Goal: Task Accomplishment & Management: Use online tool/utility

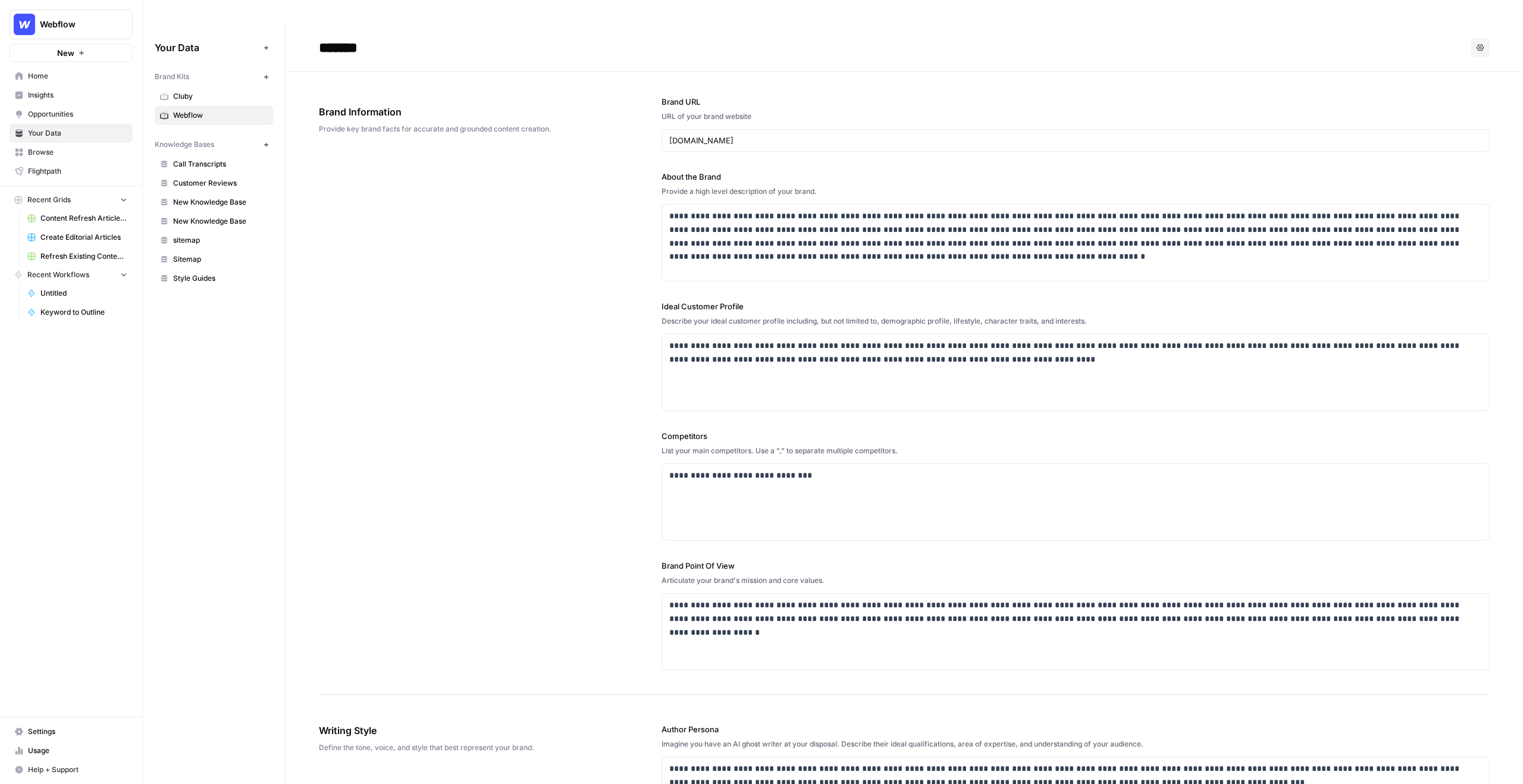
click at [72, 130] on span "Your Data" at bounding box center [77, 133] width 99 height 11
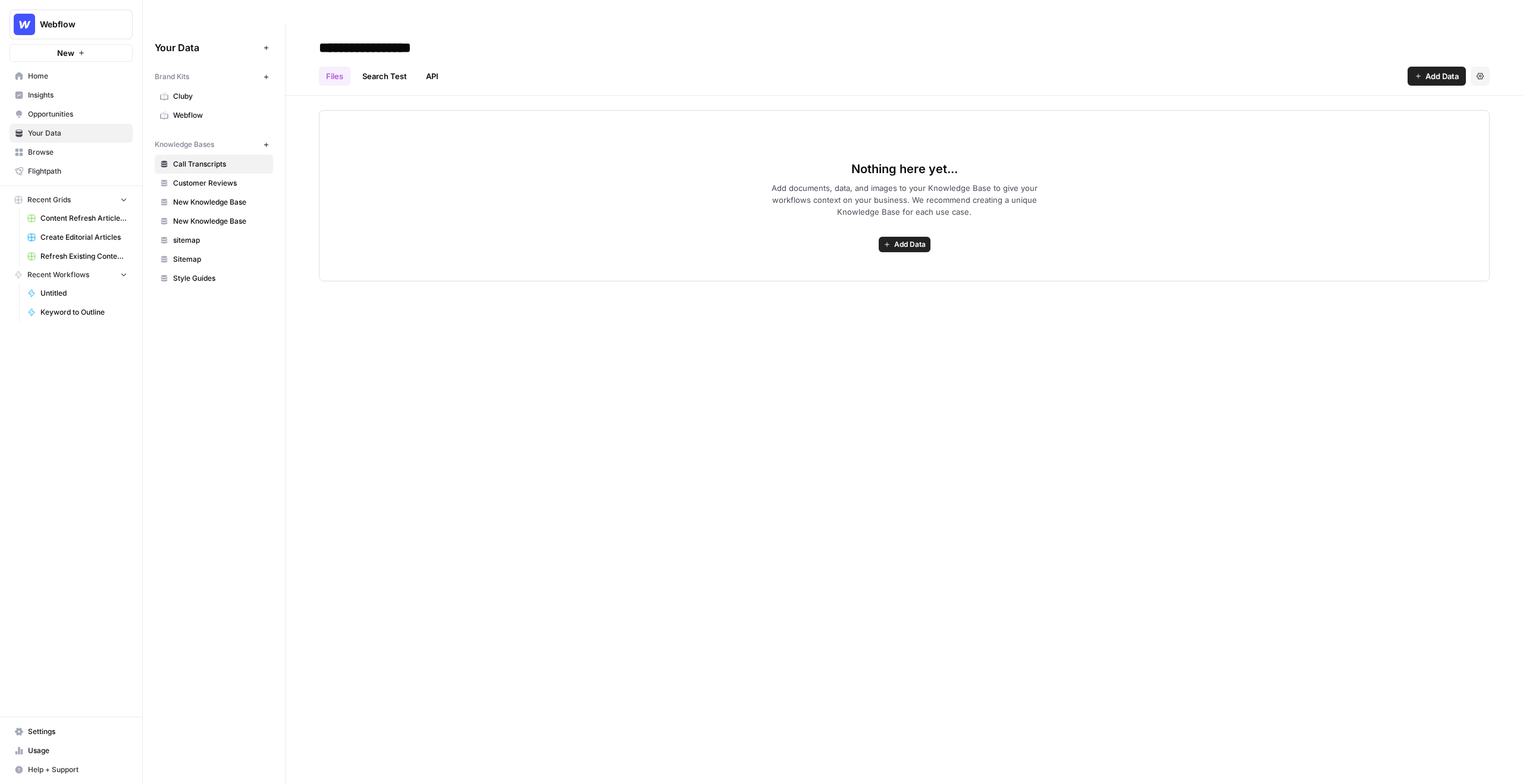
click at [186, 110] on span "Webflow" at bounding box center [220, 116] width 94 height 11
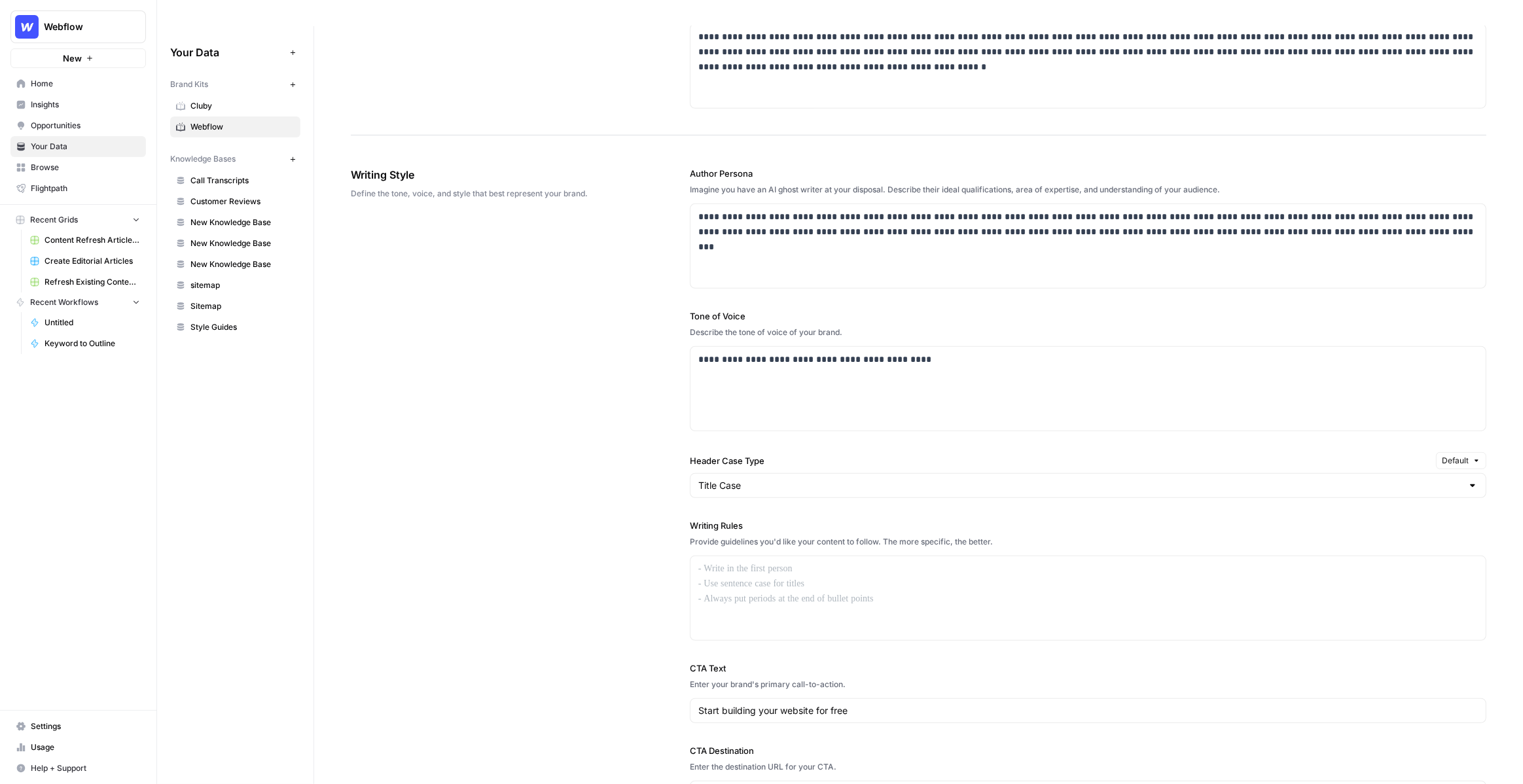
scroll to position [711, 0]
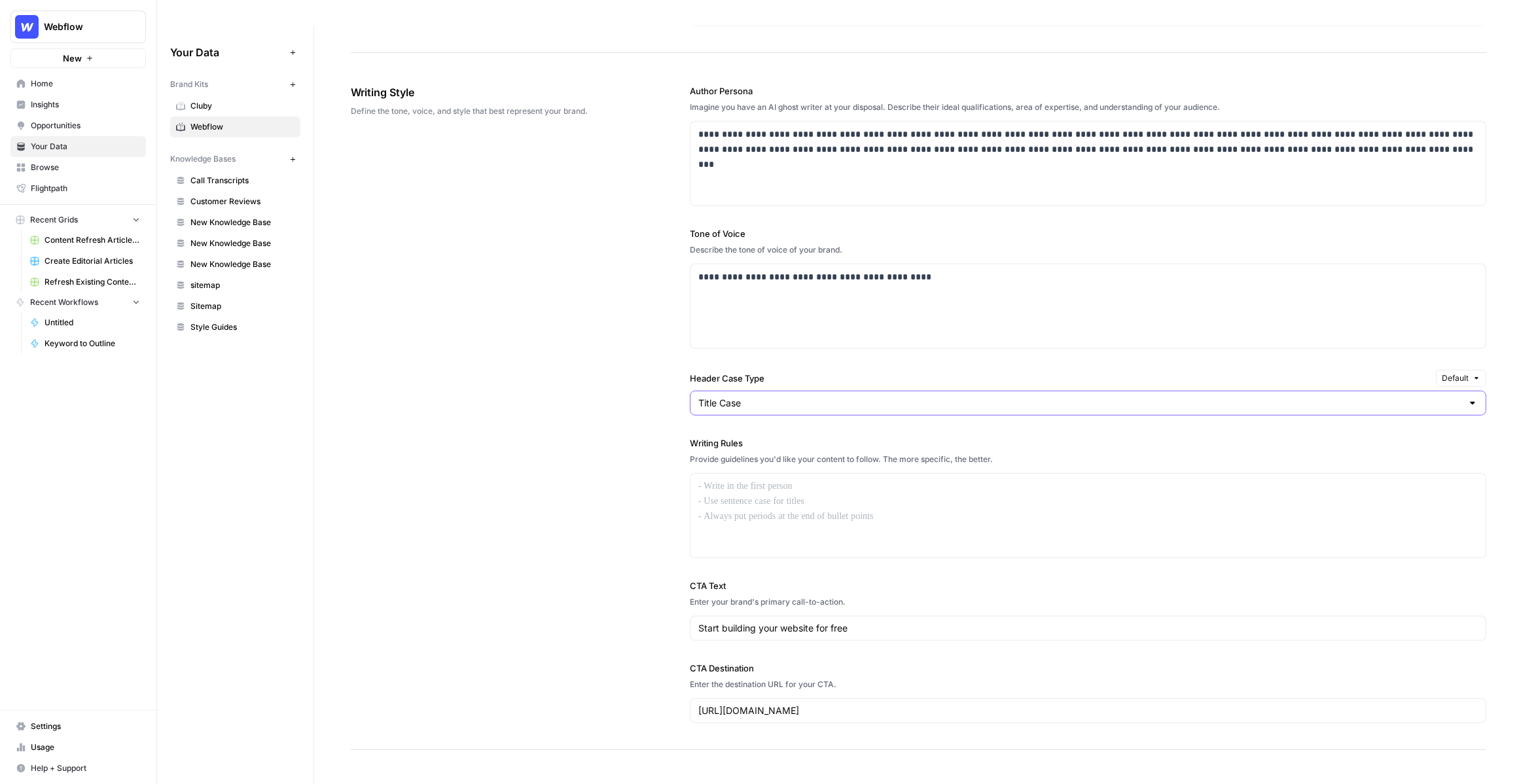
click at [851, 397] on input "Title Case" at bounding box center [1081, 403] width 764 height 13
type input "Title Case"
click at [794, 337] on div "**********" at bounding box center [1088, 403] width 796 height 691
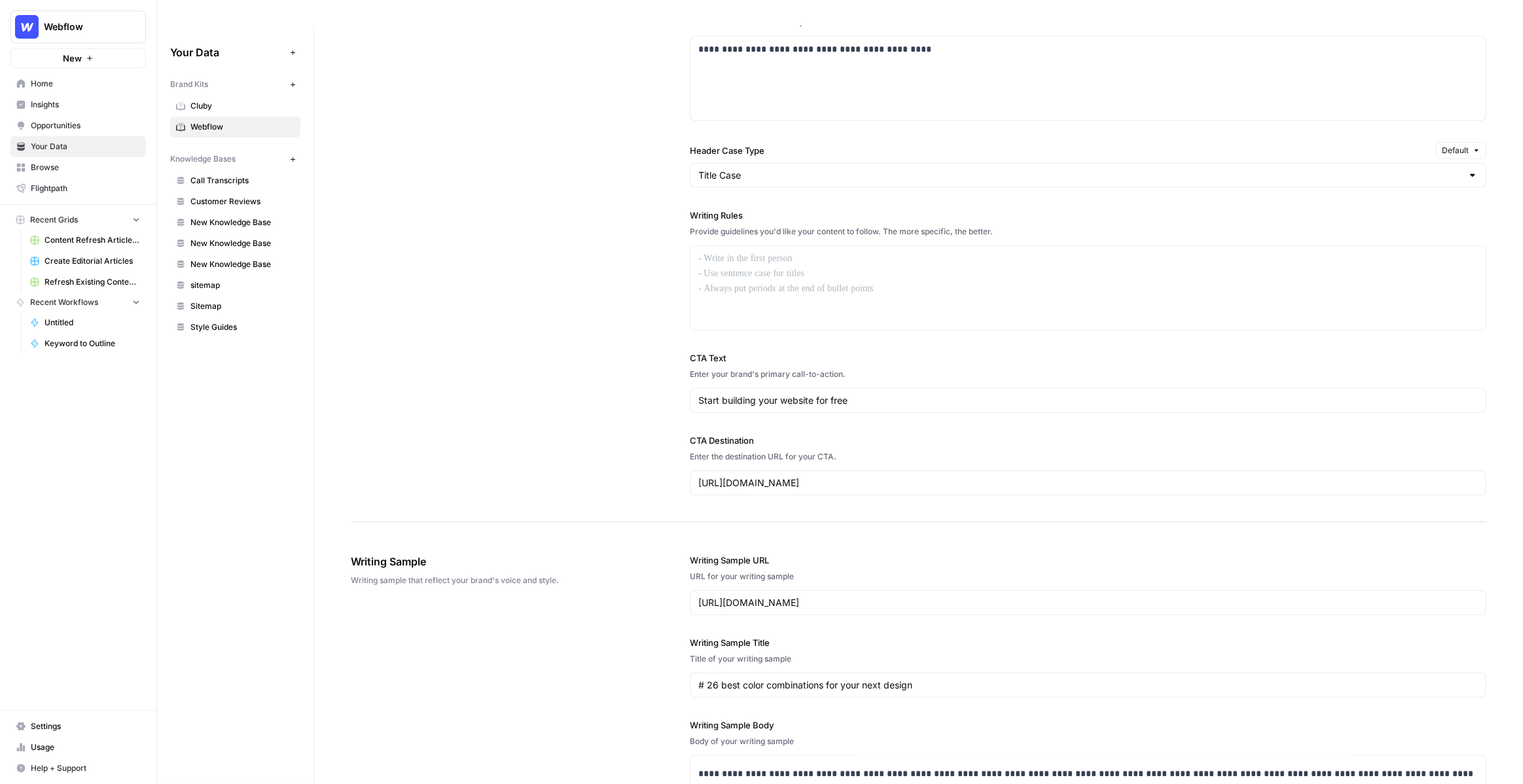
scroll to position [0, 0]
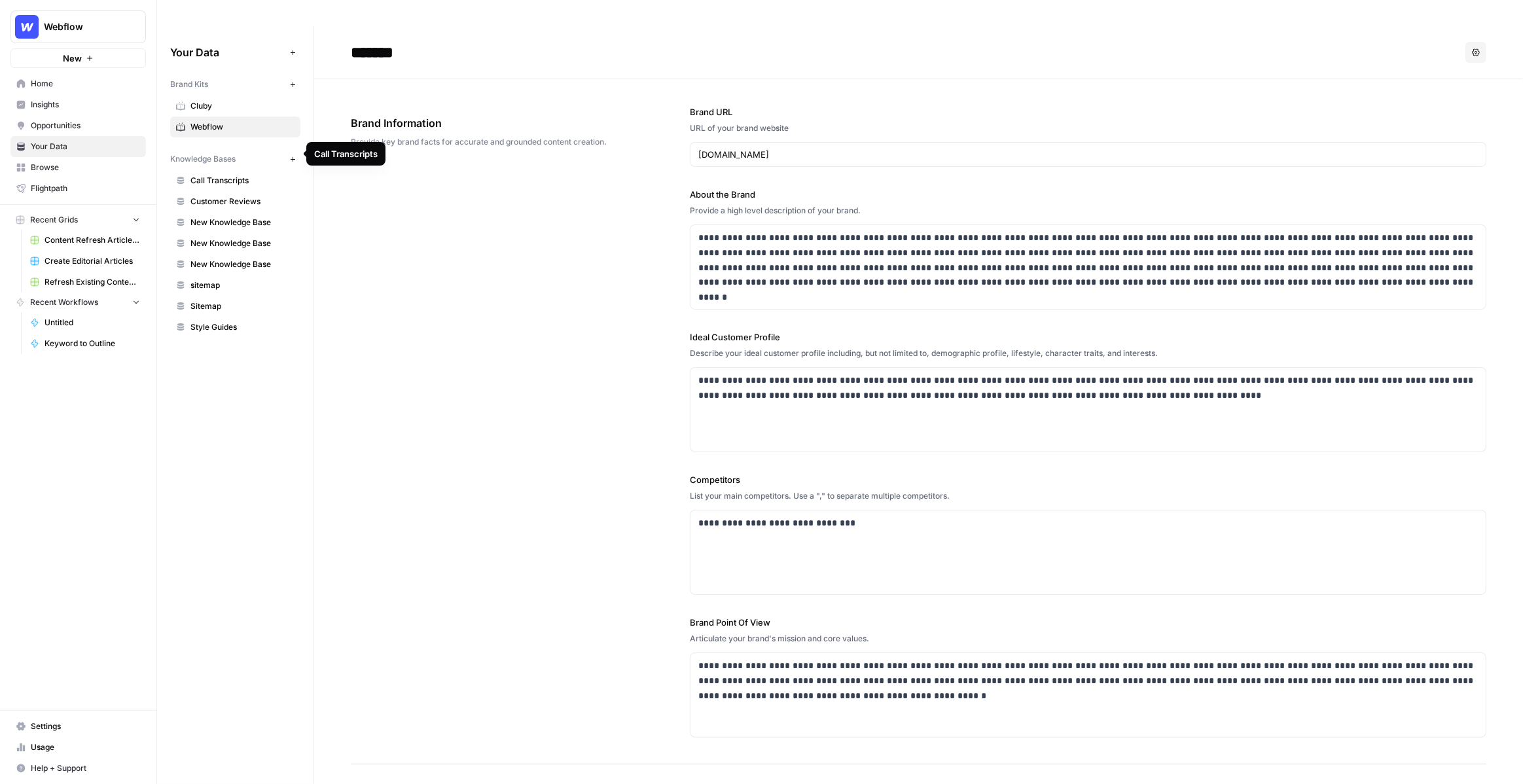
click at [207, 175] on span "Call Transcripts" at bounding box center [242, 181] width 104 height 12
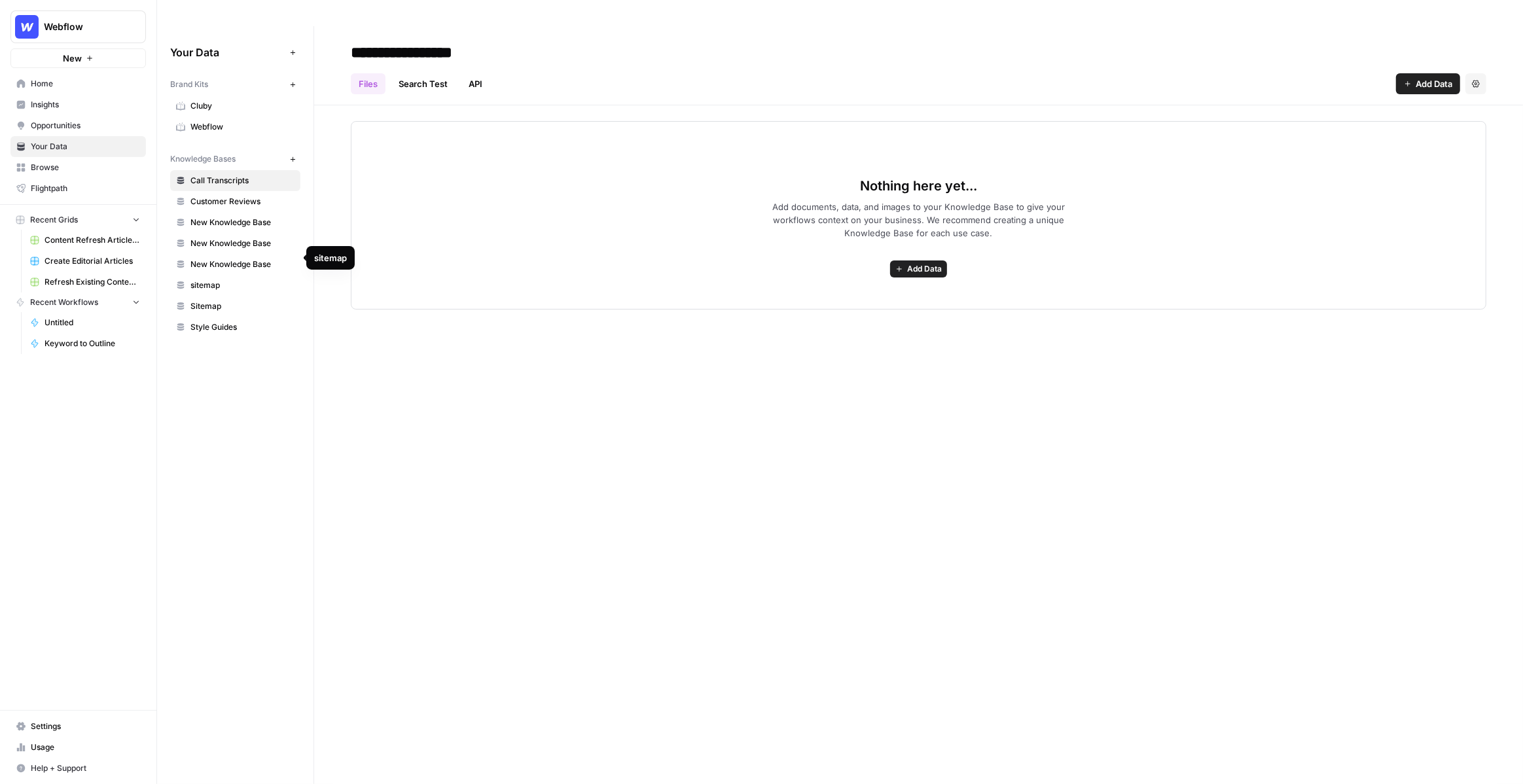
click at [221, 279] on span "sitemap" at bounding box center [242, 285] width 104 height 12
click at [222, 300] on span "Sitemap" at bounding box center [242, 306] width 104 height 12
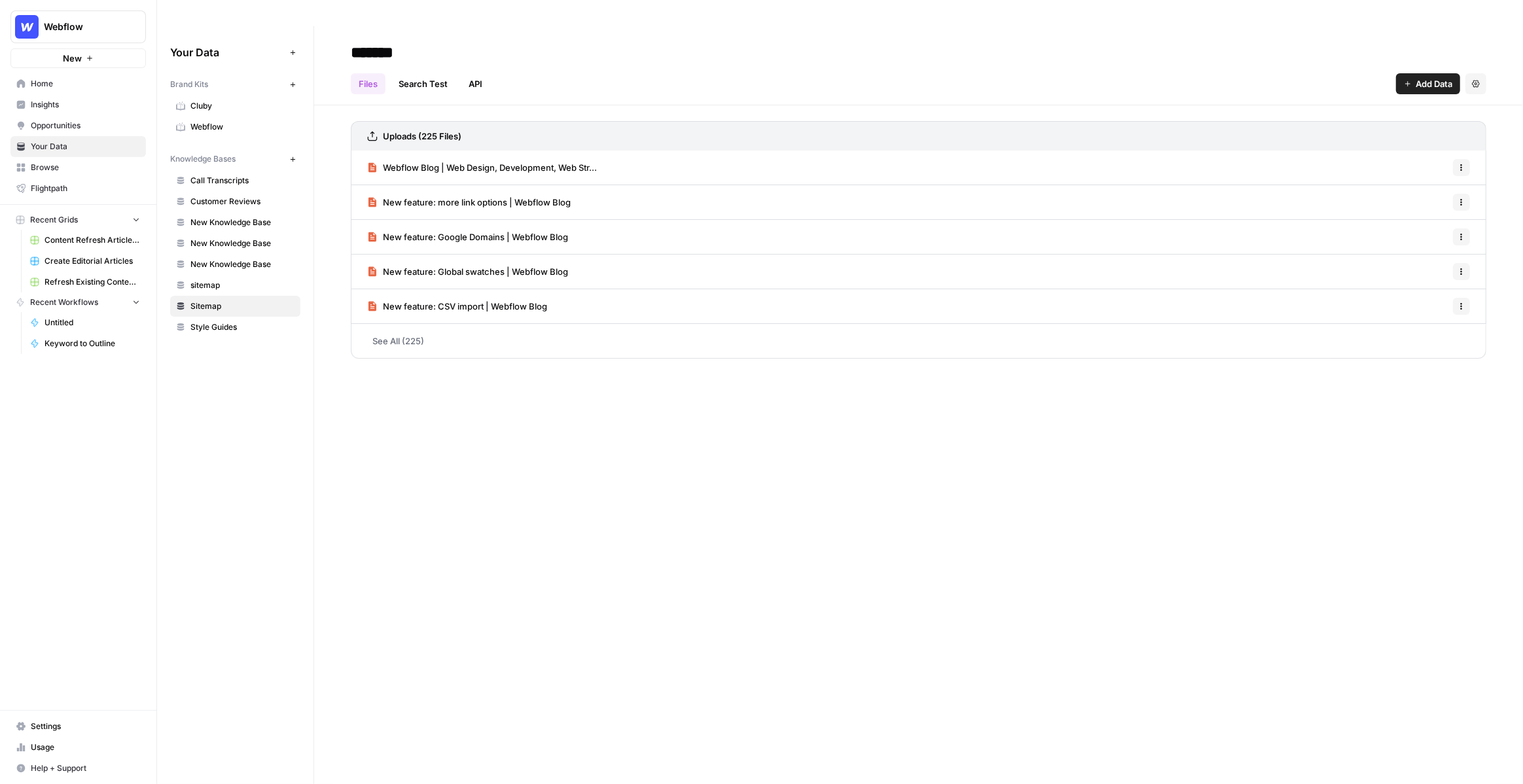
click at [223, 321] on span "Style Guides" at bounding box center [242, 327] width 104 height 12
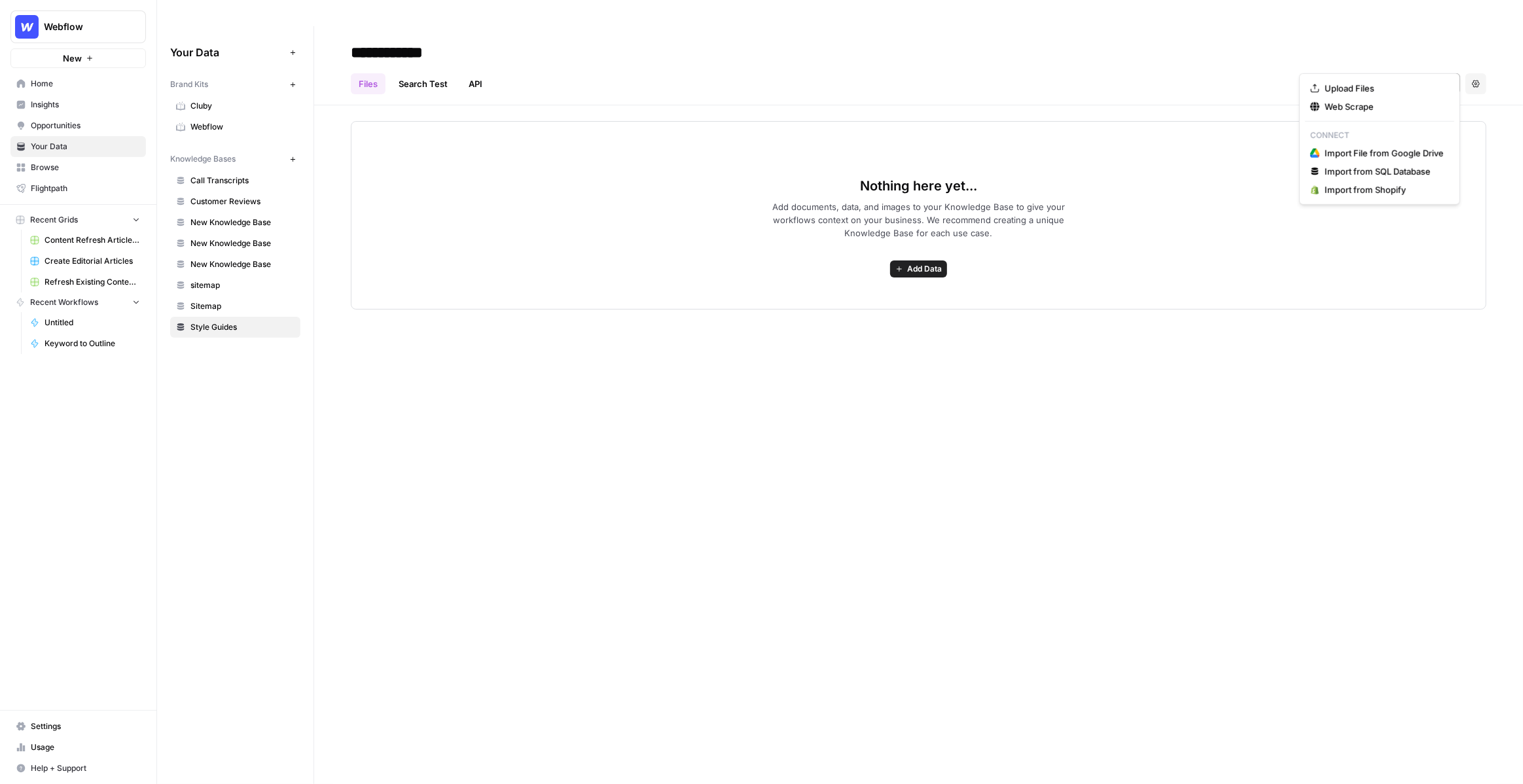
click at [1410, 73] on button "Add Data" at bounding box center [1428, 83] width 64 height 21
click at [1364, 106] on span "Web Scrape" at bounding box center [1384, 107] width 119 height 13
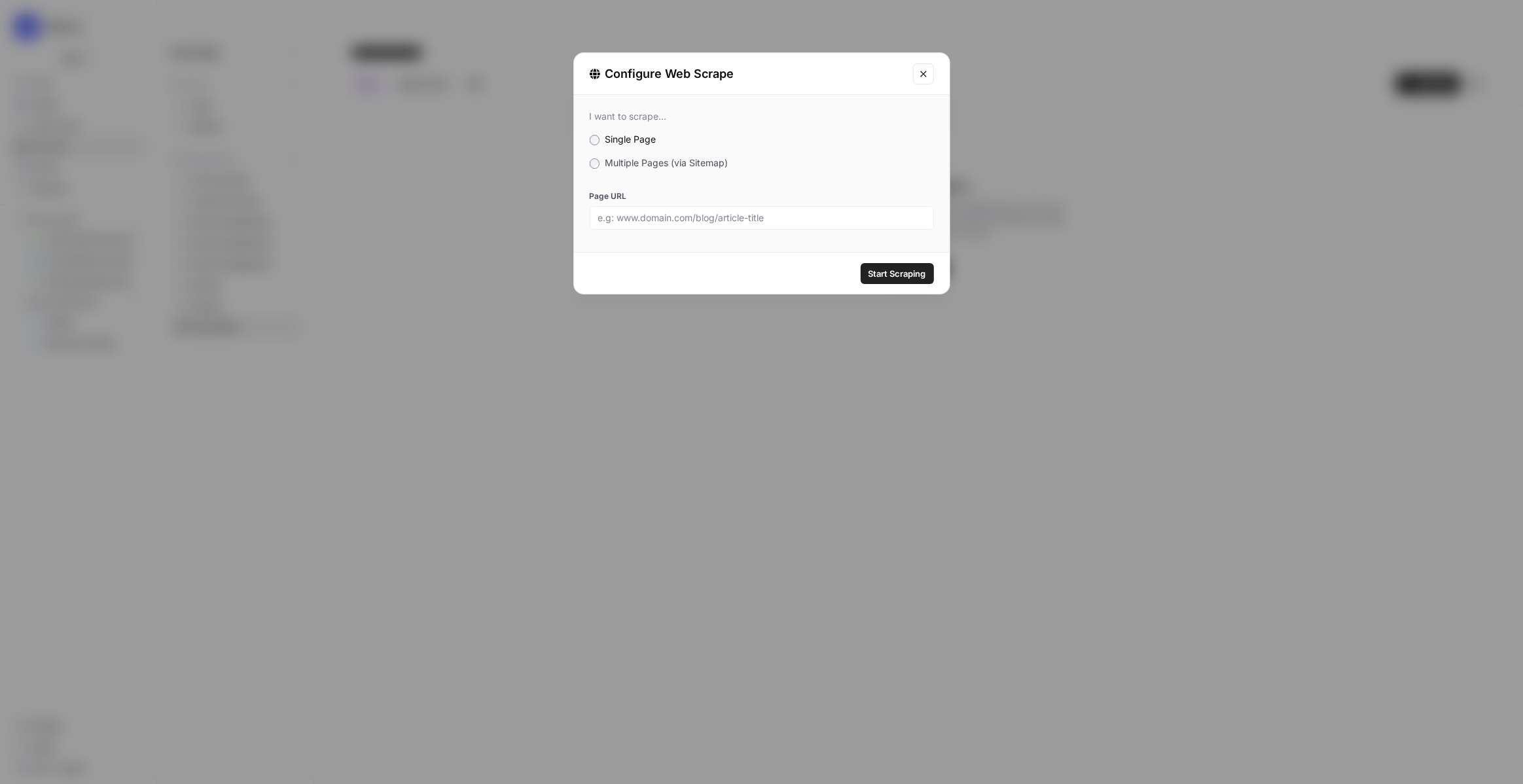
click at [616, 168] on label "Multiple Pages (via Sitemap)" at bounding box center [762, 163] width 345 height 13
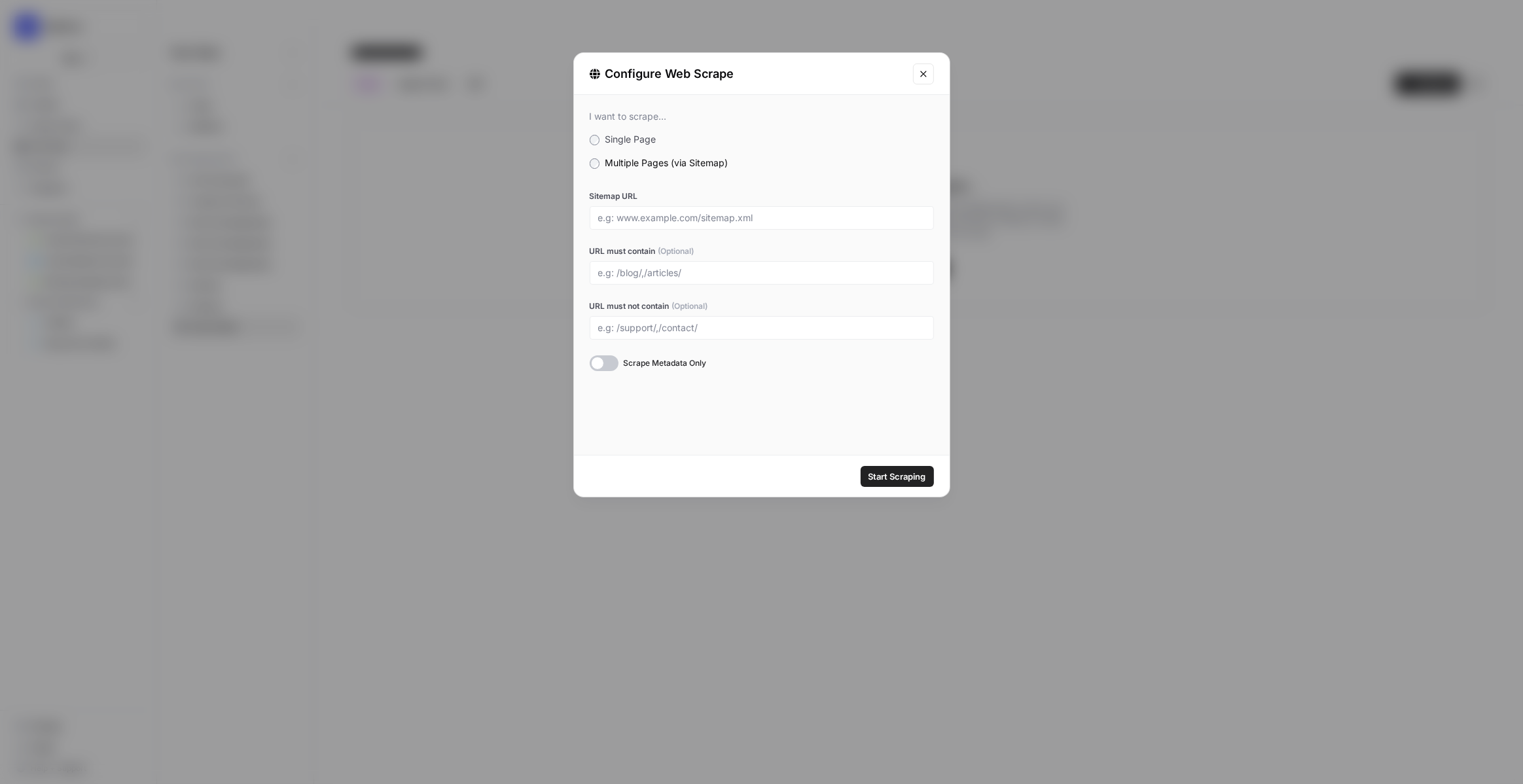
click at [921, 81] on button "Close modal" at bounding box center [923, 74] width 21 height 21
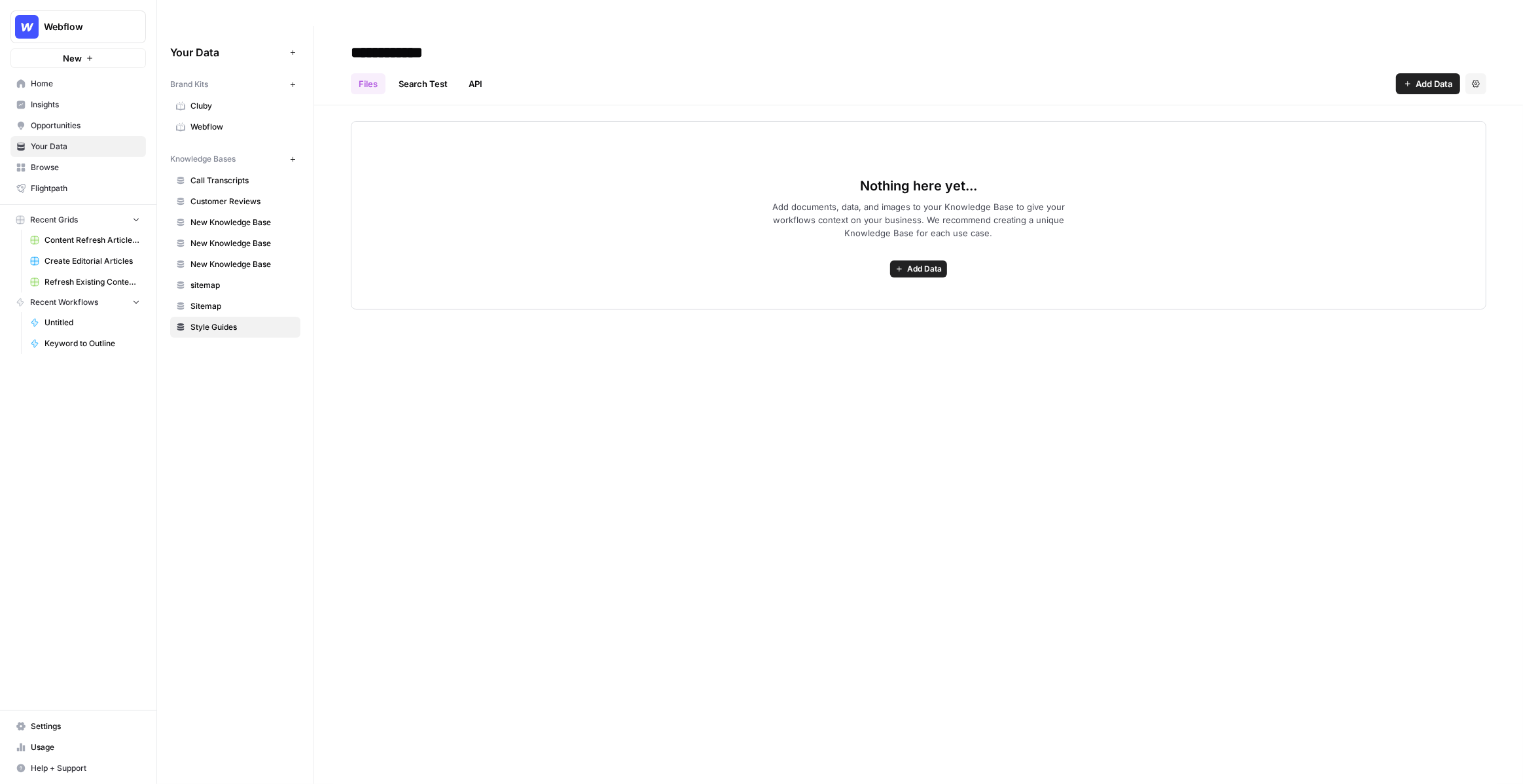
click at [1437, 77] on span "Add Data" at bounding box center [1434, 84] width 37 height 13
click at [1302, 310] on div "**********" at bounding box center [919, 418] width 1209 height 784
click at [481, 73] on link "API" at bounding box center [475, 83] width 29 height 21
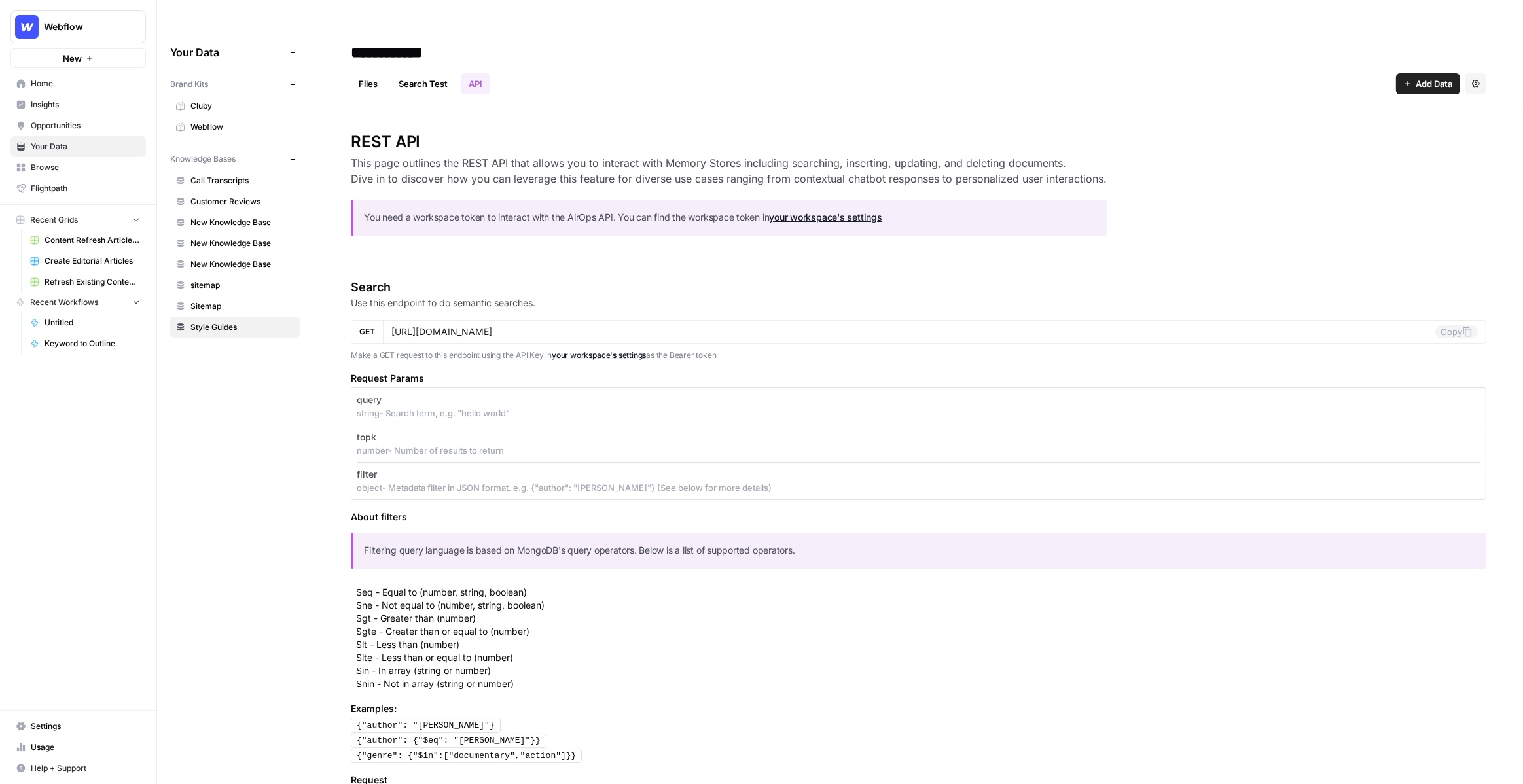
click at [369, 73] on link "Files" at bounding box center [368, 83] width 35 height 21
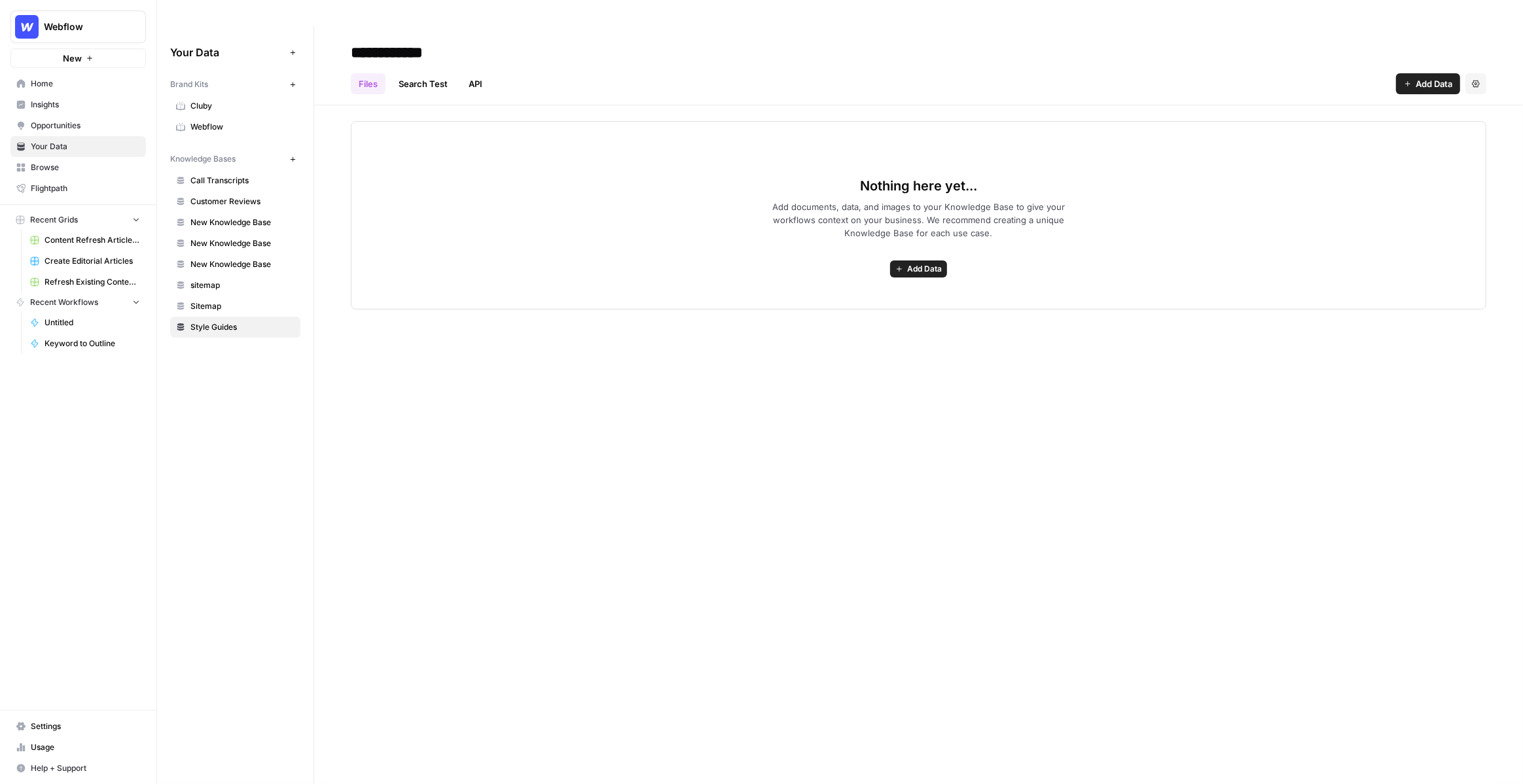
click at [62, 102] on span "Insights" at bounding box center [85, 105] width 109 height 12
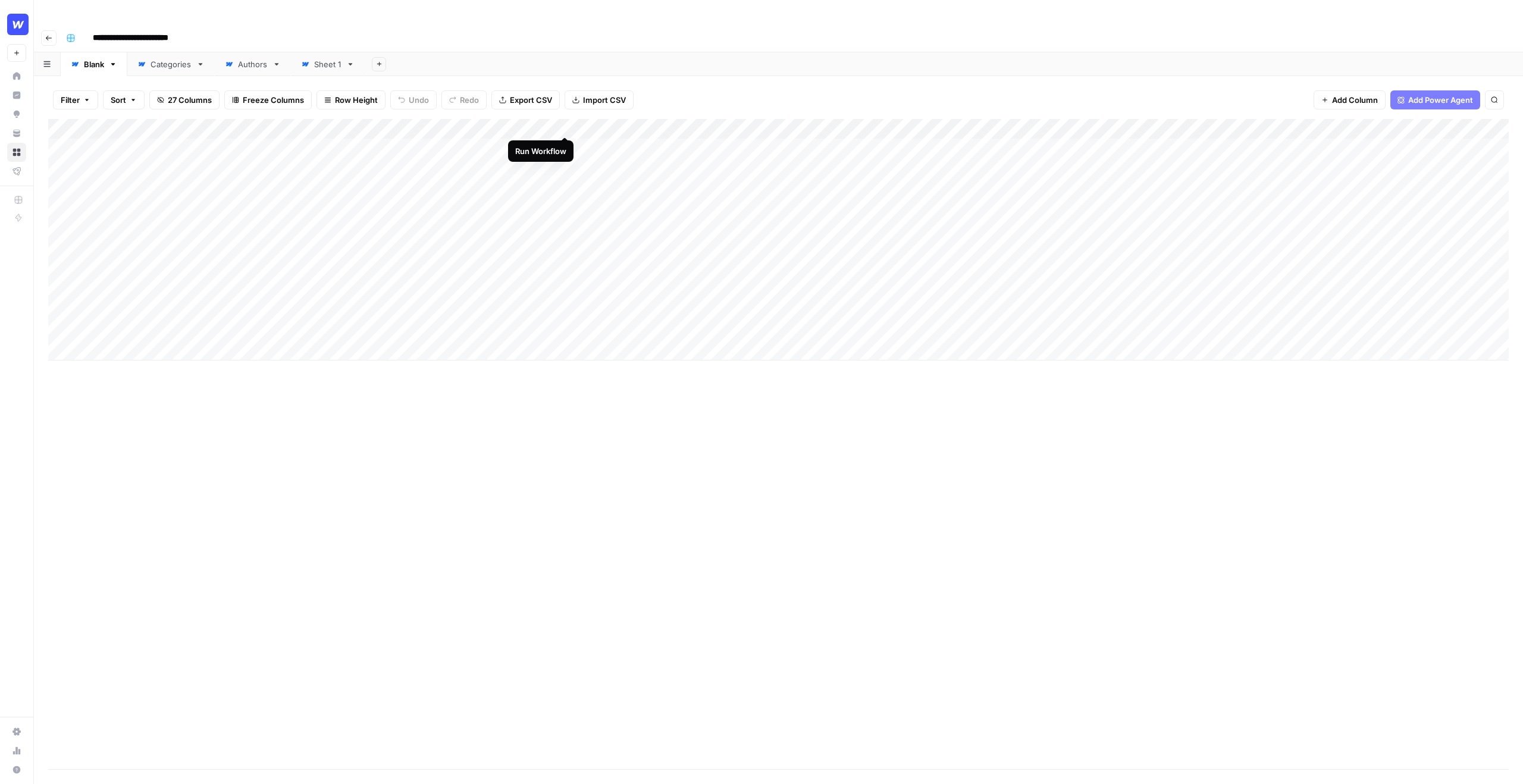
click at [565, 125] on div "Add Column" at bounding box center [778, 239] width 1460 height 241
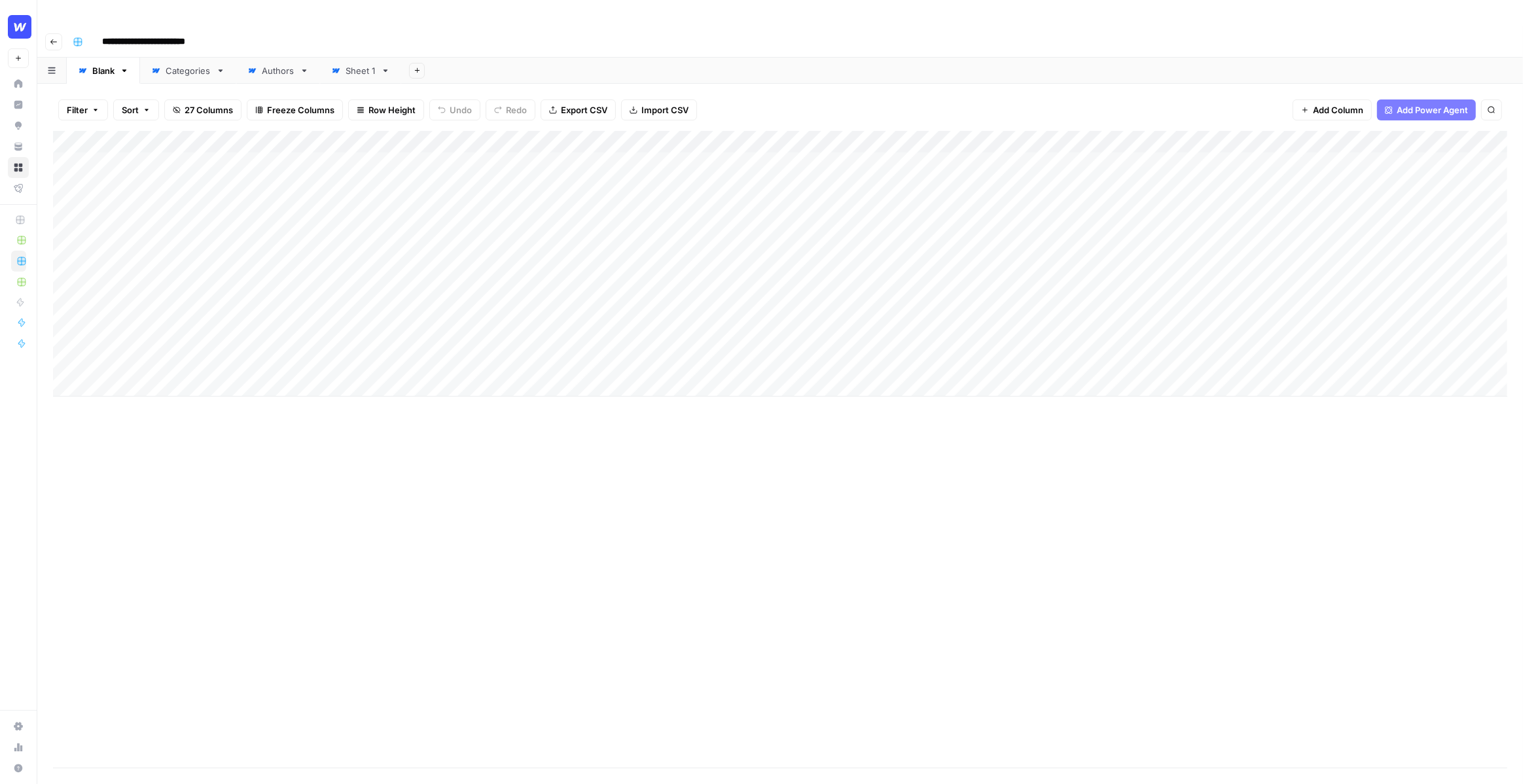
click at [145, 31] on input "**********" at bounding box center [155, 42] width 117 height 21
click at [1068, 89] on div "Filter Sort 27 Columns Freeze Columns Row Height Undo Redo Export CSV Import CS…" at bounding box center [780, 110] width 1455 height 42
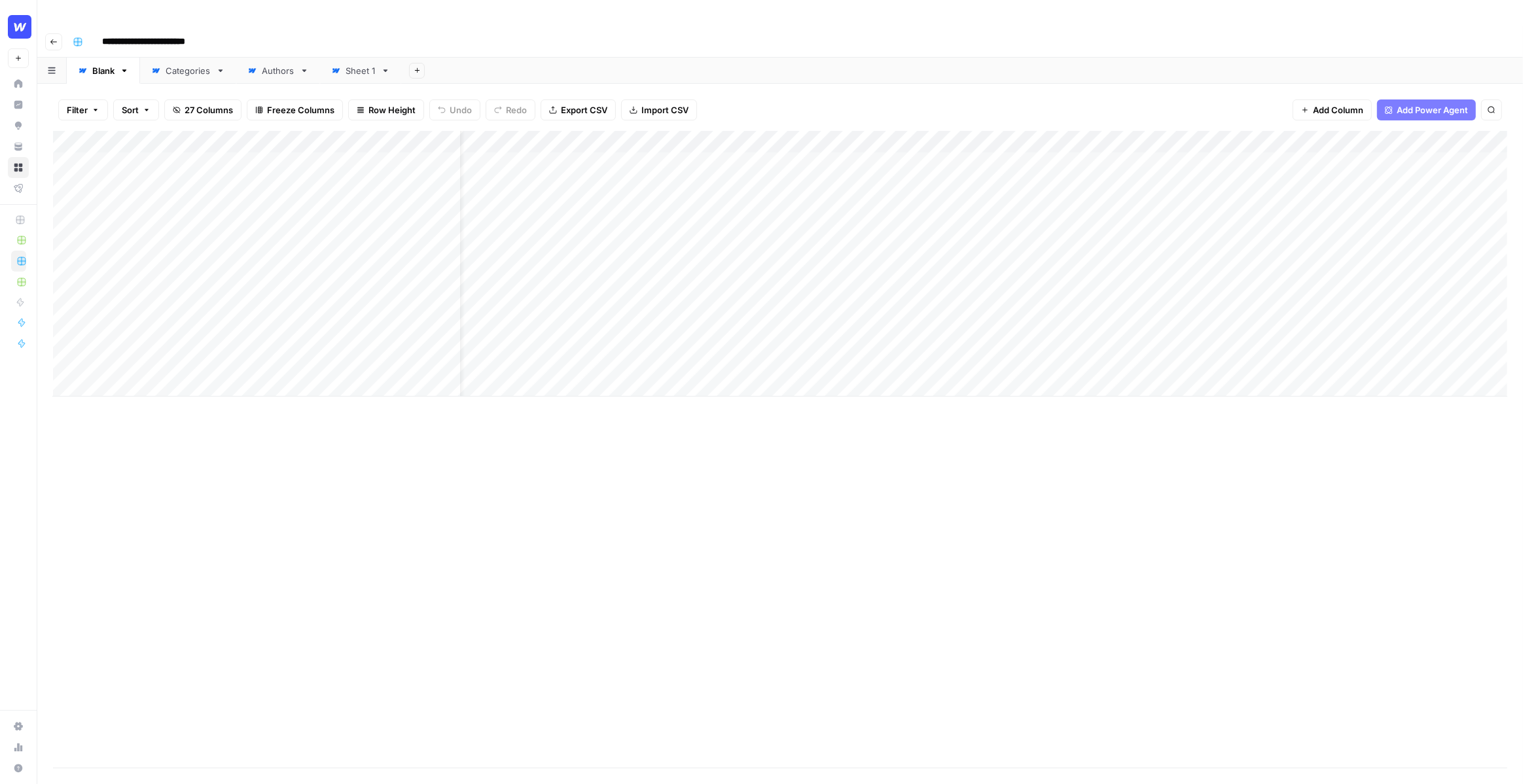
click at [987, 89] on div "Filter Sort 27 Columns Freeze Columns Row Height Undo Redo Export CSV Import CS…" at bounding box center [780, 110] width 1455 height 42
click at [830, 181] on div "Add Column" at bounding box center [780, 263] width 1455 height 265
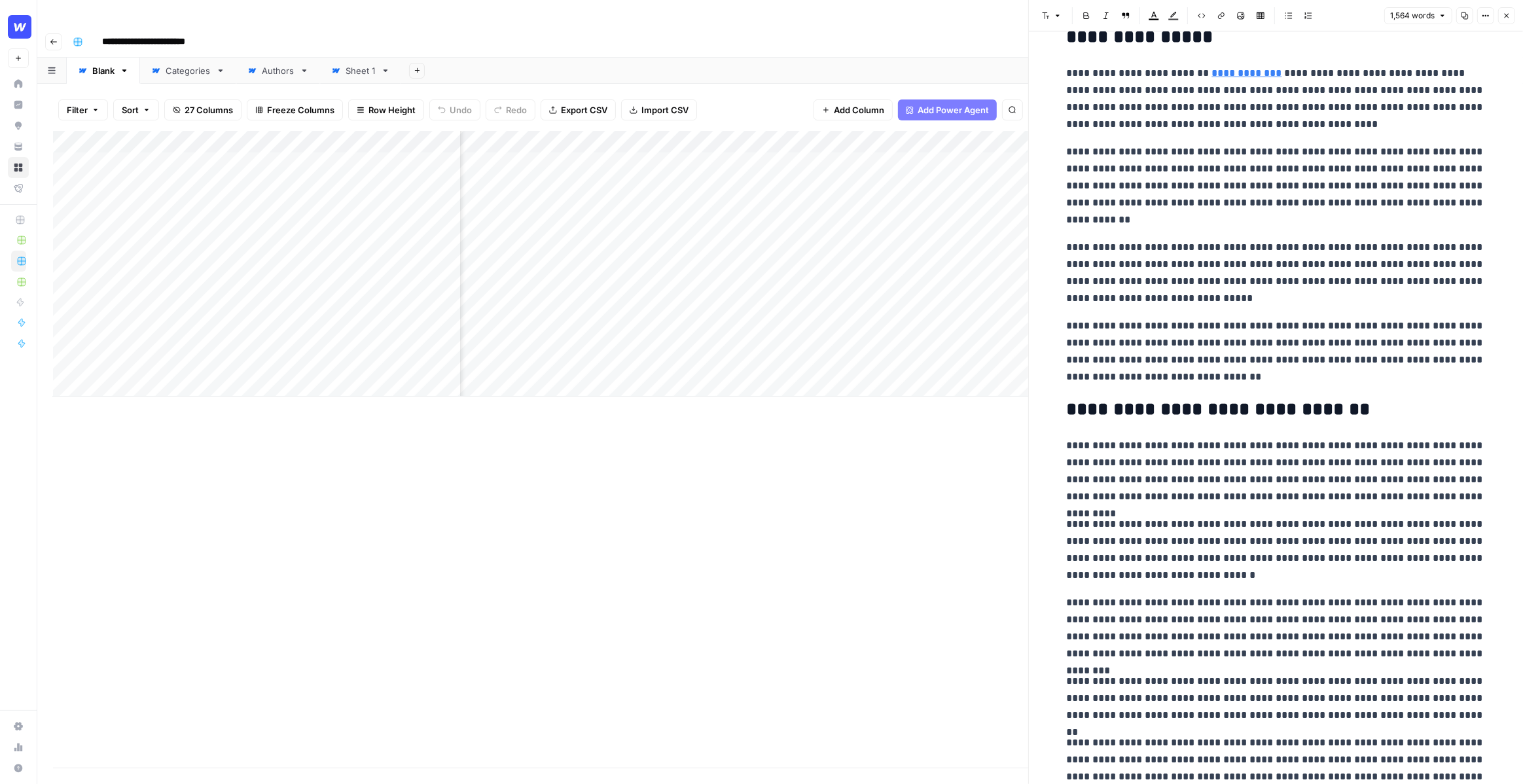
scroll to position [2595, 0]
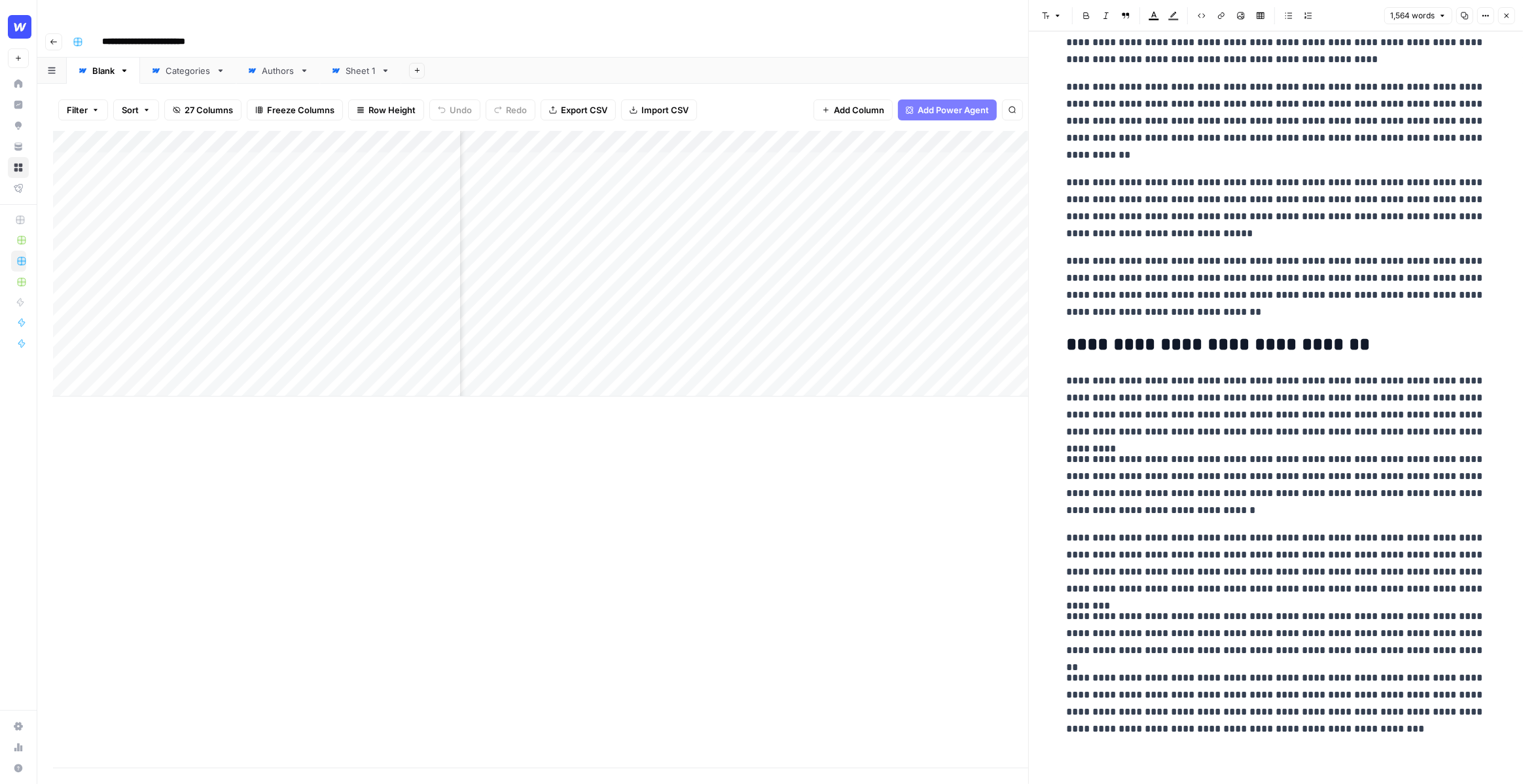
click at [1189, 353] on h2 "**********" at bounding box center [1276, 344] width 419 height 21
click at [1174, 300] on p "**********" at bounding box center [1276, 287] width 419 height 68
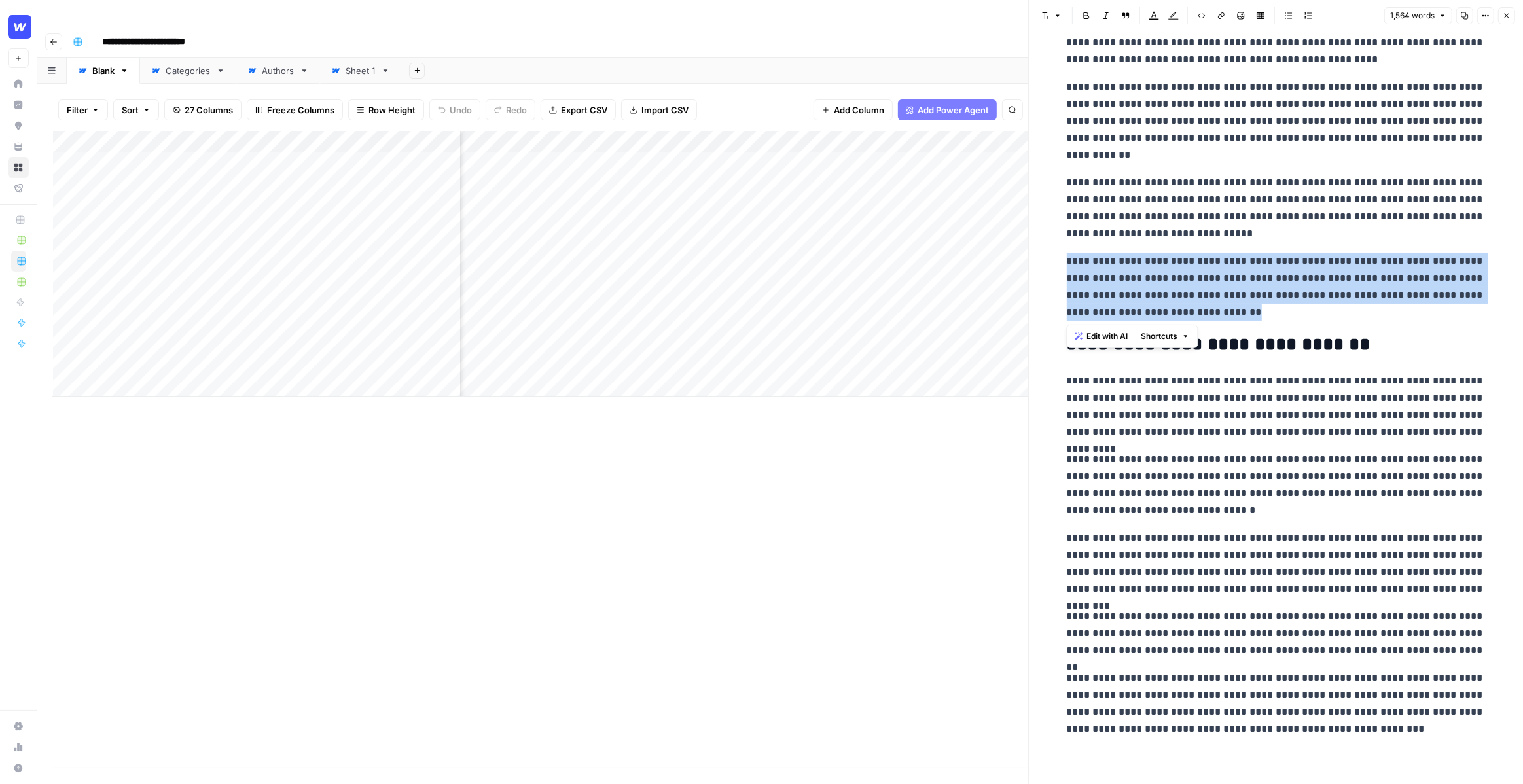
drag, startPoint x: 1174, startPoint y: 314, endPoint x: 1067, endPoint y: 259, distance: 120.3
click at [1067, 259] on p "**********" at bounding box center [1276, 287] width 419 height 68
click at [1123, 338] on span "Edit with AI" at bounding box center [1108, 336] width 42 height 12
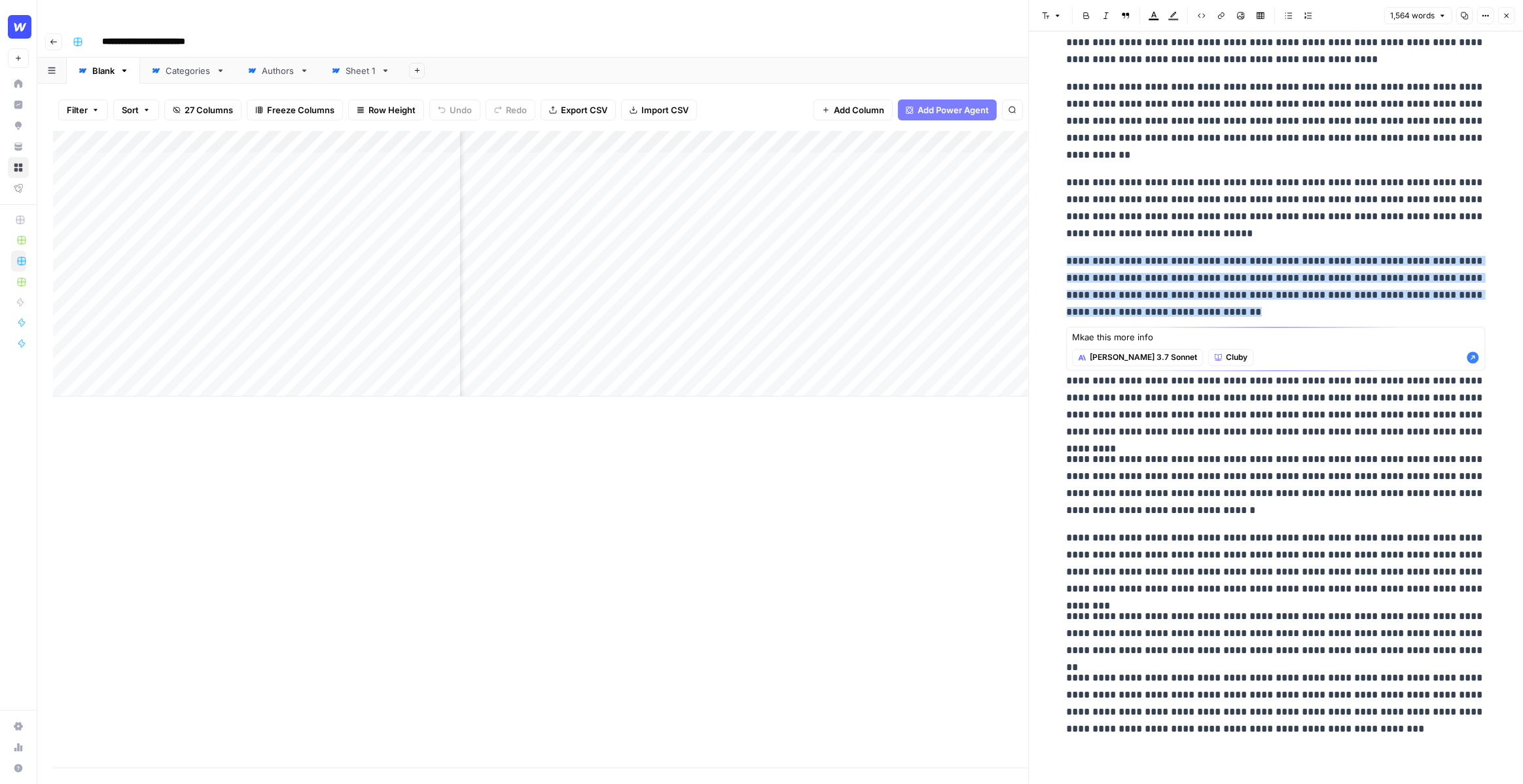
type textarea "Mkae this more infor"
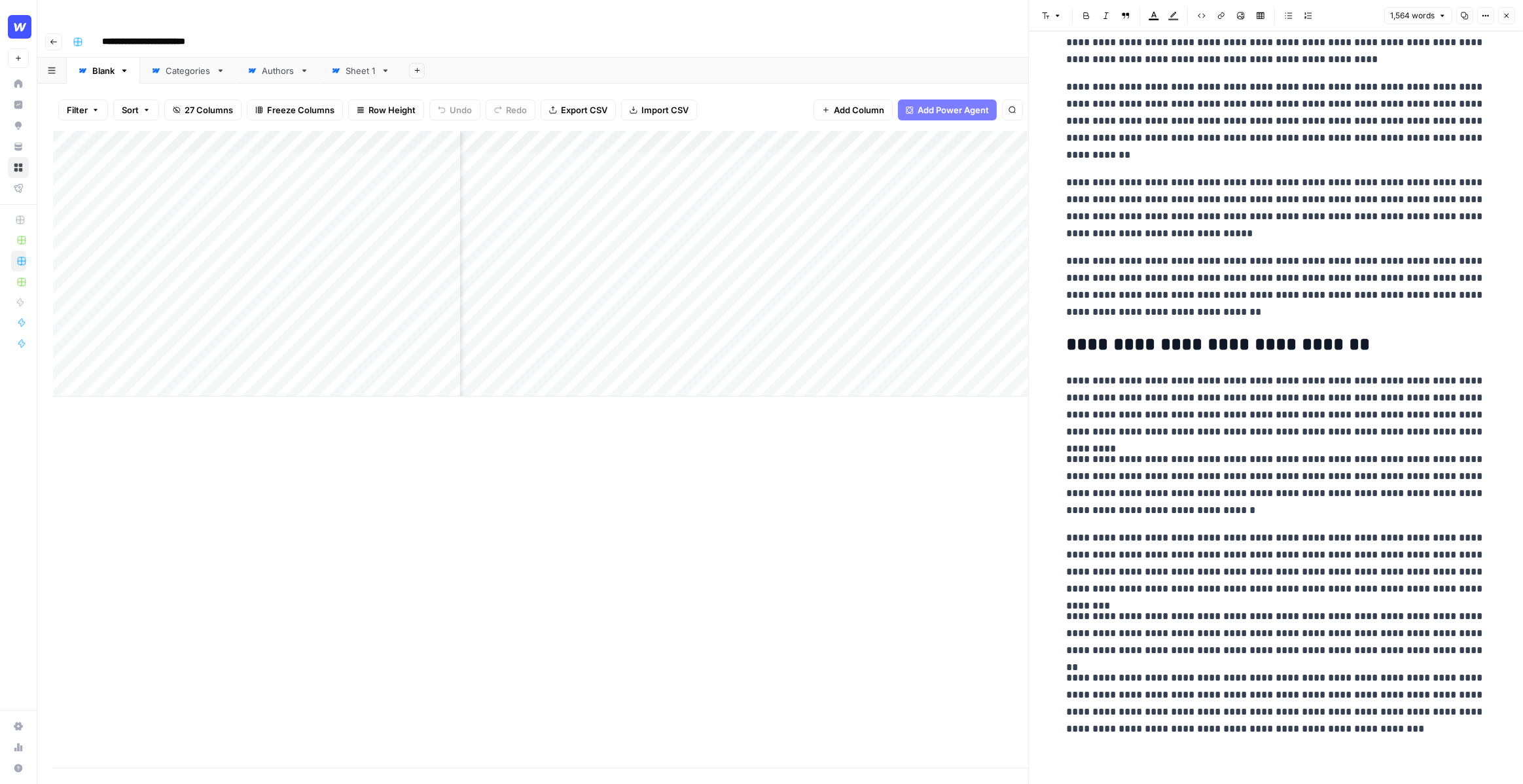
click at [1168, 311] on p "**********" at bounding box center [1276, 287] width 419 height 68
click at [1510, 19] on icon "button" at bounding box center [1507, 16] width 8 height 8
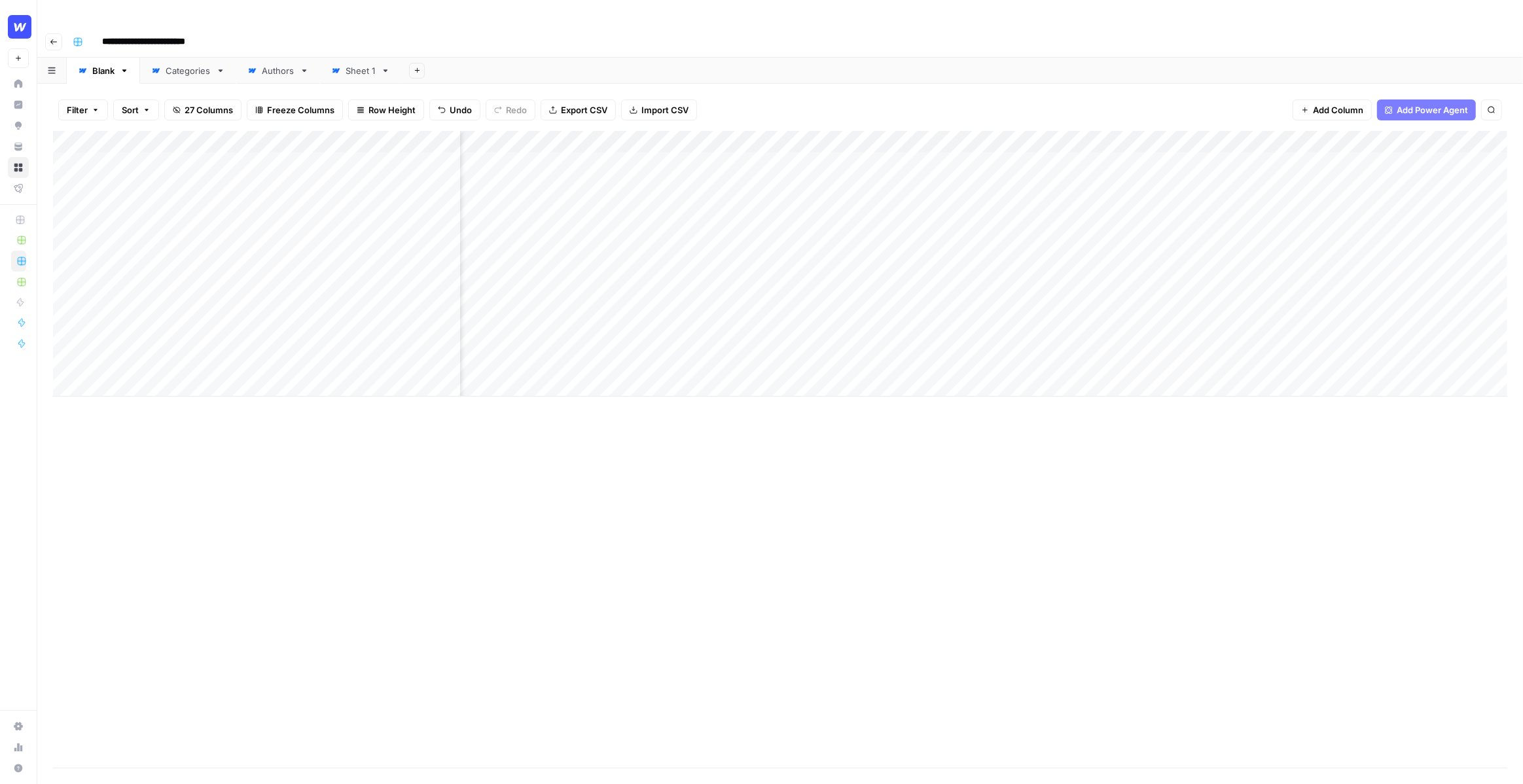
scroll to position [0, 590]
click at [1071, 89] on div "Filter Sort 27 Columns Freeze Columns Row Height Undo Redo Export CSV Import CS…" at bounding box center [780, 110] width 1455 height 42
click at [607, 131] on div "Add Column" at bounding box center [780, 263] width 1455 height 265
click at [511, 246] on span "Edit Workflow" at bounding box center [543, 244] width 115 height 13
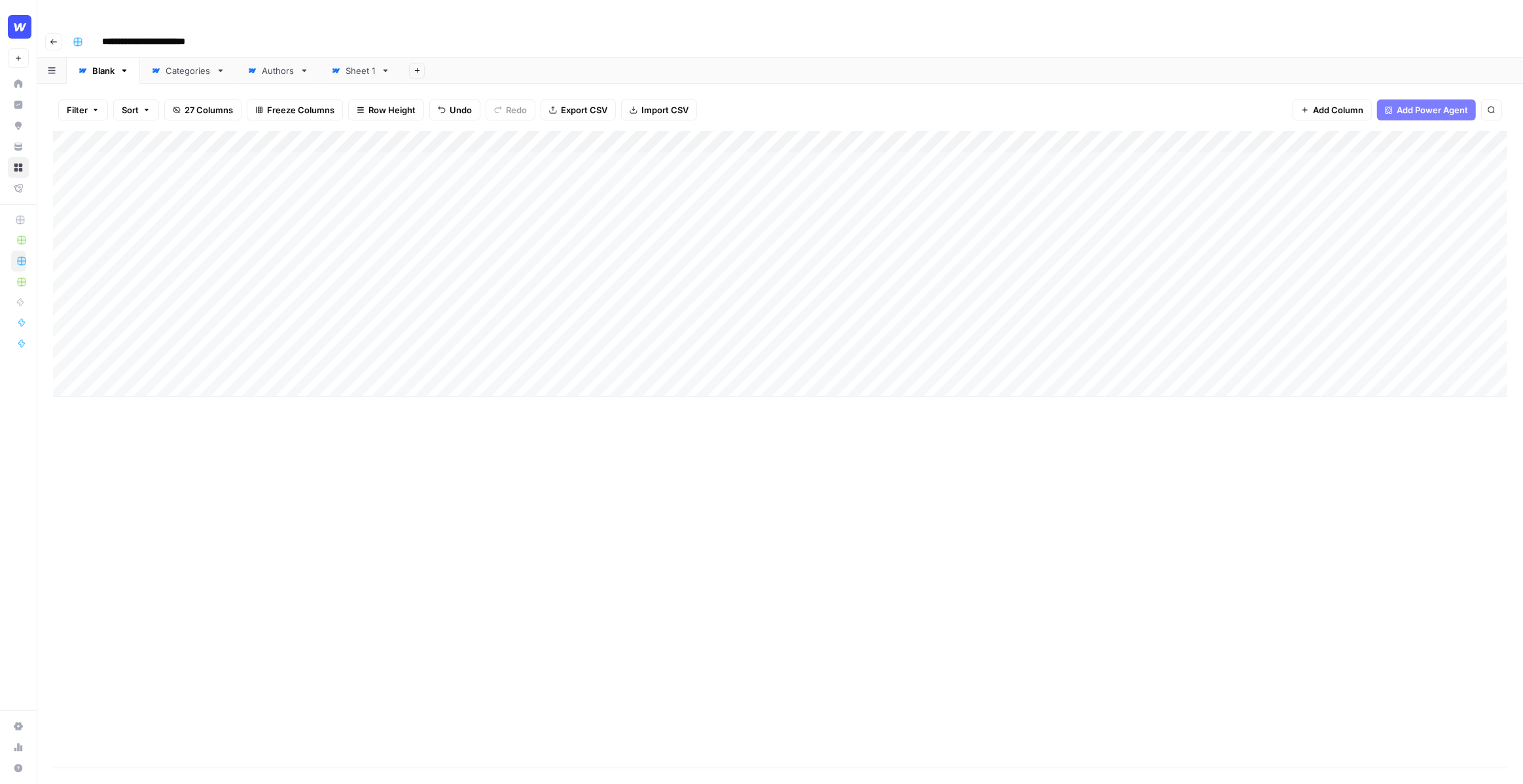
click at [597, 136] on div "Add Column" at bounding box center [780, 263] width 1455 height 265
click at [621, 138] on div "Add Column" at bounding box center [780, 263] width 1455 height 265
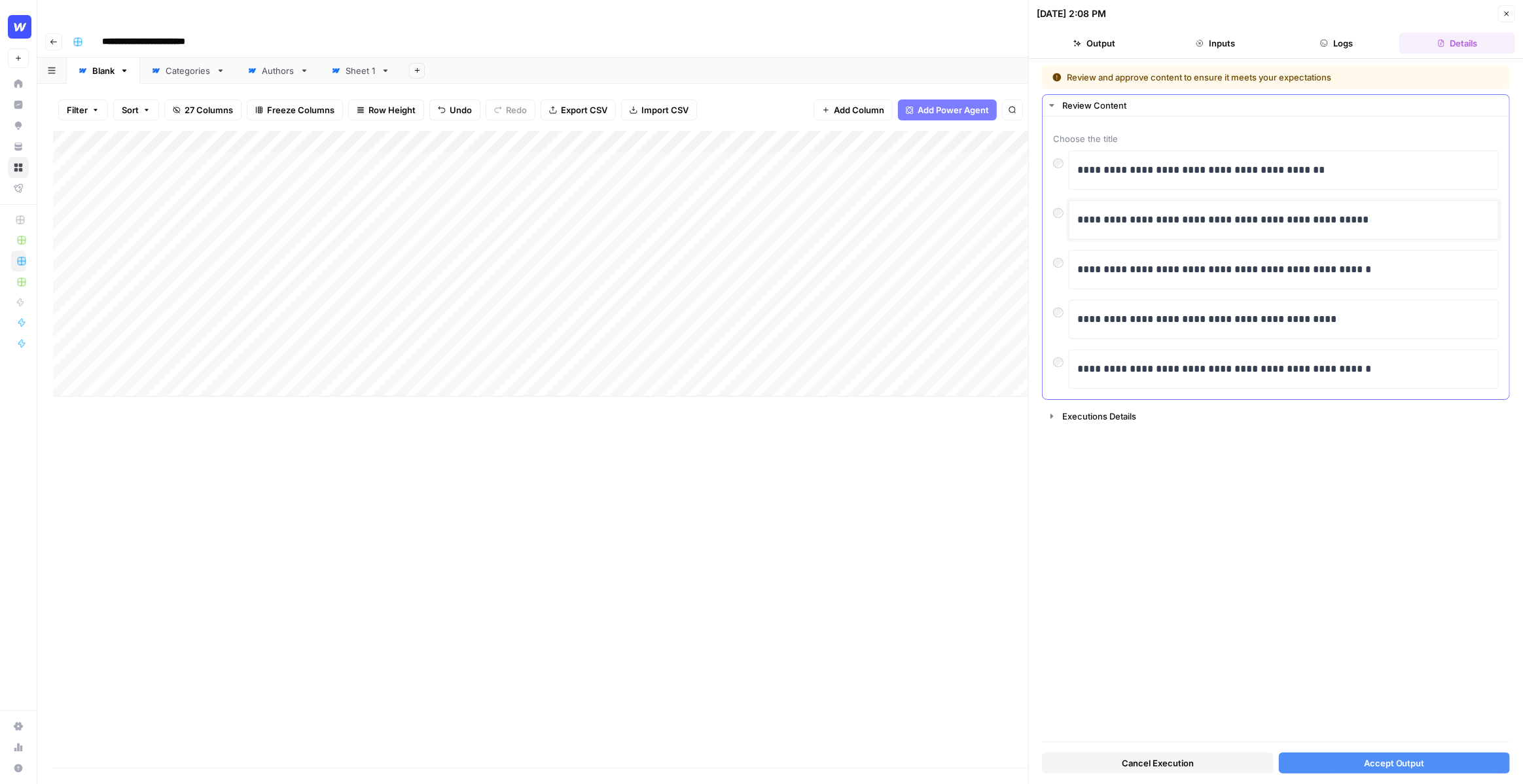
click at [1369, 218] on p "**********" at bounding box center [1284, 219] width 413 height 17
click at [1058, 217] on div at bounding box center [1060, 209] width 15 height 18
click at [1413, 764] on span "Accept Output" at bounding box center [1394, 763] width 61 height 13
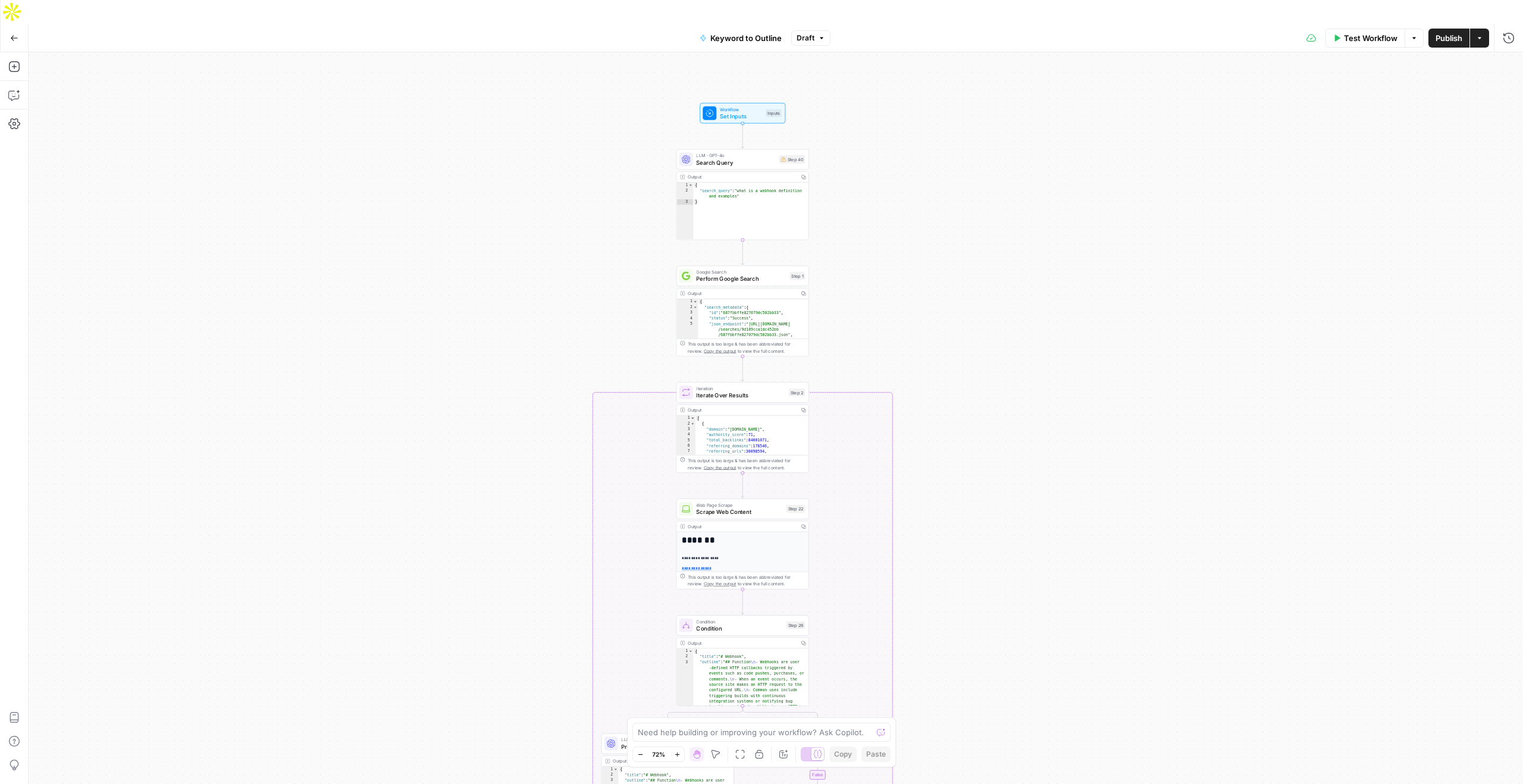
drag, startPoint x: 570, startPoint y: 221, endPoint x: 868, endPoint y: 216, distance: 298.0
click at [868, 217] on div "true false Workflow Set Inputs Inputs LLM · GPT-4o Search Query Step 40 Output …" at bounding box center [776, 430] width 1494 height 755
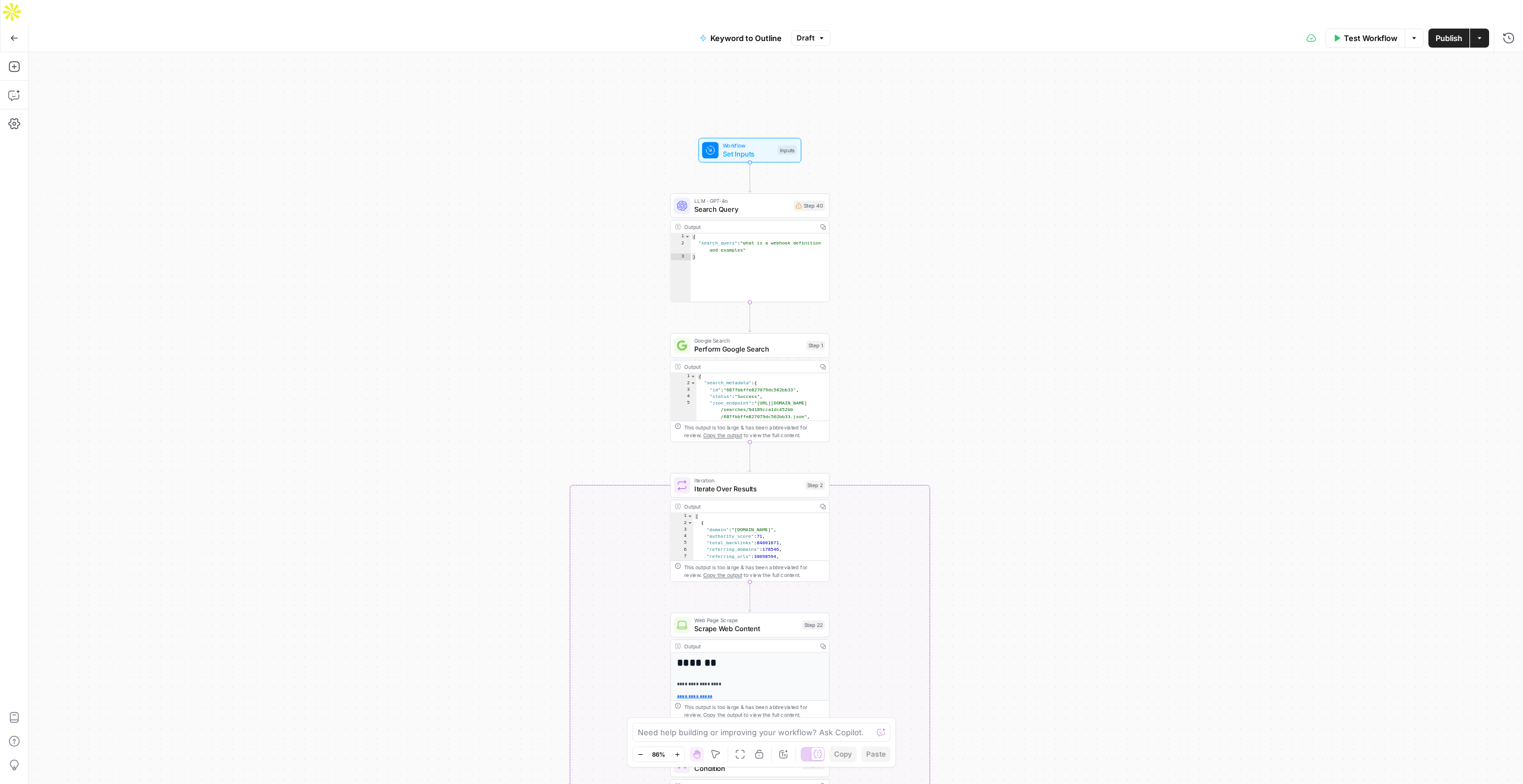
drag, startPoint x: 850, startPoint y: 237, endPoint x: 867, endPoint y: 342, distance: 106.4
click at [867, 342] on div "true false Workflow Set Inputs Inputs LLM · GPT-4o Search Query Step 40 Output …" at bounding box center [776, 430] width 1494 height 755
click at [15, 61] on icon "button" at bounding box center [15, 67] width 12 height 12
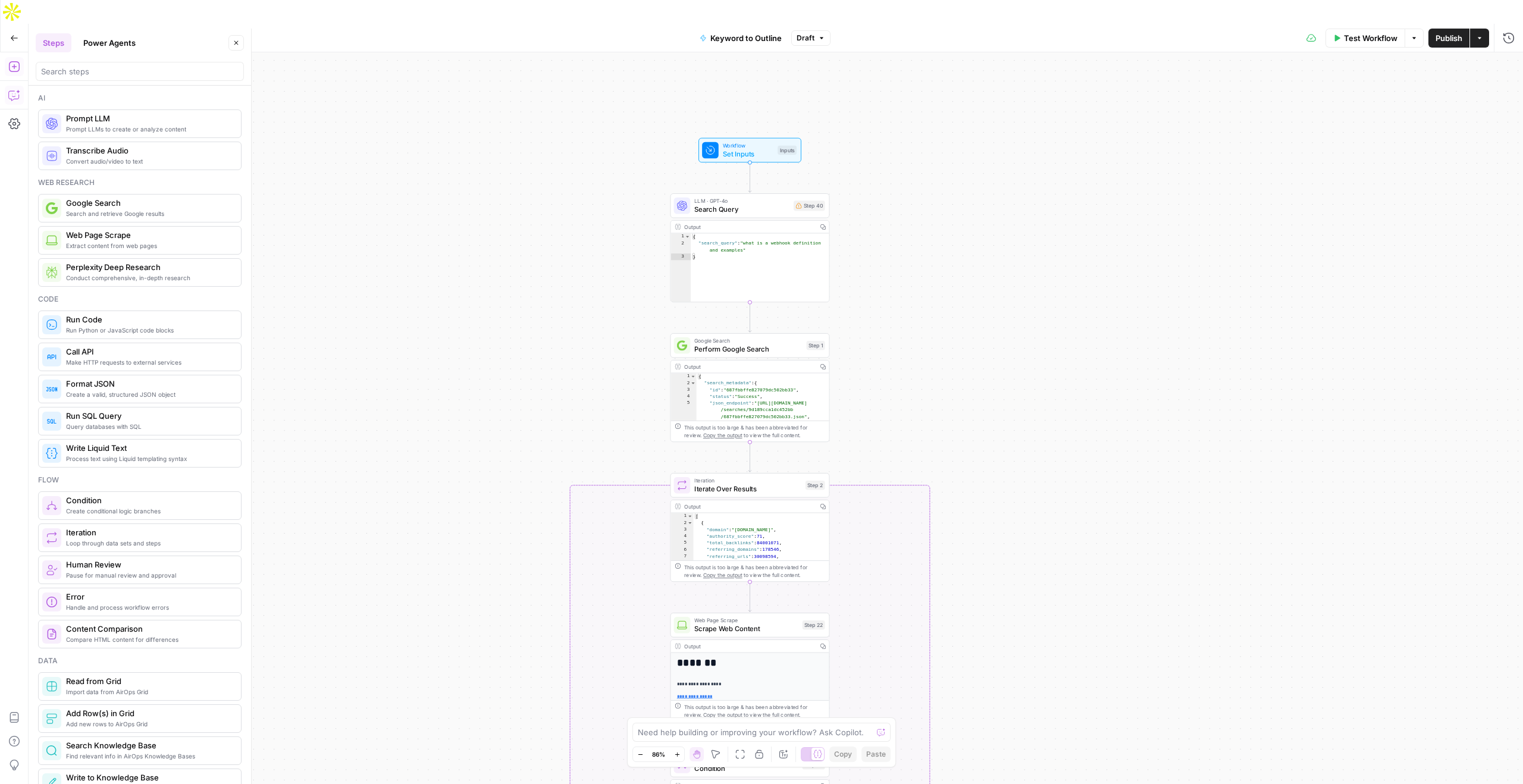
click at [16, 89] on icon "button" at bounding box center [15, 95] width 12 height 12
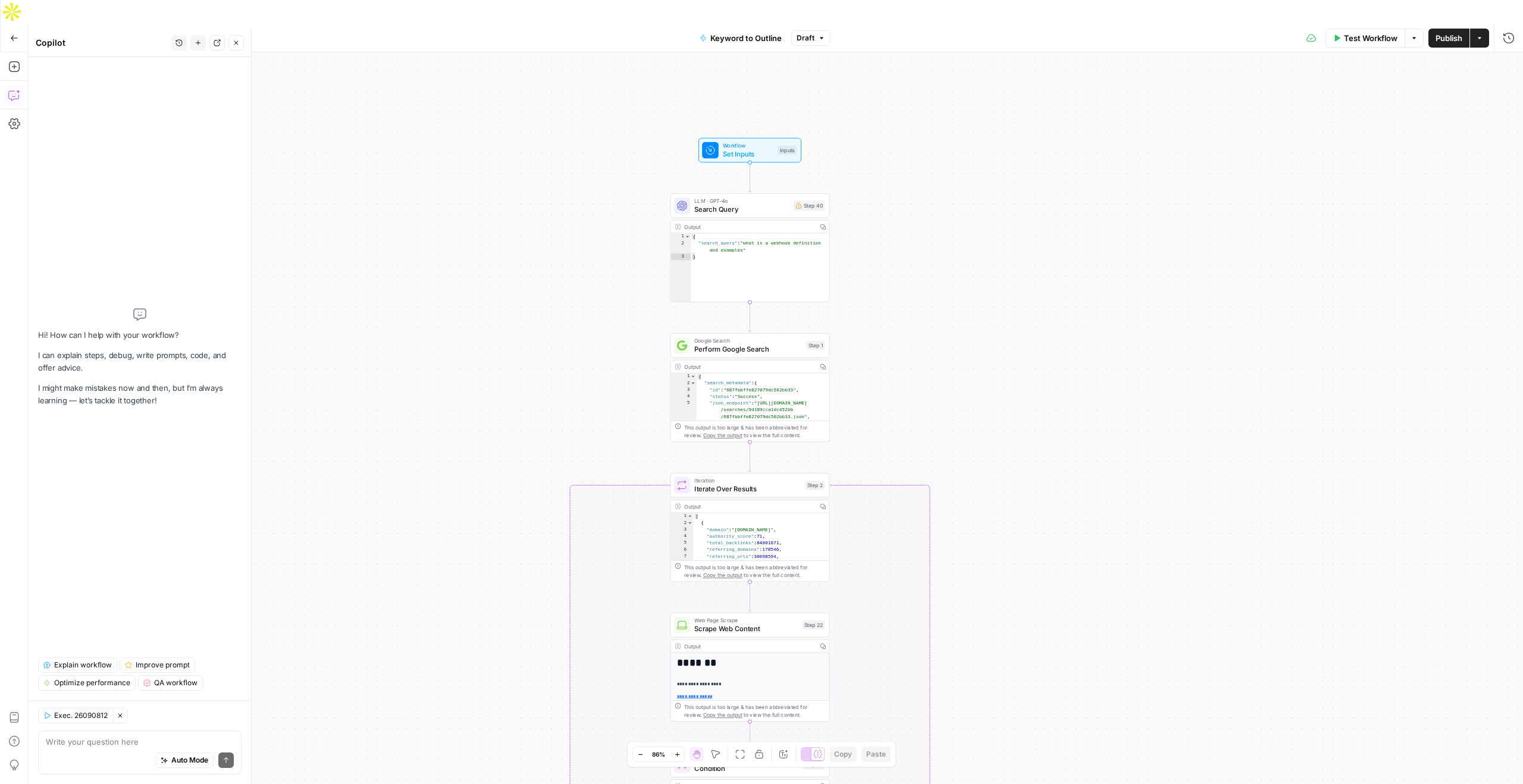
click at [92, 663] on span "Explain workflow" at bounding box center [83, 665] width 58 height 11
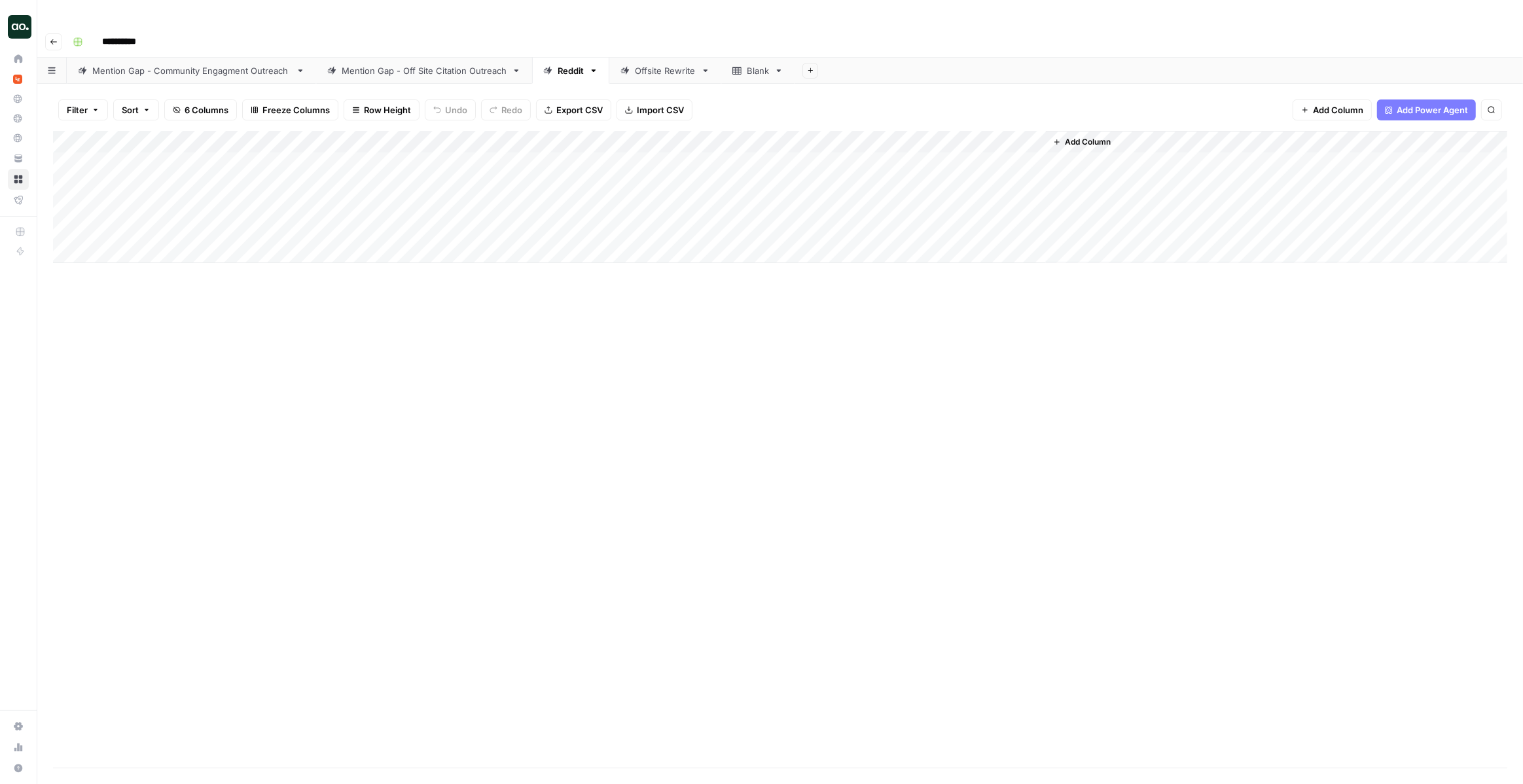
click at [466, 64] on div "Mention Gap - Off Site Citation Outreach" at bounding box center [424, 71] width 165 height 13
click at [1184, 136] on div "Add Column" at bounding box center [780, 352] width 1455 height 444
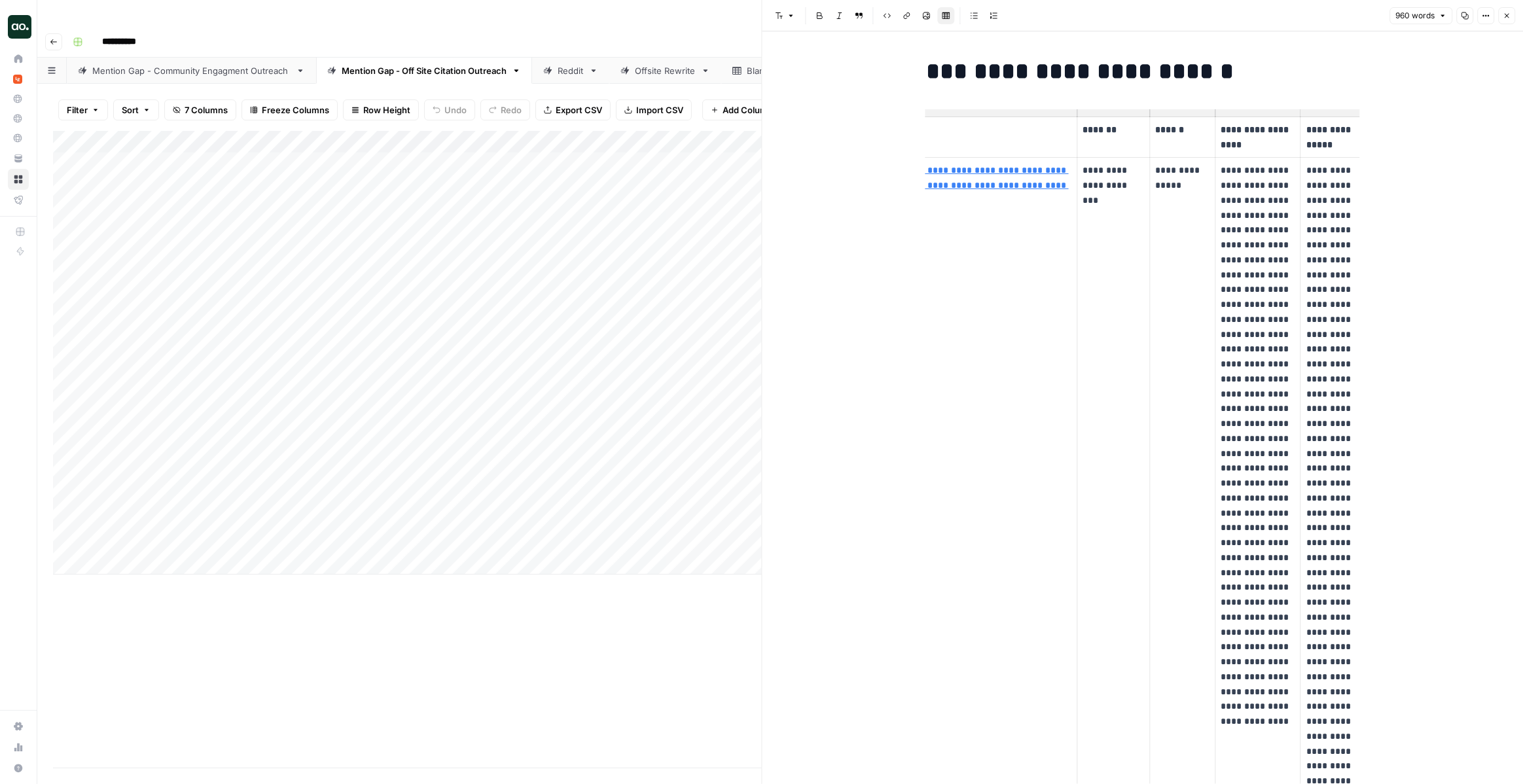
scroll to position [0, 102]
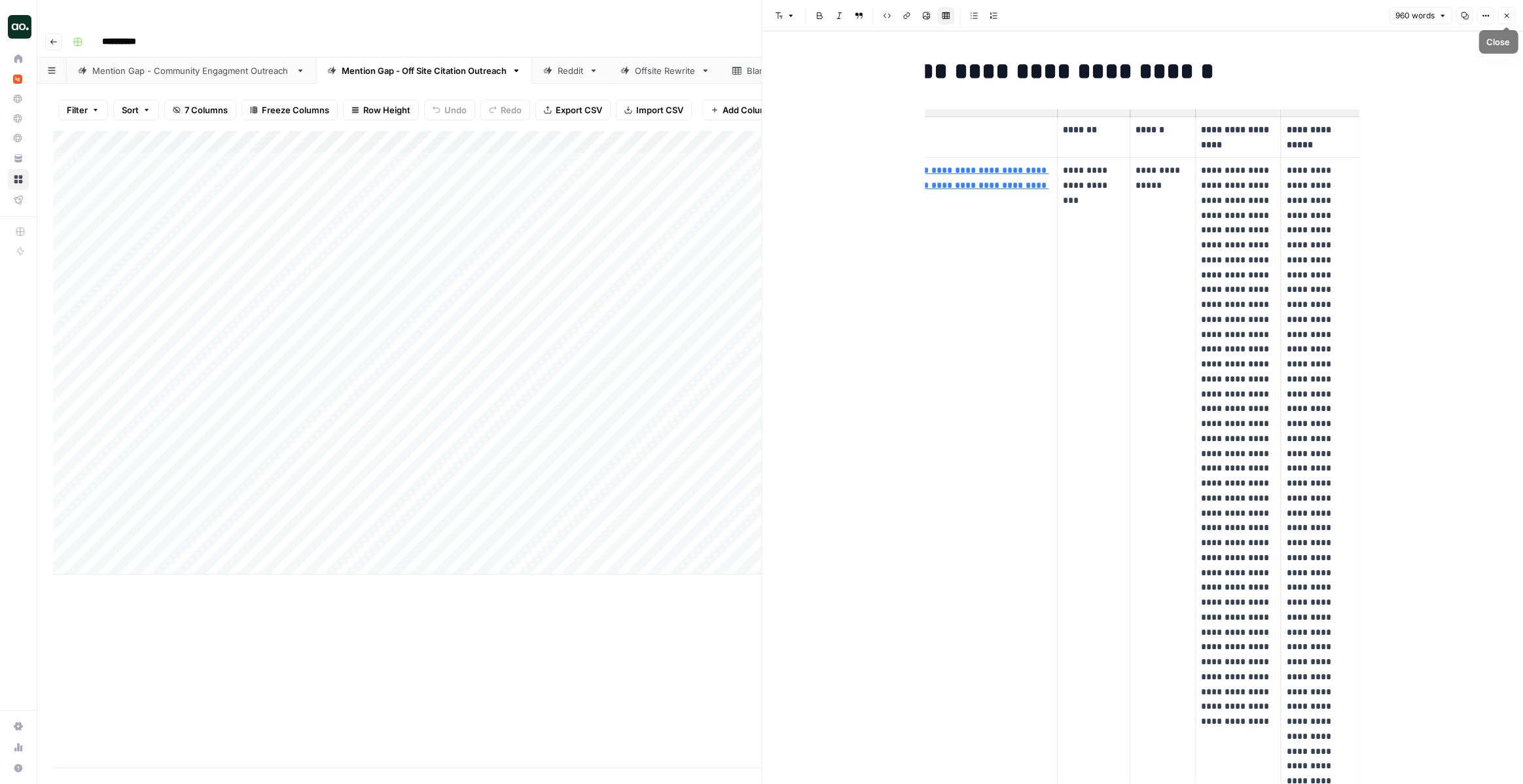
click at [1502, 9] on button "Close" at bounding box center [1506, 15] width 17 height 17
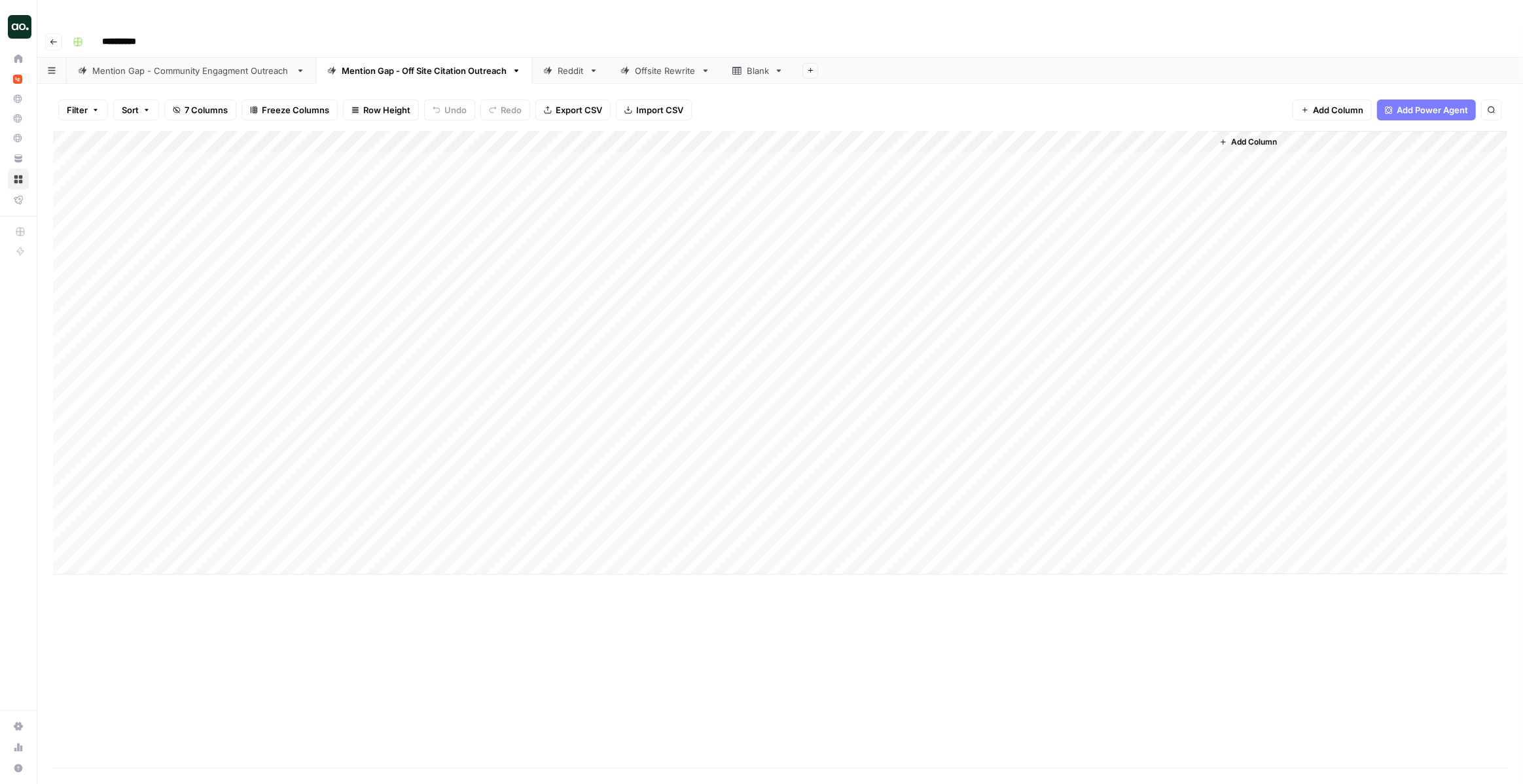
click at [566, 64] on div "Reddit" at bounding box center [570, 71] width 26 height 13
click at [1014, 135] on div "Add Column" at bounding box center [780, 196] width 1455 height 132
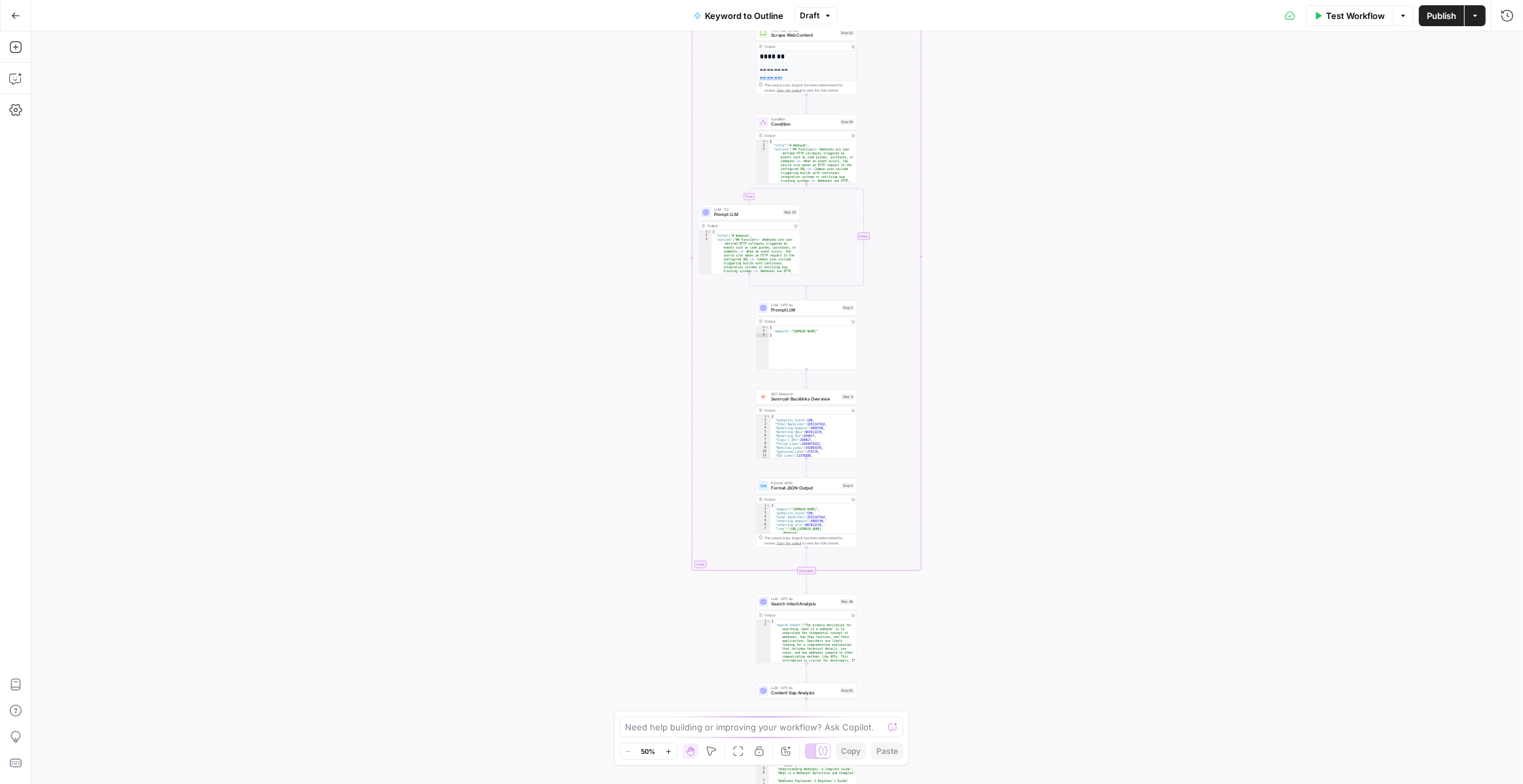
drag, startPoint x: 955, startPoint y: 319, endPoint x: 989, endPoint y: 460, distance: 145.0
click at [989, 460] on div "true false Workflow Set Inputs Inputs LLM · GPT-4o Search Query Step 40 Output …" at bounding box center [777, 407] width 1491 height 753
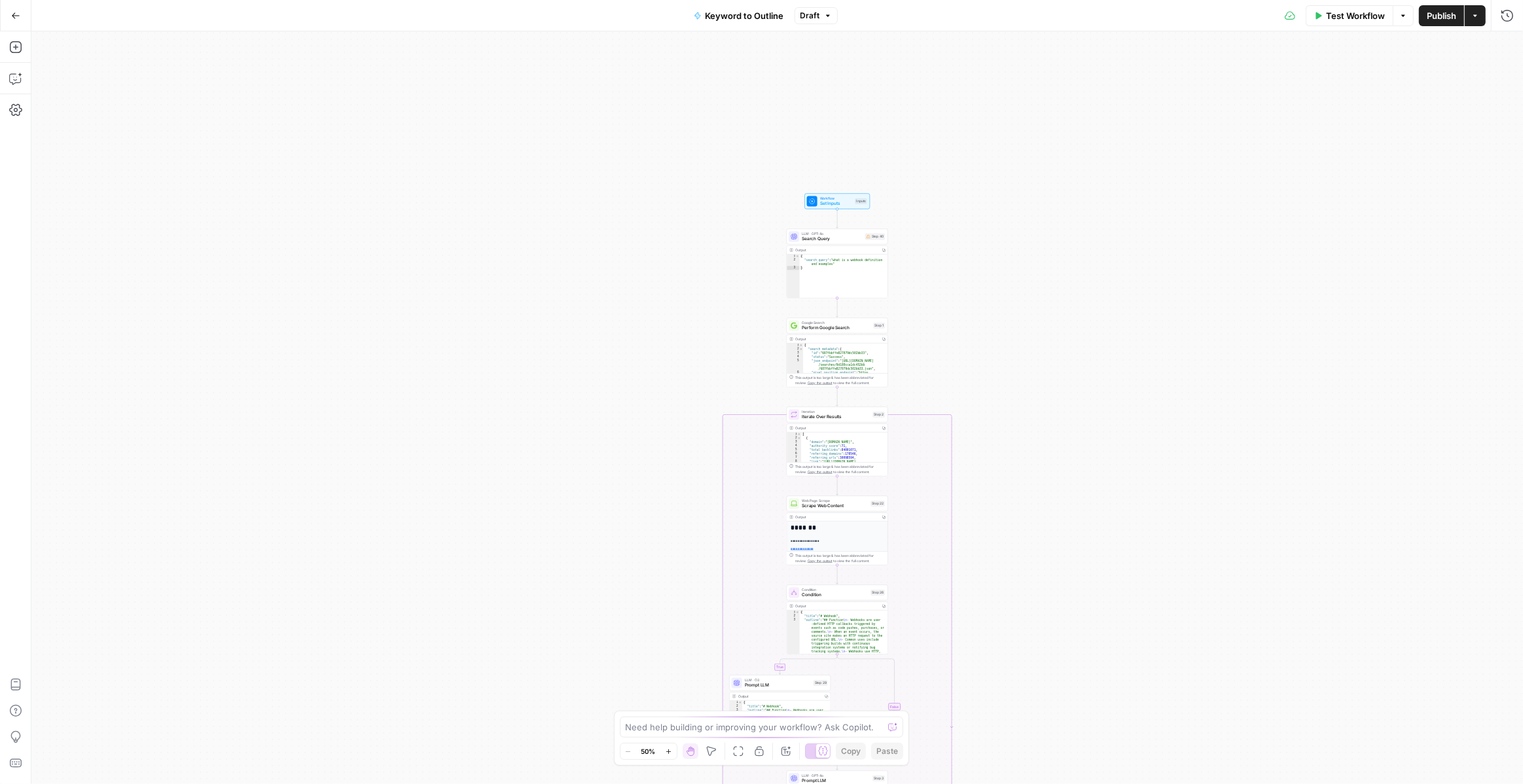
drag, startPoint x: 1050, startPoint y: 300, endPoint x: 1044, endPoint y: 406, distance: 106.2
click at [1045, 595] on div "true false Workflow Set Inputs Inputs LLM · GPT-4o Search Query Step 40 Output …" at bounding box center [777, 407] width 1491 height 753
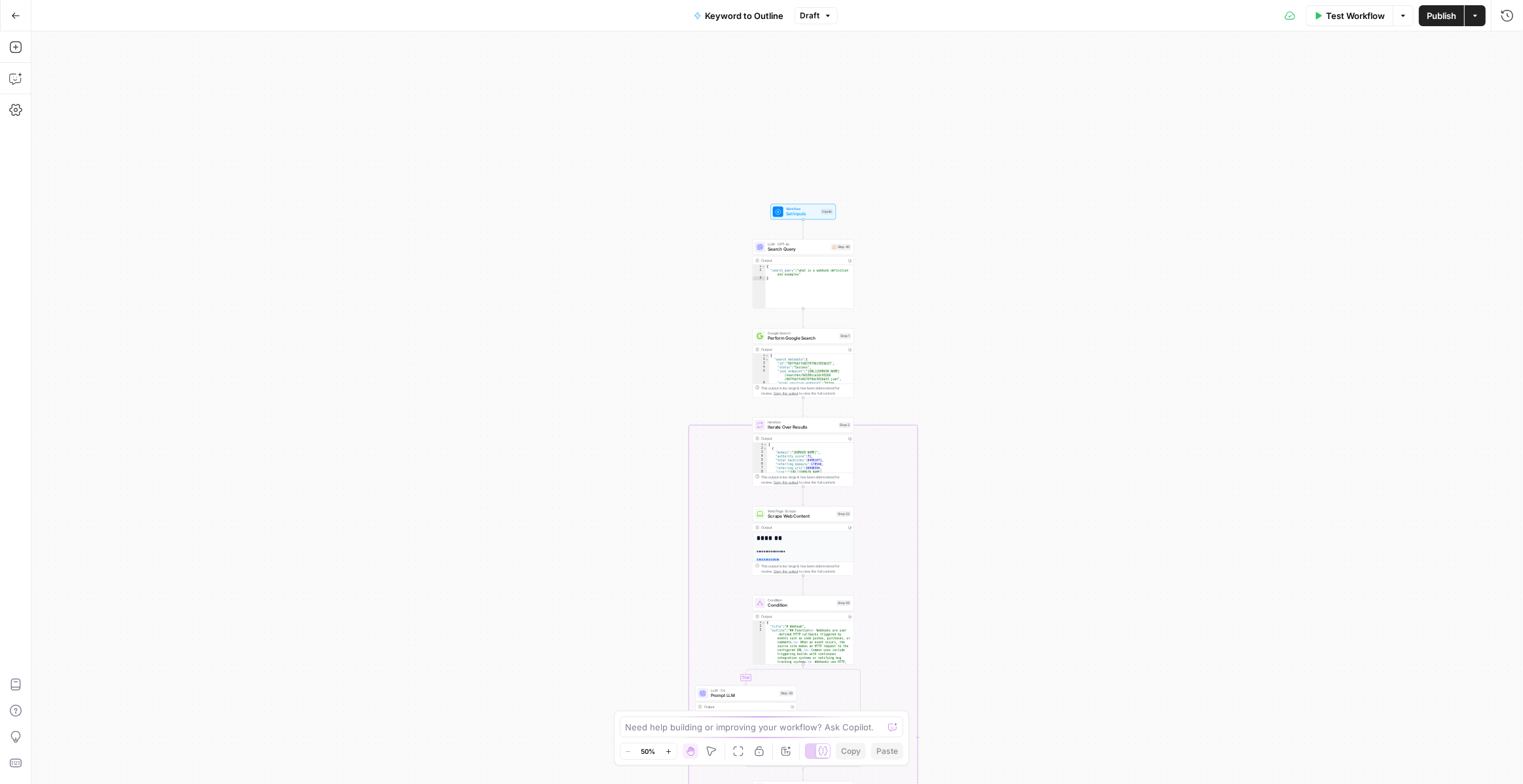
drag, startPoint x: 1044, startPoint y: 399, endPoint x: 1001, endPoint y: 410, distance: 44.4
click at [1001, 410] on div "true false Workflow Set Inputs Inputs LLM · GPT-4o Search Query Step 40 Output …" at bounding box center [777, 407] width 1491 height 753
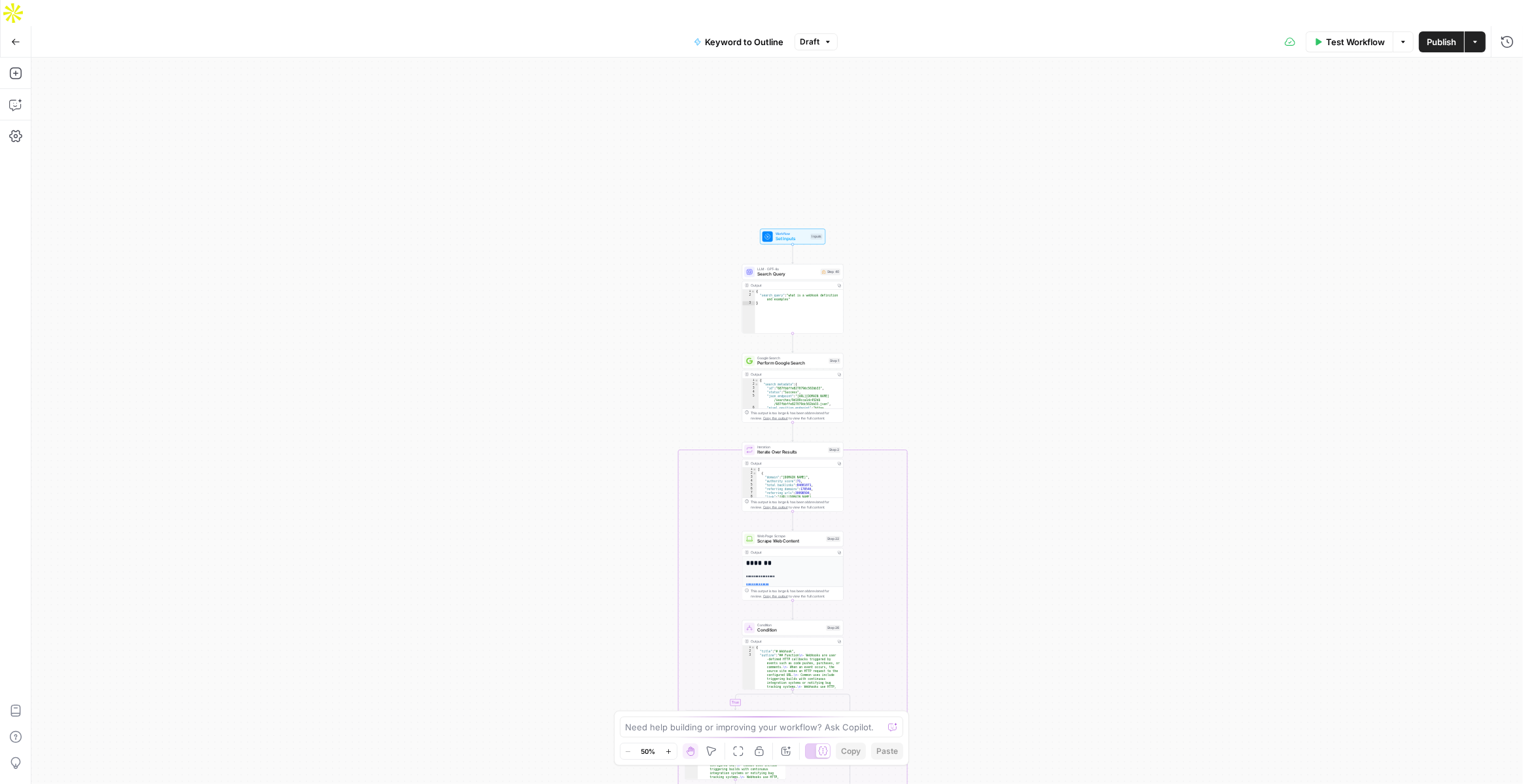
click at [668, 756] on button "Zoom In" at bounding box center [668, 750] width 15 height 15
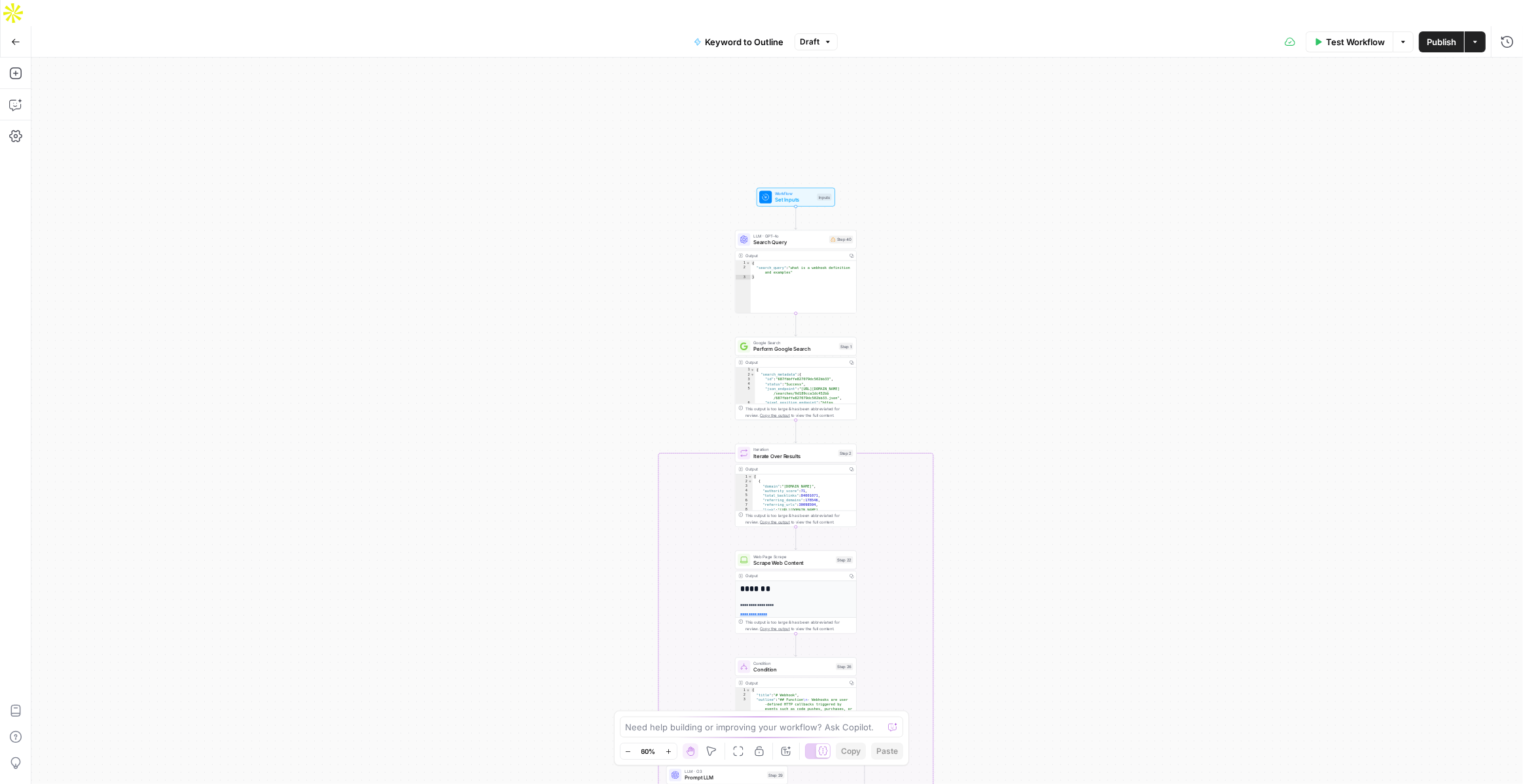
click at [668, 756] on button "Zoom In" at bounding box center [668, 750] width 15 height 15
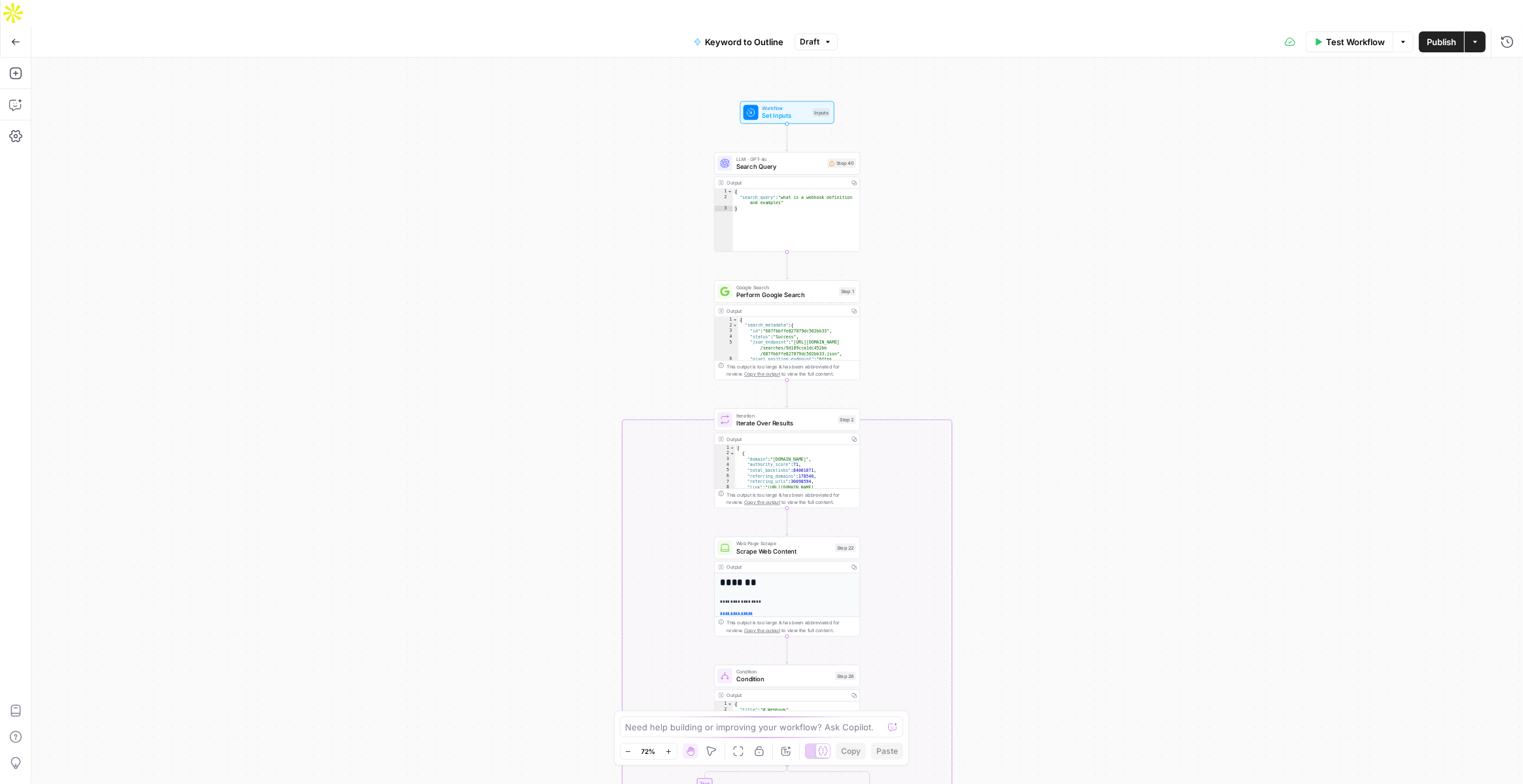
drag, startPoint x: 969, startPoint y: 235, endPoint x: 957, endPoint y: 198, distance: 38.9
click at [957, 198] on div "true false Workflow Set Inputs Inputs LLM · GPT-4o Search Query Step 40 Output …" at bounding box center [777, 434] width 1491 height 753
click at [671, 755] on button "Zoom In" at bounding box center [668, 750] width 15 height 15
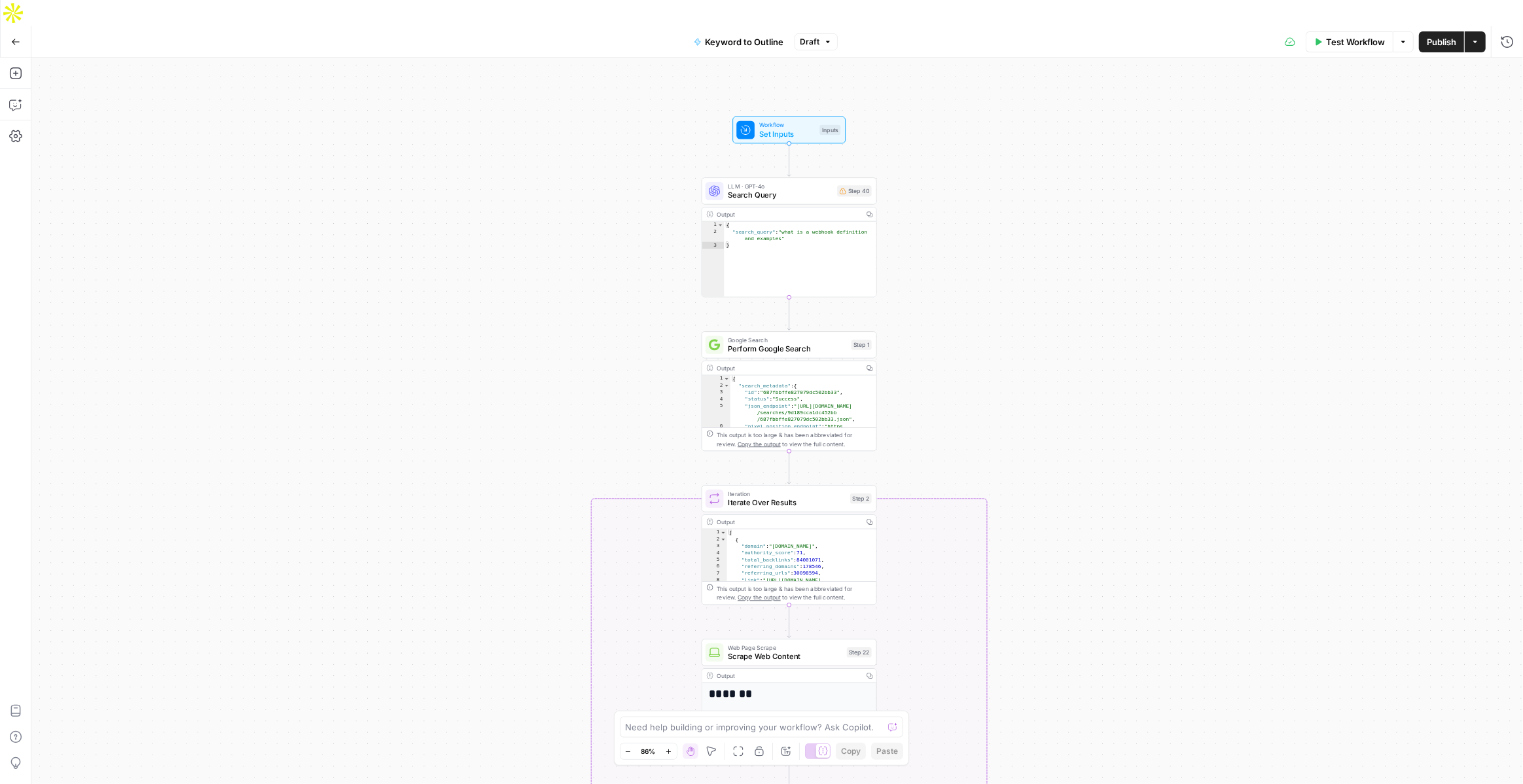
drag, startPoint x: 495, startPoint y: 117, endPoint x: 495, endPoint y: 198, distance: 81.0
click at [495, 198] on div "true false Workflow Set Inputs Inputs LLM · GPT-4o Search Query Step 40 Output …" at bounding box center [777, 434] width 1491 height 753
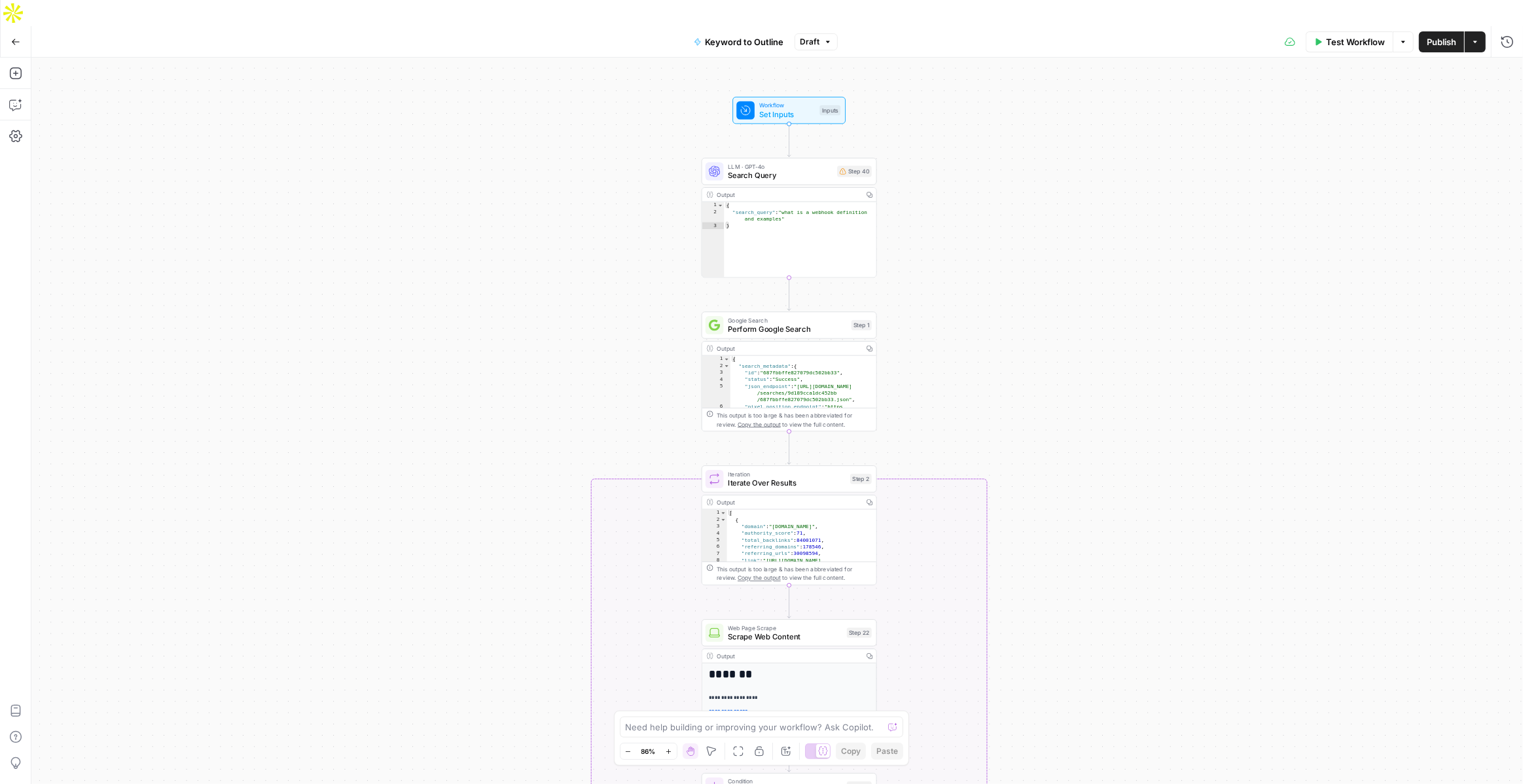
drag, startPoint x: 495, startPoint y: 198, endPoint x: 495, endPoint y: 179, distance: 19.0
click at [495, 179] on div "true false Workflow Set Inputs Inputs LLM · GPT-4o Search Query Step 40 Output …" at bounding box center [777, 434] width 1491 height 753
click at [17, 98] on icon "button" at bounding box center [16, 105] width 13 height 13
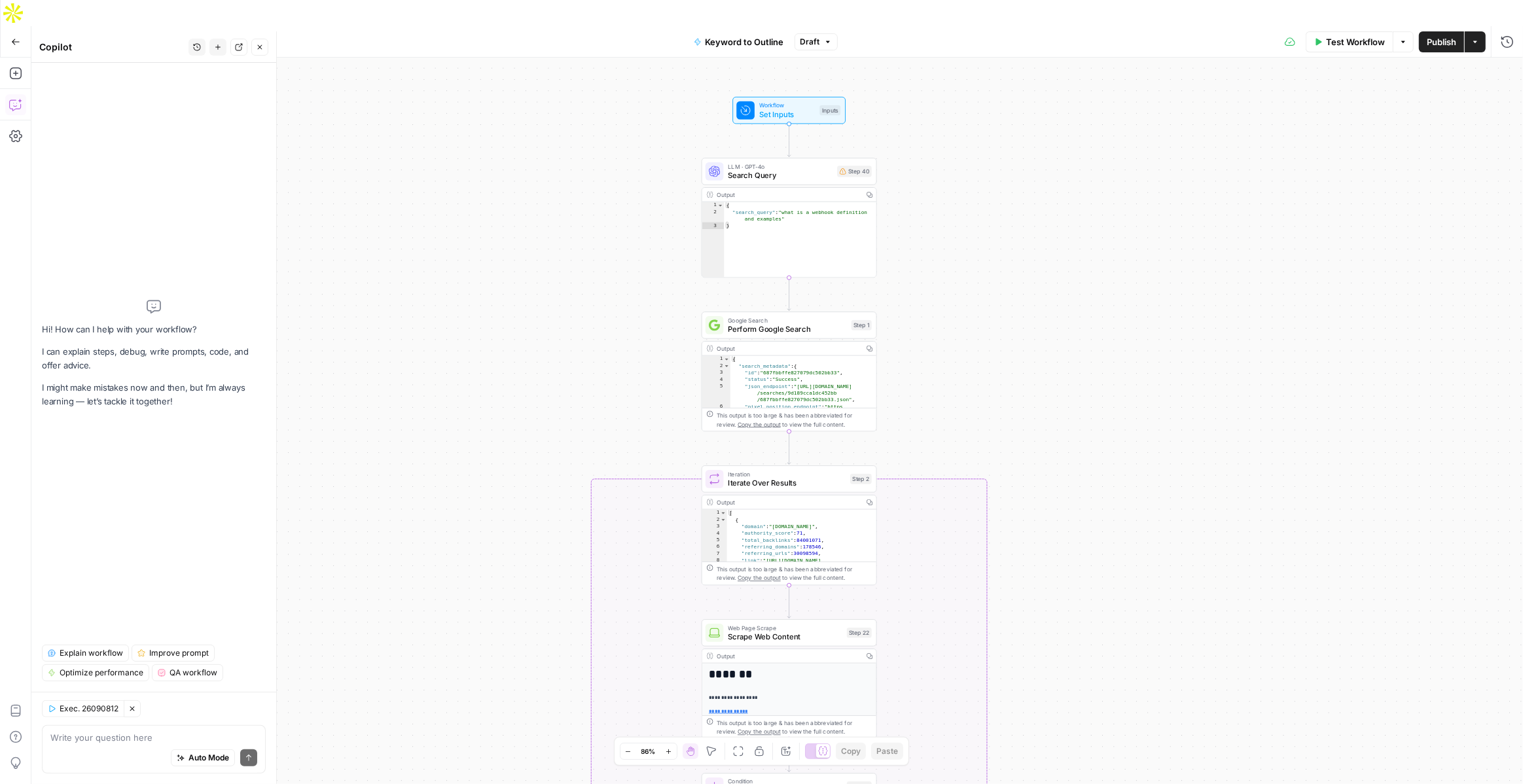
click at [97, 655] on span "Explain workflow" at bounding box center [91, 653] width 64 height 12
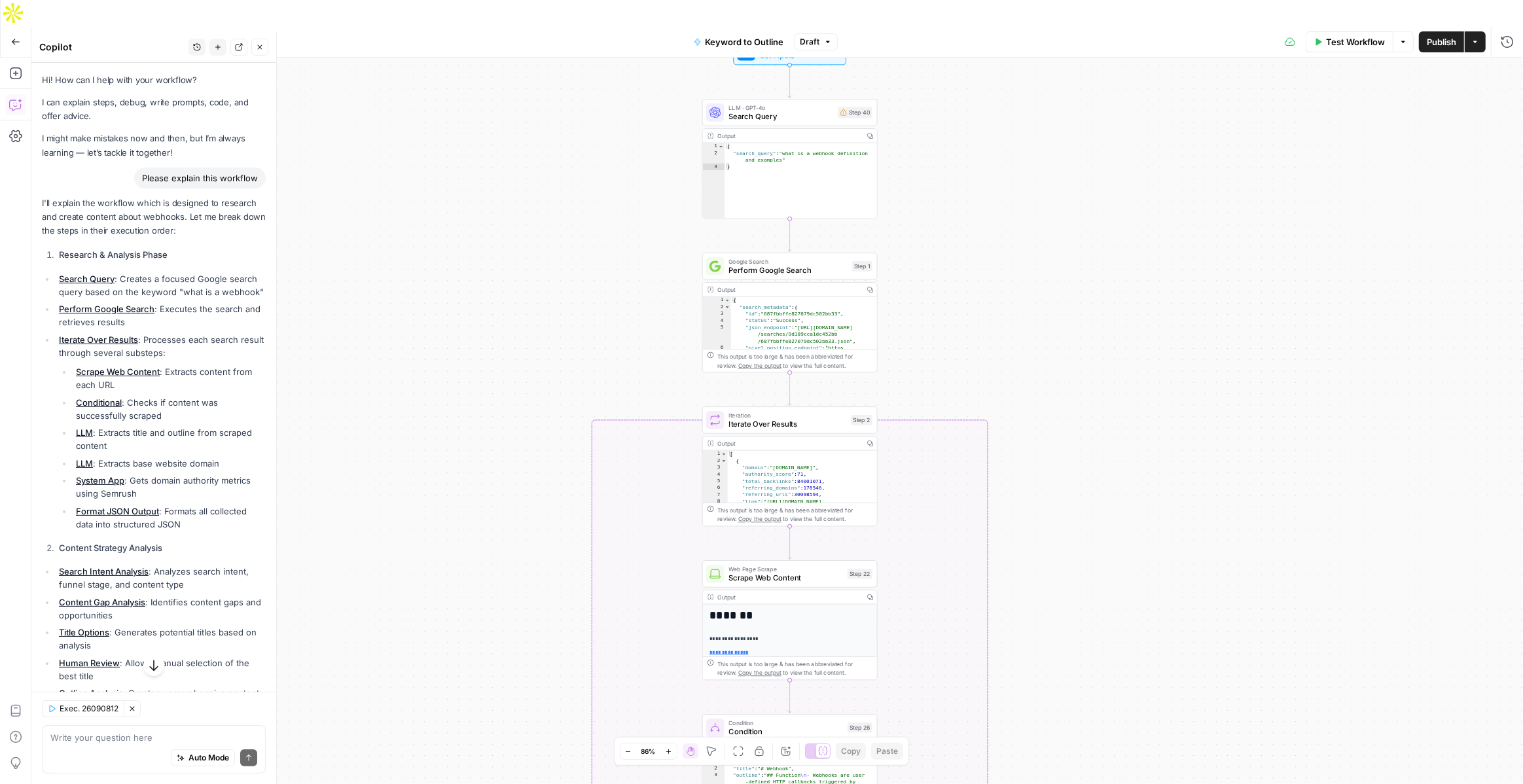
drag, startPoint x: 918, startPoint y: 357, endPoint x: 918, endPoint y: 295, distance: 62.0
click at [918, 295] on div "true false Workflow Set Inputs Inputs LLM · GPT-4o Search Query Step 40 Output …" at bounding box center [777, 434] width 1491 height 753
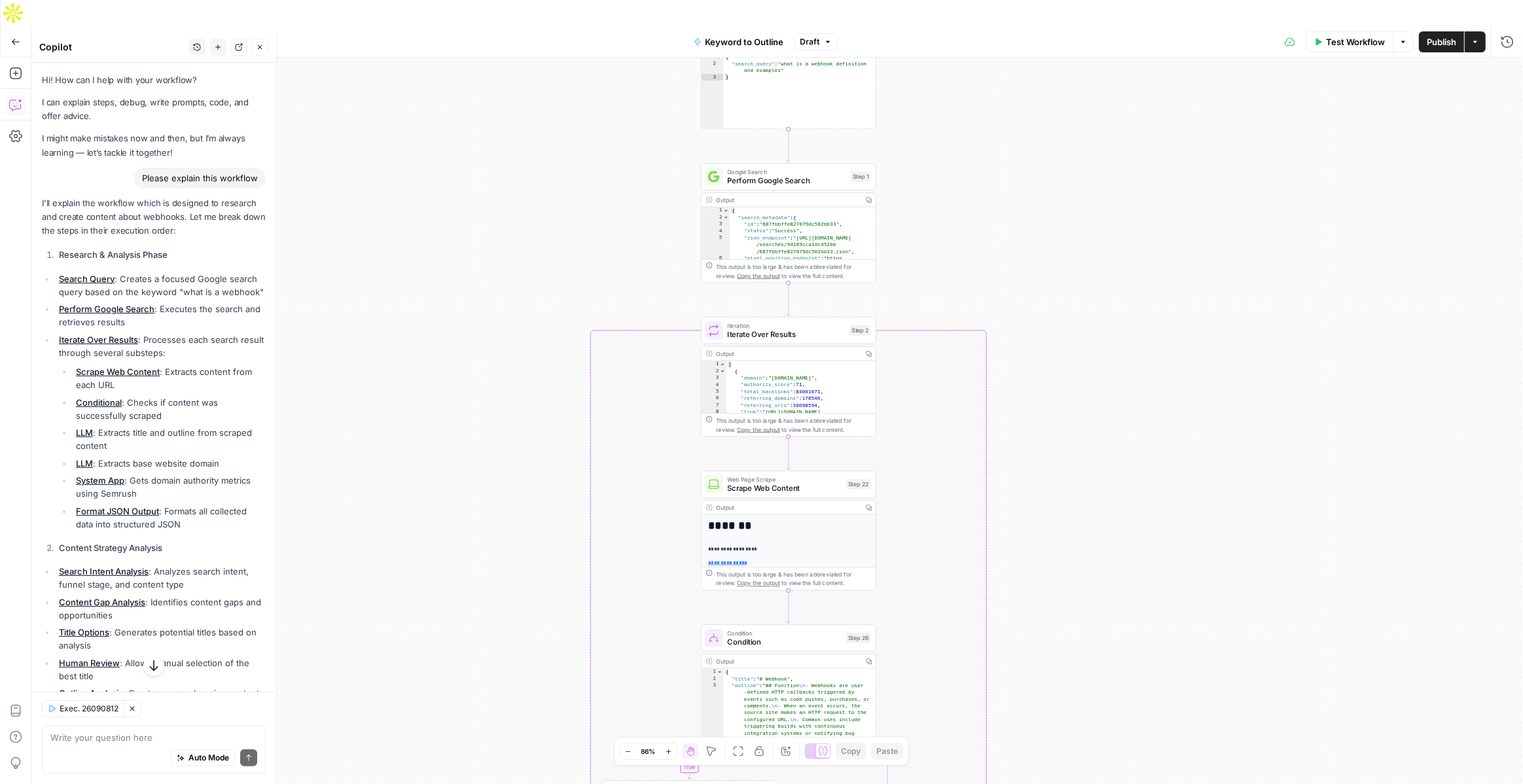
drag, startPoint x: 925, startPoint y: 292, endPoint x: 922, endPoint y: 206, distance: 86.1
click at [922, 206] on div "true false Workflow Set Inputs Inputs LLM · GPT-4o Search Query Step 40 Output …" at bounding box center [777, 434] width 1491 height 753
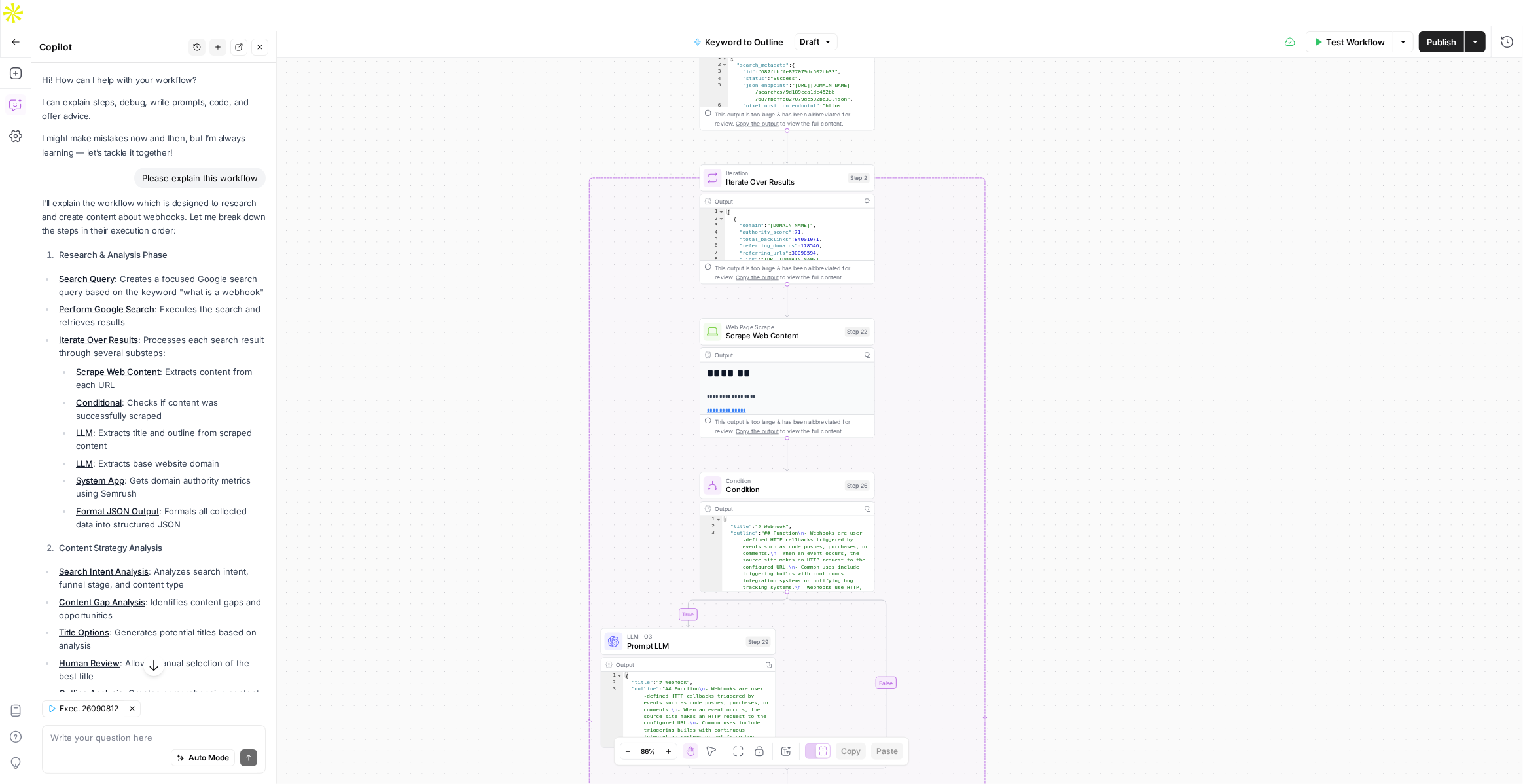
drag, startPoint x: 924, startPoint y: 219, endPoint x: 924, endPoint y: 66, distance: 153.0
click at [924, 66] on div "true false Workflow Set Inputs Inputs LLM · GPT-4o Search Query Step 40 Output …" at bounding box center [777, 434] width 1491 height 753
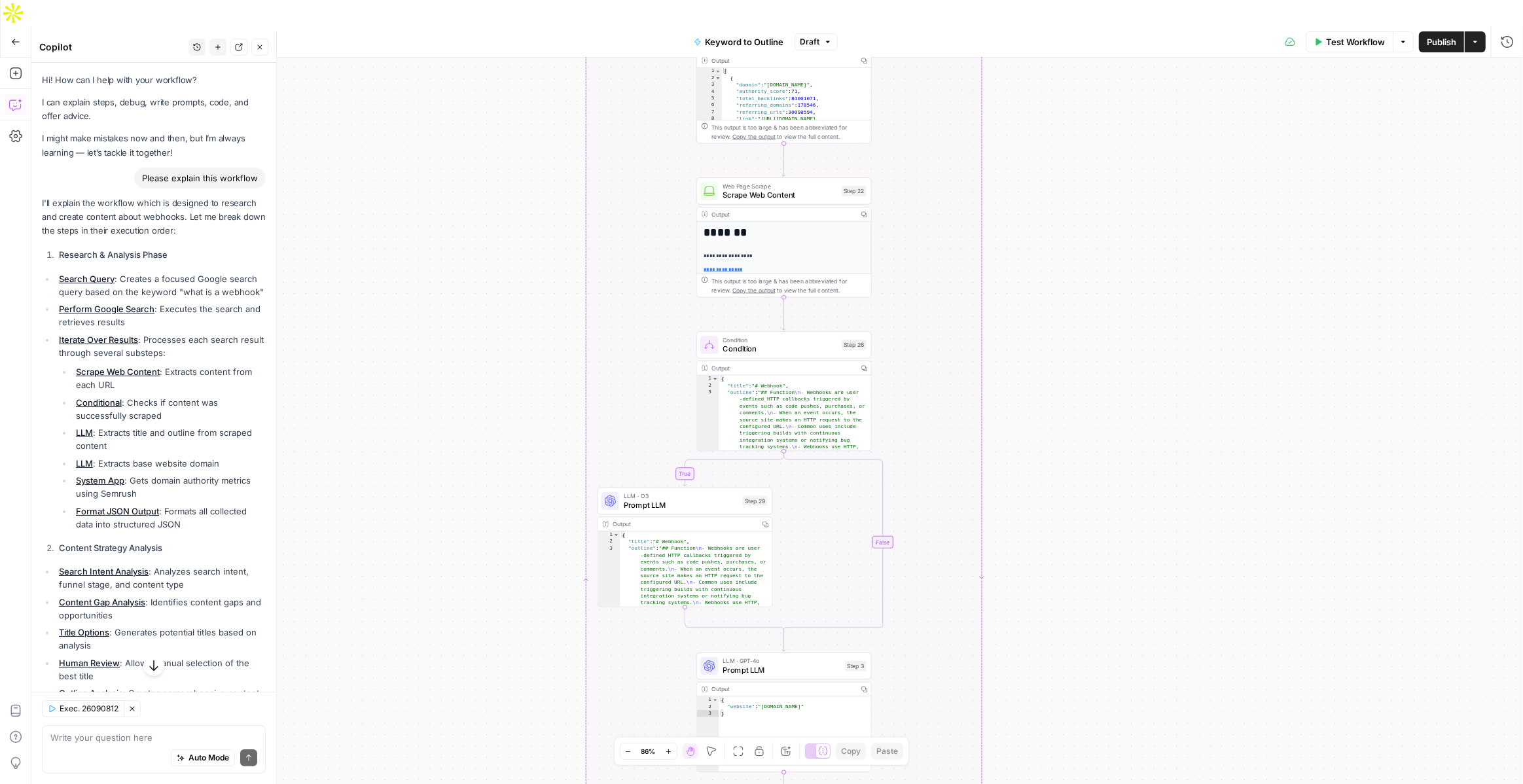
drag, startPoint x: 1074, startPoint y: 257, endPoint x: 1071, endPoint y: 152, distance: 105.0
click at [1071, 152] on div "true false Workflow Set Inputs Inputs LLM · GPT-4o Search Query Step 40 Output …" at bounding box center [777, 434] width 1491 height 753
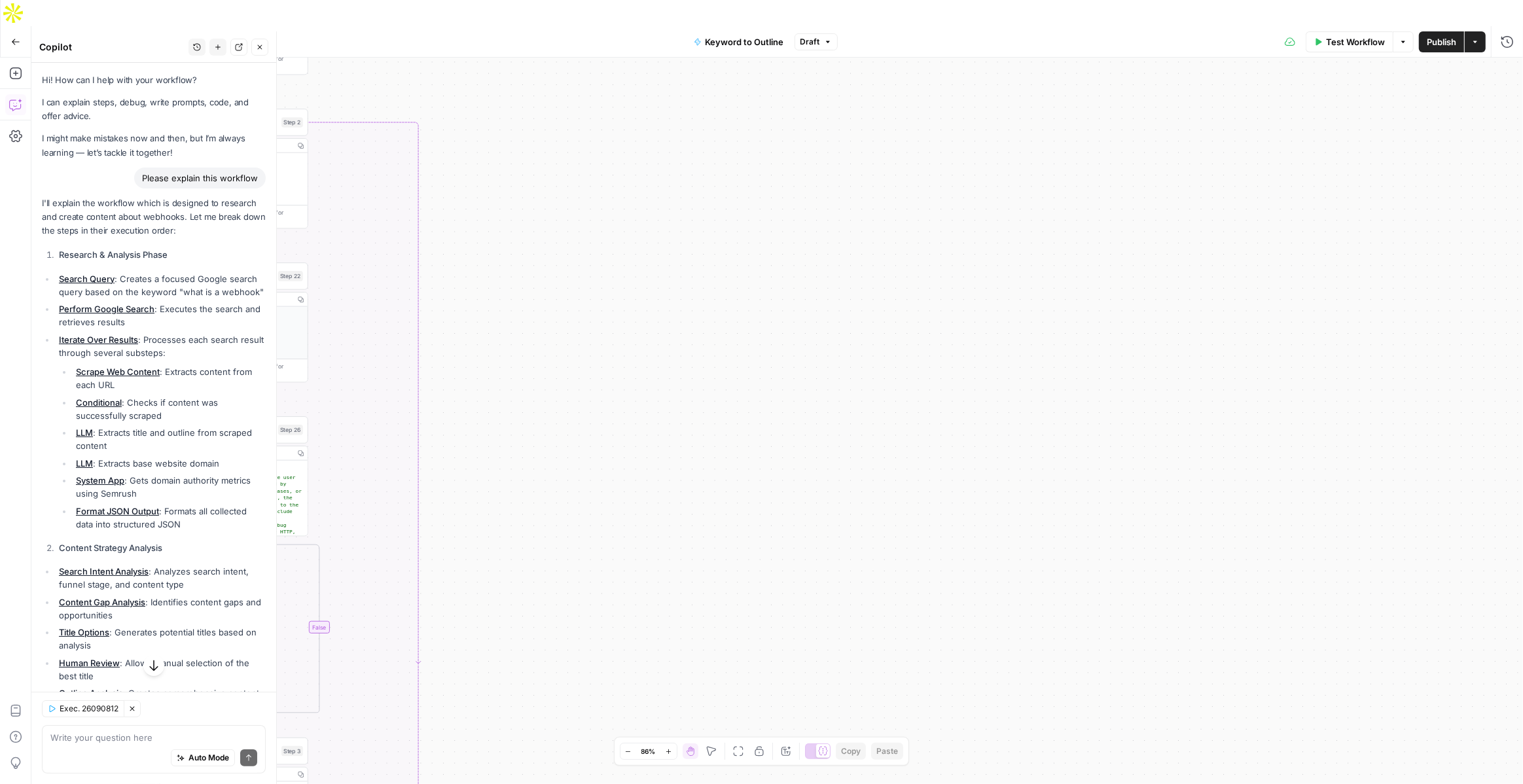
drag, startPoint x: 1072, startPoint y: 377, endPoint x: 508, endPoint y: 462, distance: 570.4
click at [1058, 190] on div "true false Workflow Set Inputs Inputs LLM · GPT-4o Search Query Step 40 Output …" at bounding box center [777, 434] width 1491 height 753
click at [540, 401] on div "true false Workflow Set Inputs Inputs LLM · GPT-4o Search Query Step 40 Output …" at bounding box center [777, 434] width 1491 height 753
click at [529, 258] on div "true false Workflow Set Inputs Inputs LLM · GPT-4o Search Query Step 40 Output …" at bounding box center [777, 434] width 1491 height 753
click at [566, 389] on div "true false Workflow Set Inputs Inputs LLM · GPT-4o Search Query Step 40 Output …" at bounding box center [777, 434] width 1491 height 753
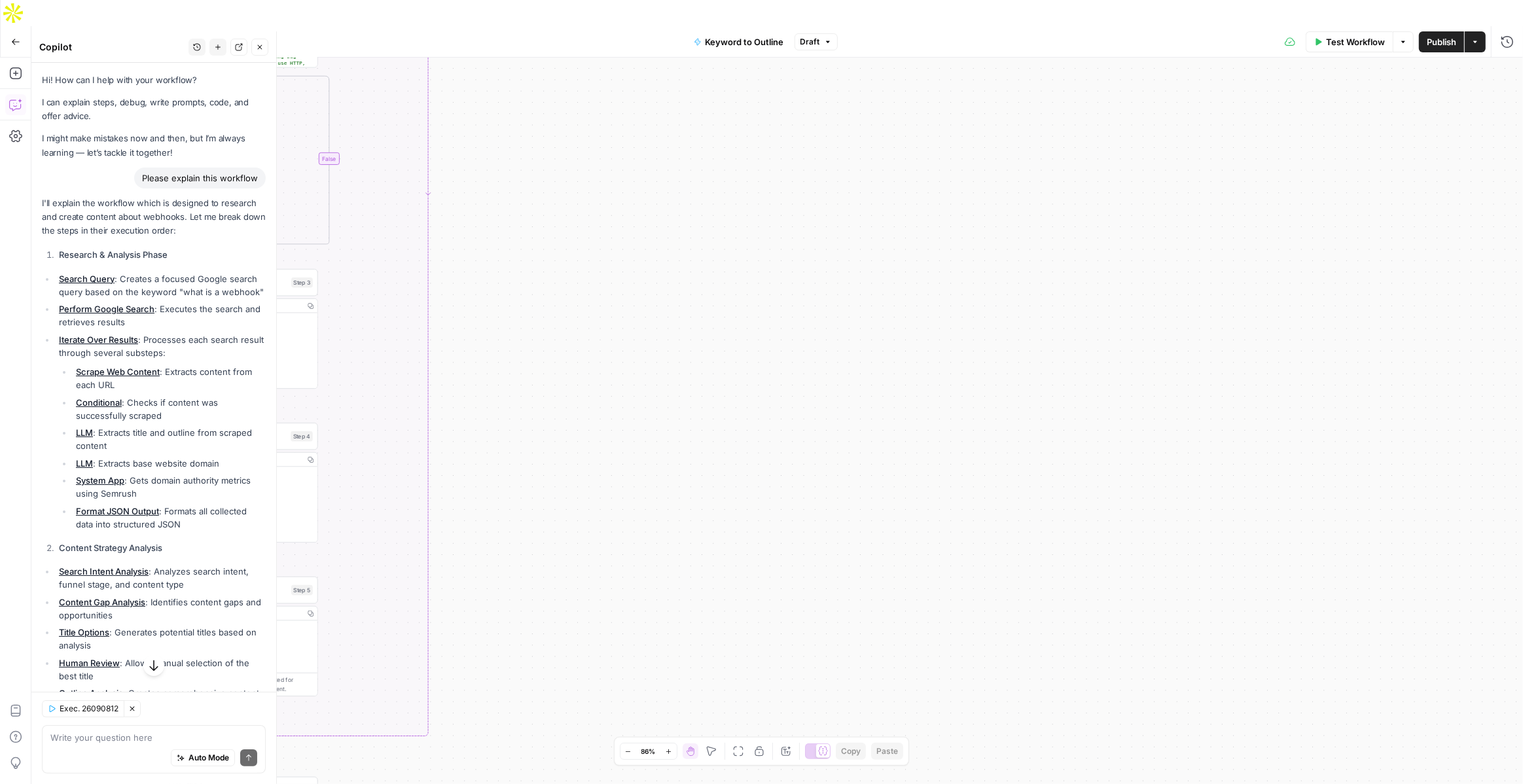
click at [482, 381] on div "true false Workflow Set Inputs Inputs LLM · GPT-4o Search Query Step 40 Output …" at bounding box center [777, 434] width 1491 height 753
drag, startPoint x: 18, startPoint y: 84, endPoint x: 488, endPoint y: 430, distance: 583.6
click at [514, 338] on div "true false Workflow Set Inputs Inputs LLM · GPT-4o Search Query Step 40 Output …" at bounding box center [777, 434] width 1491 height 753
drag, startPoint x: 488, startPoint y: 430, endPoint x: 468, endPoint y: 285, distance: 146.4
click at [755, 434] on div "true false Workflow Set Inputs Inputs LLM · GPT-4o Search Query Step 40 Output …" at bounding box center [777, 434] width 1491 height 753
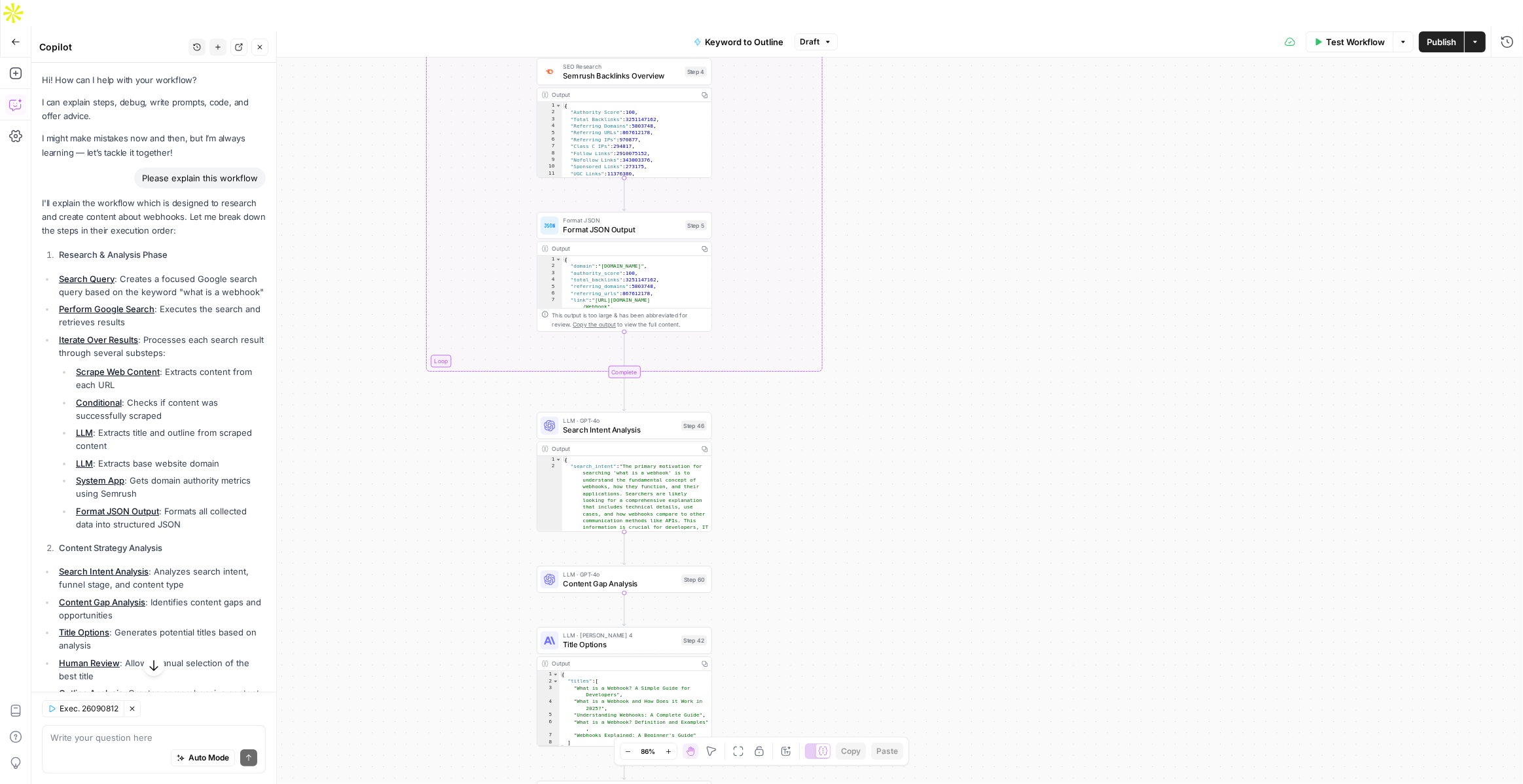
drag, startPoint x: 361, startPoint y: 398, endPoint x: 487, endPoint y: 405, distance: 126.2
click at [487, 405] on div "true false Workflow Set Inputs Inputs LLM · GPT-4o Search Query Step 40 Output …" at bounding box center [777, 434] width 1491 height 753
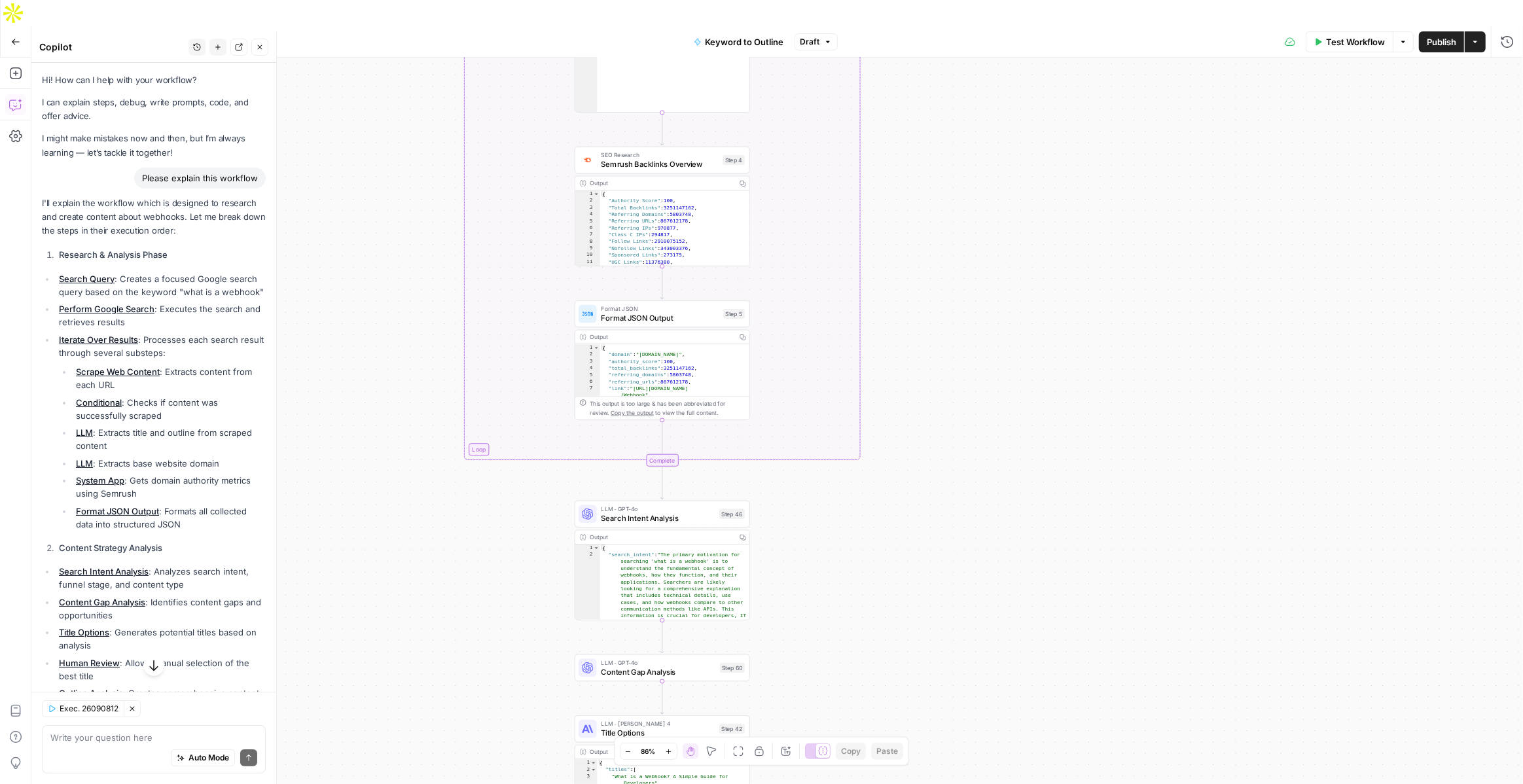
drag, startPoint x: 357, startPoint y: 320, endPoint x: 394, endPoint y: 435, distance: 120.8
click at [394, 435] on div "true false Workflow Set Inputs Inputs LLM · GPT-4o Search Query Step 40 Output …" at bounding box center [777, 434] width 1491 height 753
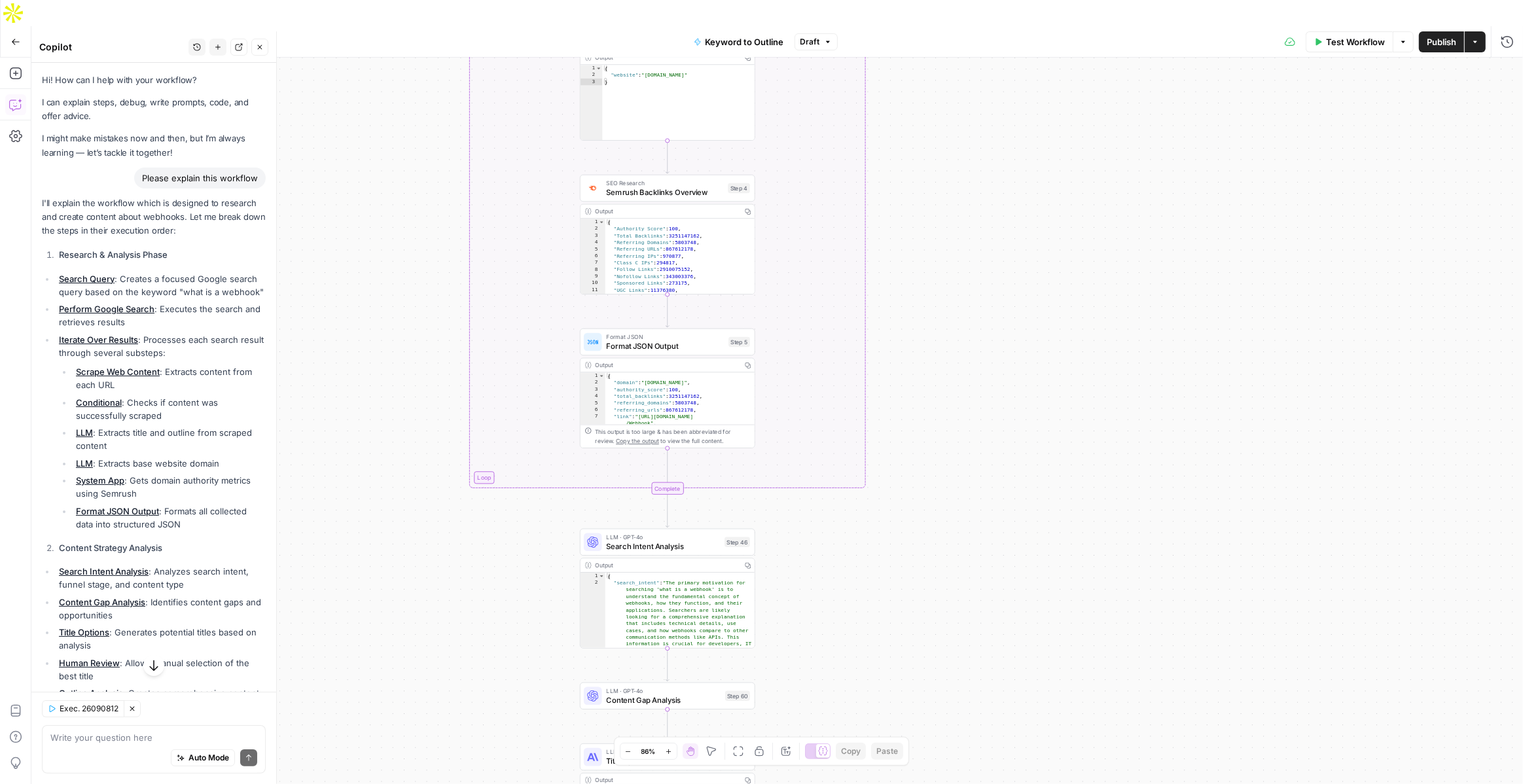
drag, startPoint x: 393, startPoint y: 296, endPoint x: 393, endPoint y: 572, distance: 276.0
click at [393, 572] on div "true false Workflow Set Inputs Inputs LLM · GPT-4o Search Query Step 40 Output …" at bounding box center [777, 434] width 1491 height 753
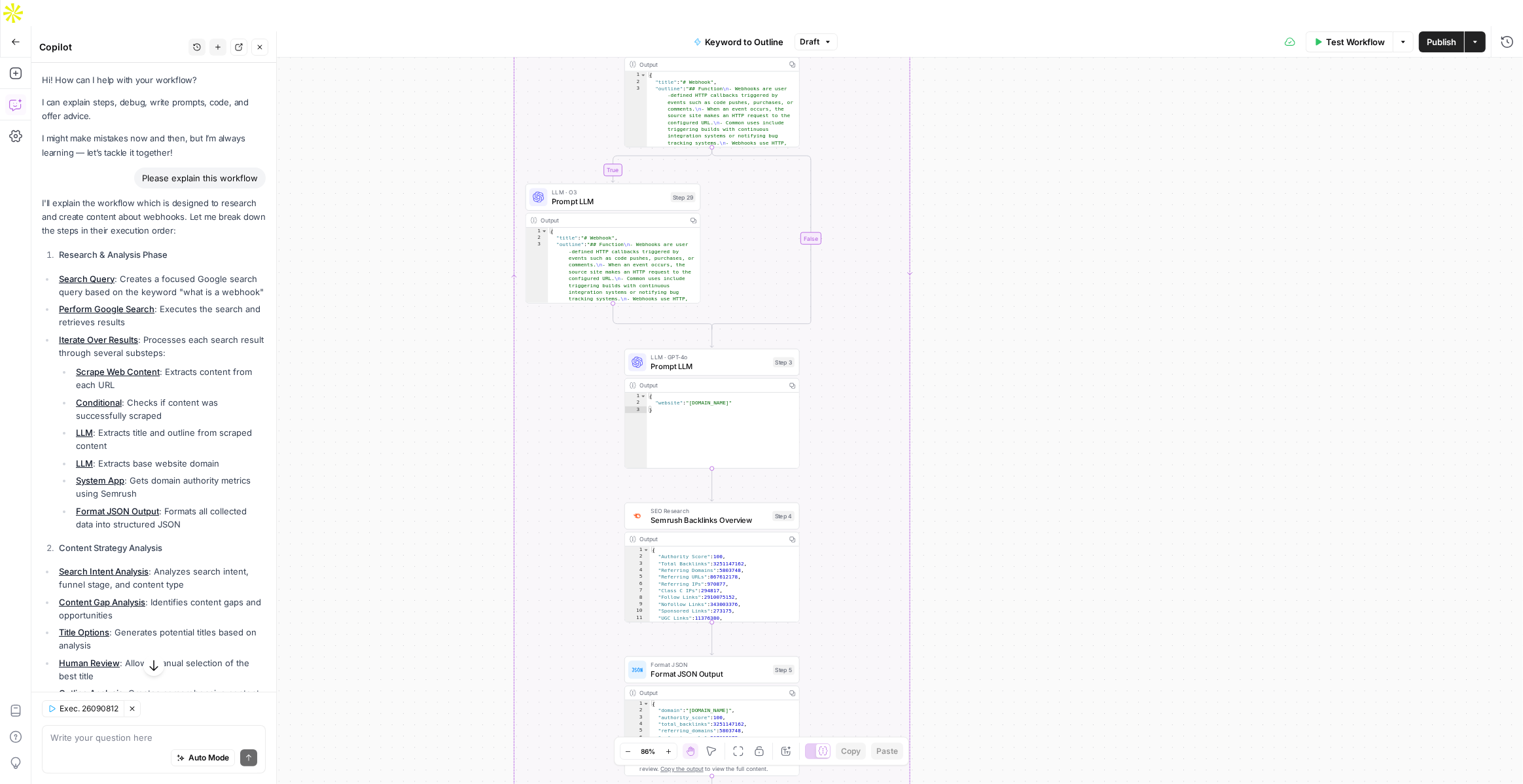
drag, startPoint x: 361, startPoint y: 333, endPoint x: 404, endPoint y: 380, distance: 63.7
click at [404, 380] on div "true false Workflow Set Inputs Inputs LLM · GPT-4o Search Query Step 40 Output …" at bounding box center [777, 434] width 1491 height 753
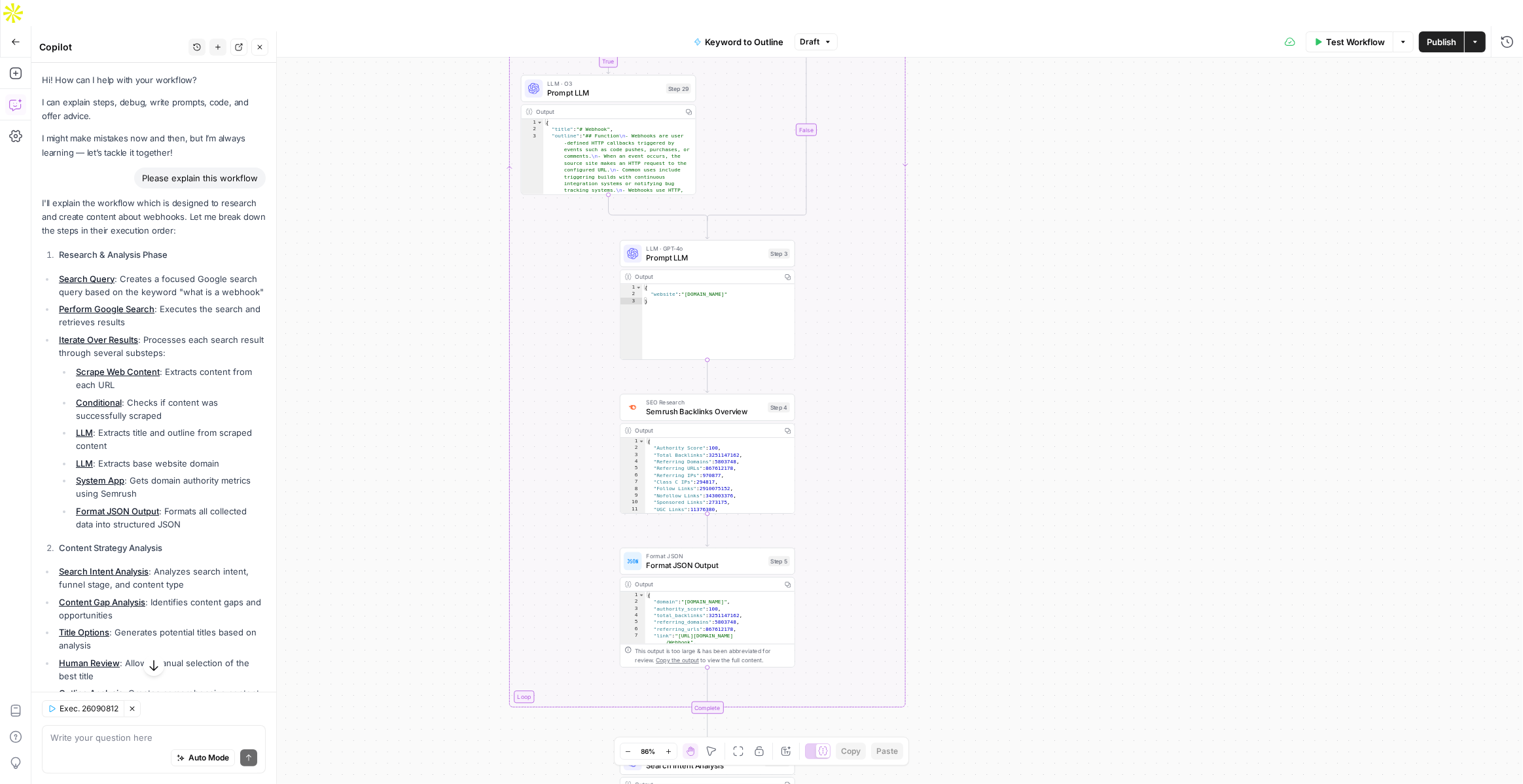
drag, startPoint x: 398, startPoint y: 442, endPoint x: 393, endPoint y: 336, distance: 106.1
click at [393, 336] on div "true false Workflow Set Inputs Inputs LLM · GPT-4o Search Query Step 40 Output …" at bounding box center [777, 434] width 1491 height 753
click at [668, 405] on span "Semrush Backlinks Overview" at bounding box center [705, 411] width 117 height 11
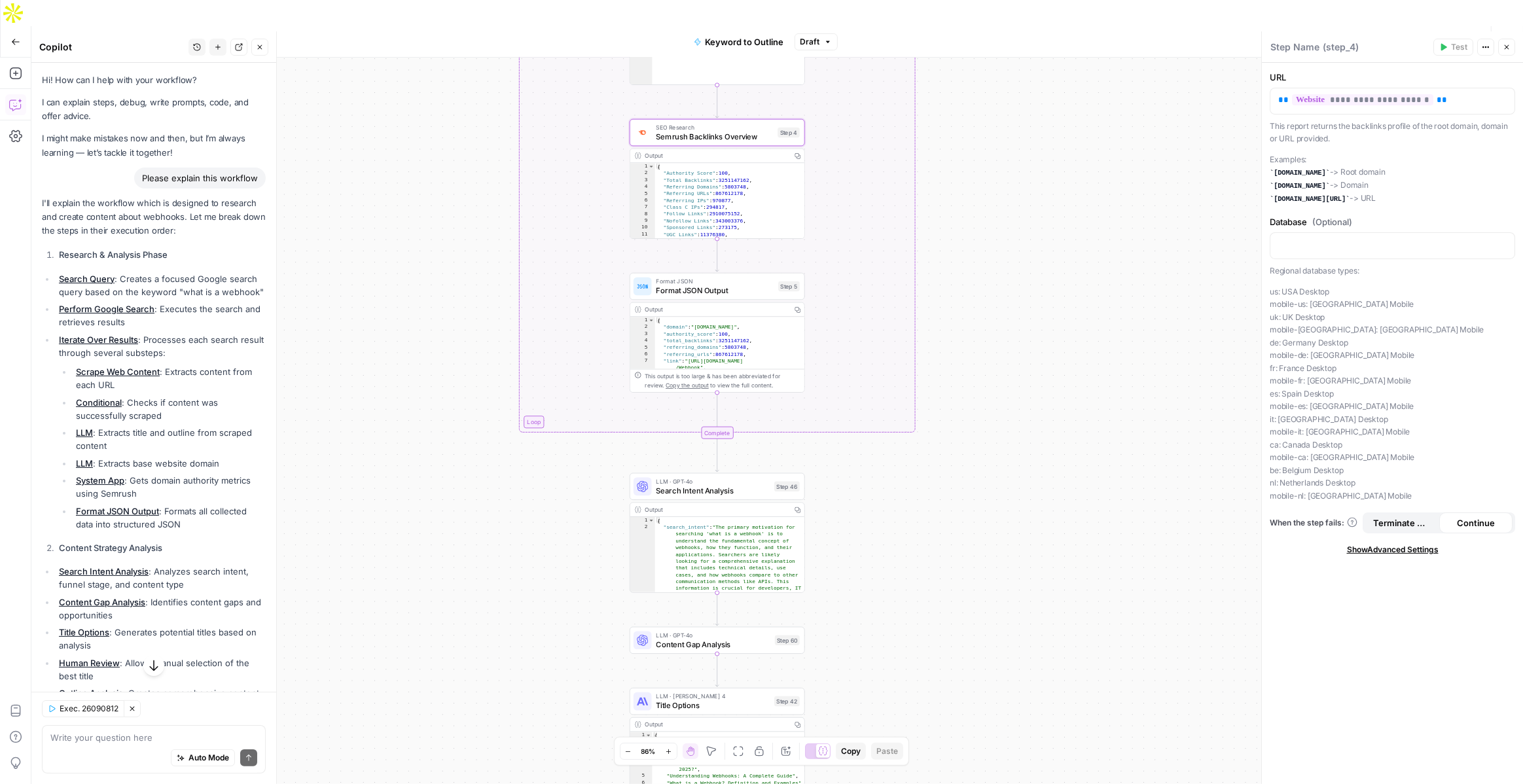
drag, startPoint x: 454, startPoint y: 458, endPoint x: 464, endPoint y: 184, distance: 274.2
click at [464, 184] on div "true false Workflow Set Inputs Inputs LLM · GPT-4o Search Query Step 40 Output …" at bounding box center [777, 434] width 1491 height 753
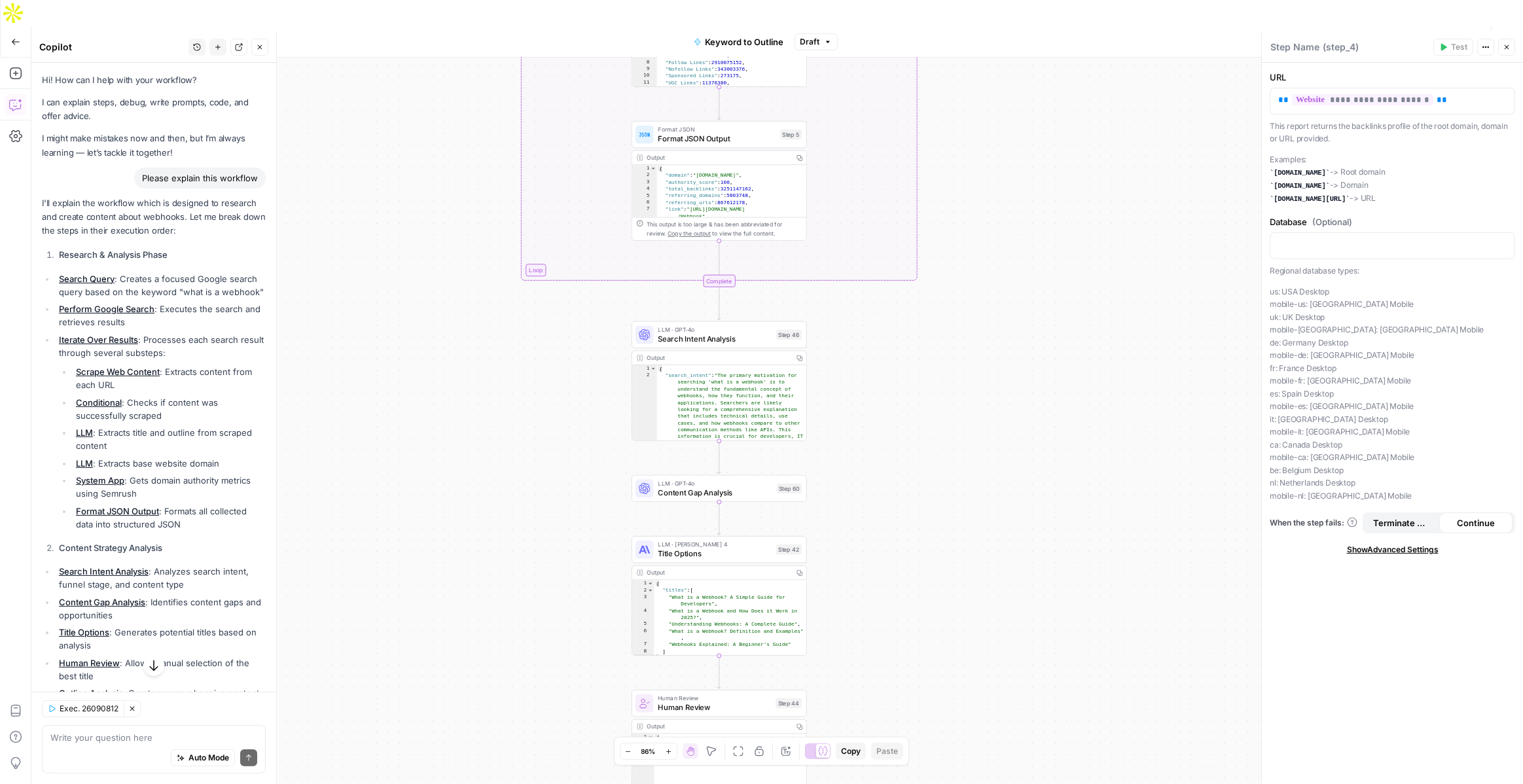
drag, startPoint x: 519, startPoint y: 515, endPoint x: 520, endPoint y: 356, distance: 159.0
click at [520, 356] on div "true false Workflow Set Inputs Inputs LLM · GPT-4o Search Query Step 40 Output …" at bounding box center [777, 434] width 1491 height 753
click at [670, 328] on span "Search Intent Analysis" at bounding box center [715, 334] width 114 height 11
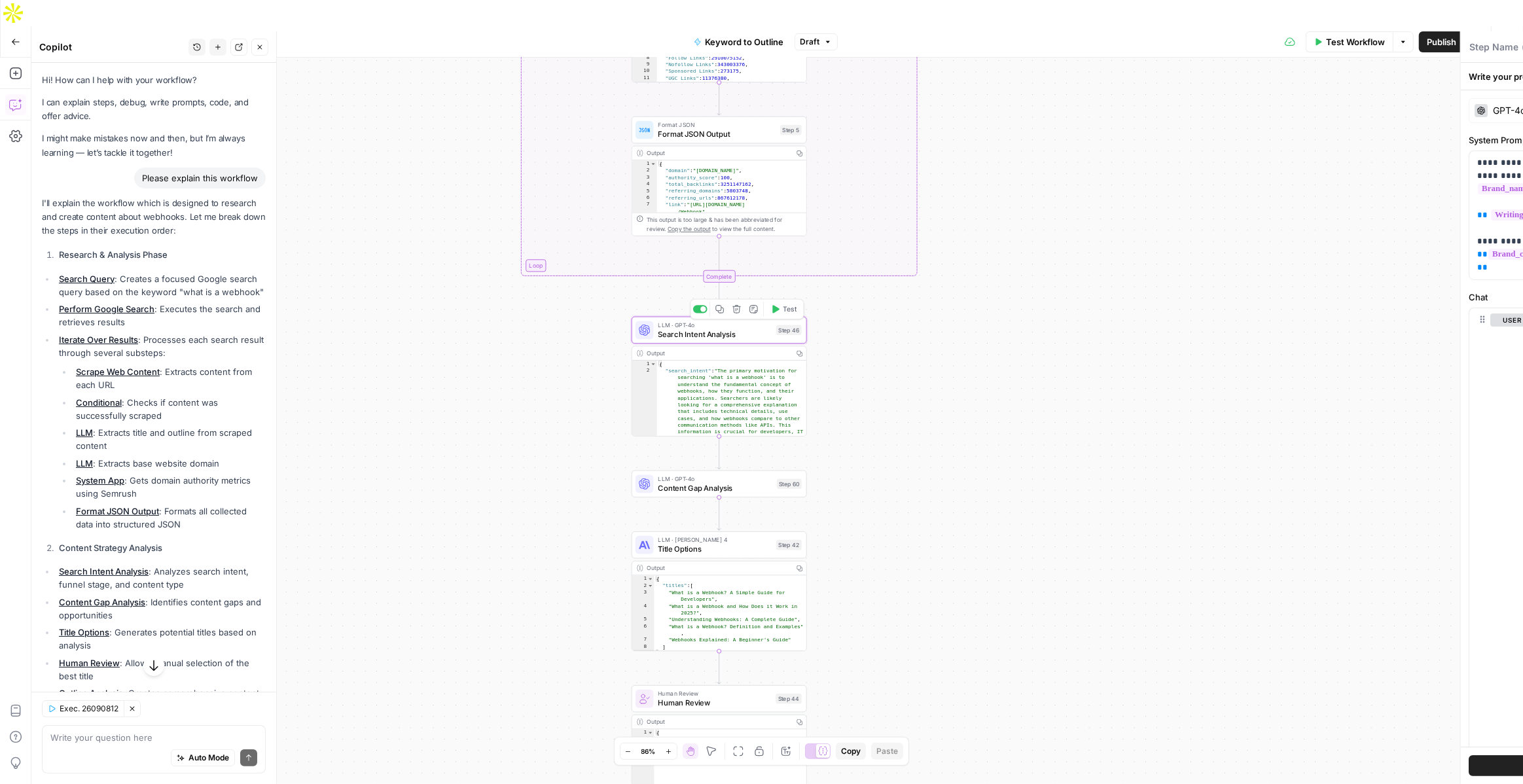
type textarea "Search Intent Analysis"
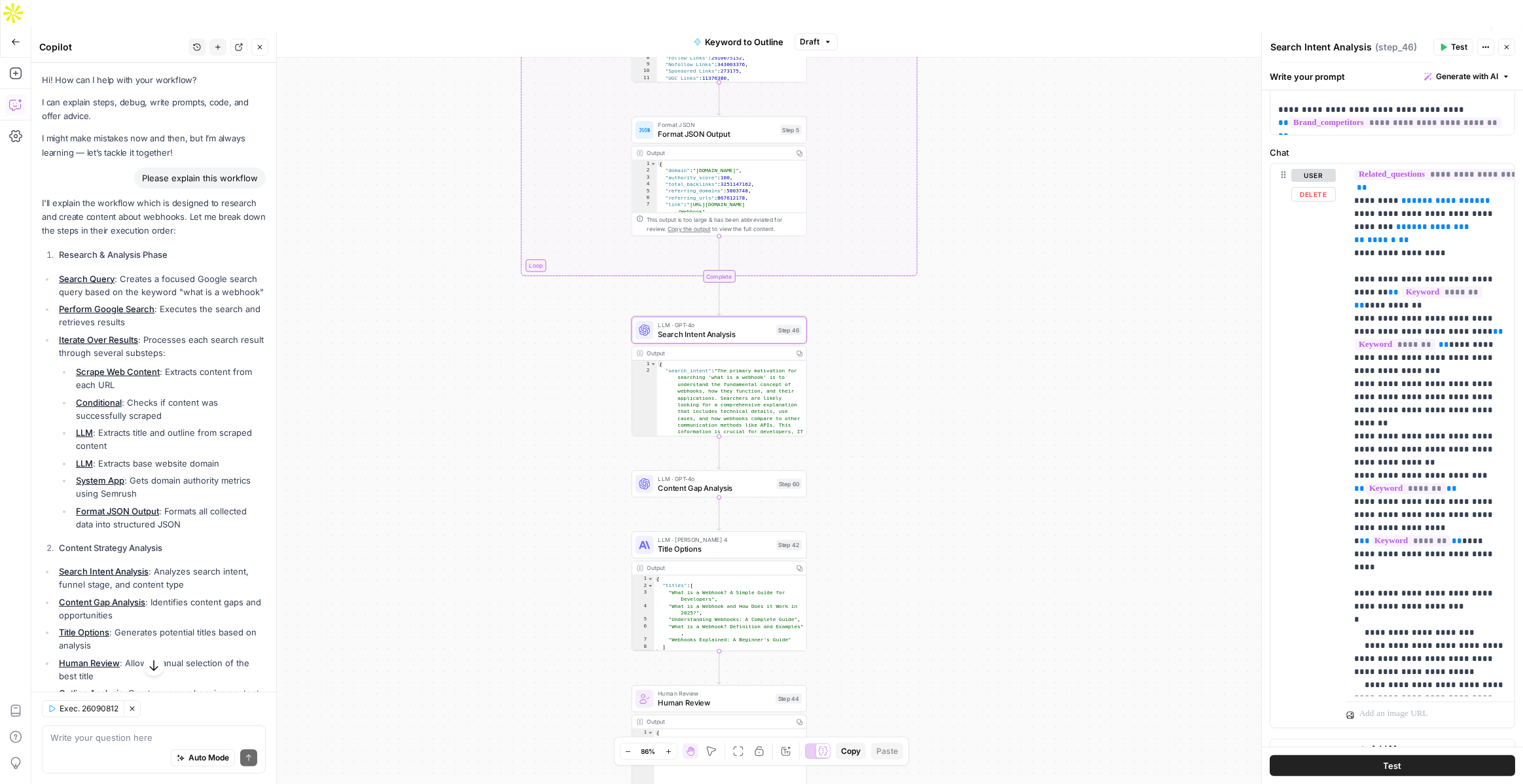
scroll to position [151, 0]
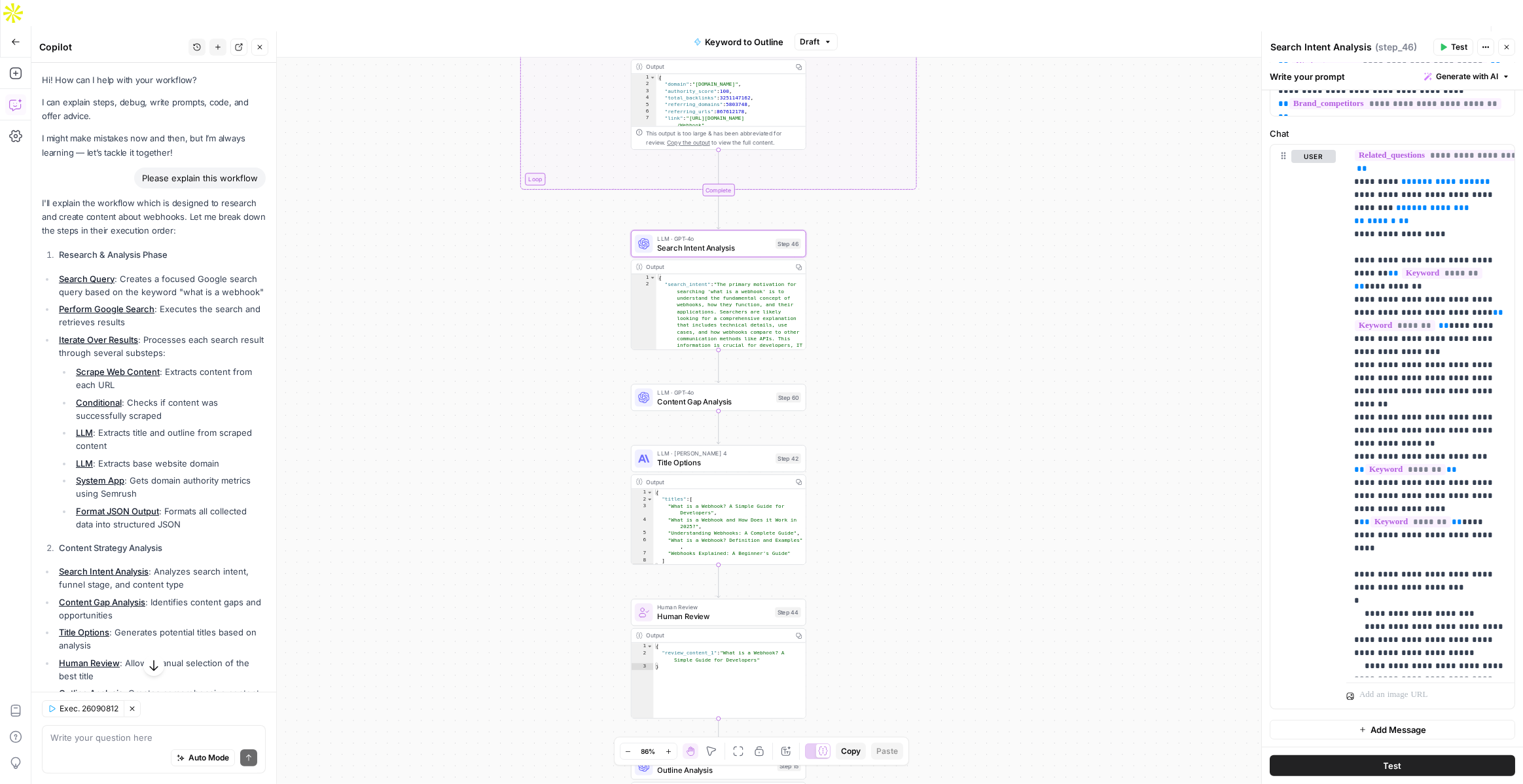
drag, startPoint x: 558, startPoint y: 326, endPoint x: 557, endPoint y: 239, distance: 87.0
click at [557, 239] on div "true false Workflow Set Inputs Inputs LLM · GPT-4o Search Query Step 40 Output …" at bounding box center [777, 434] width 1491 height 753
click at [688, 396] on span "Content Gap Analysis" at bounding box center [715, 401] width 115 height 11
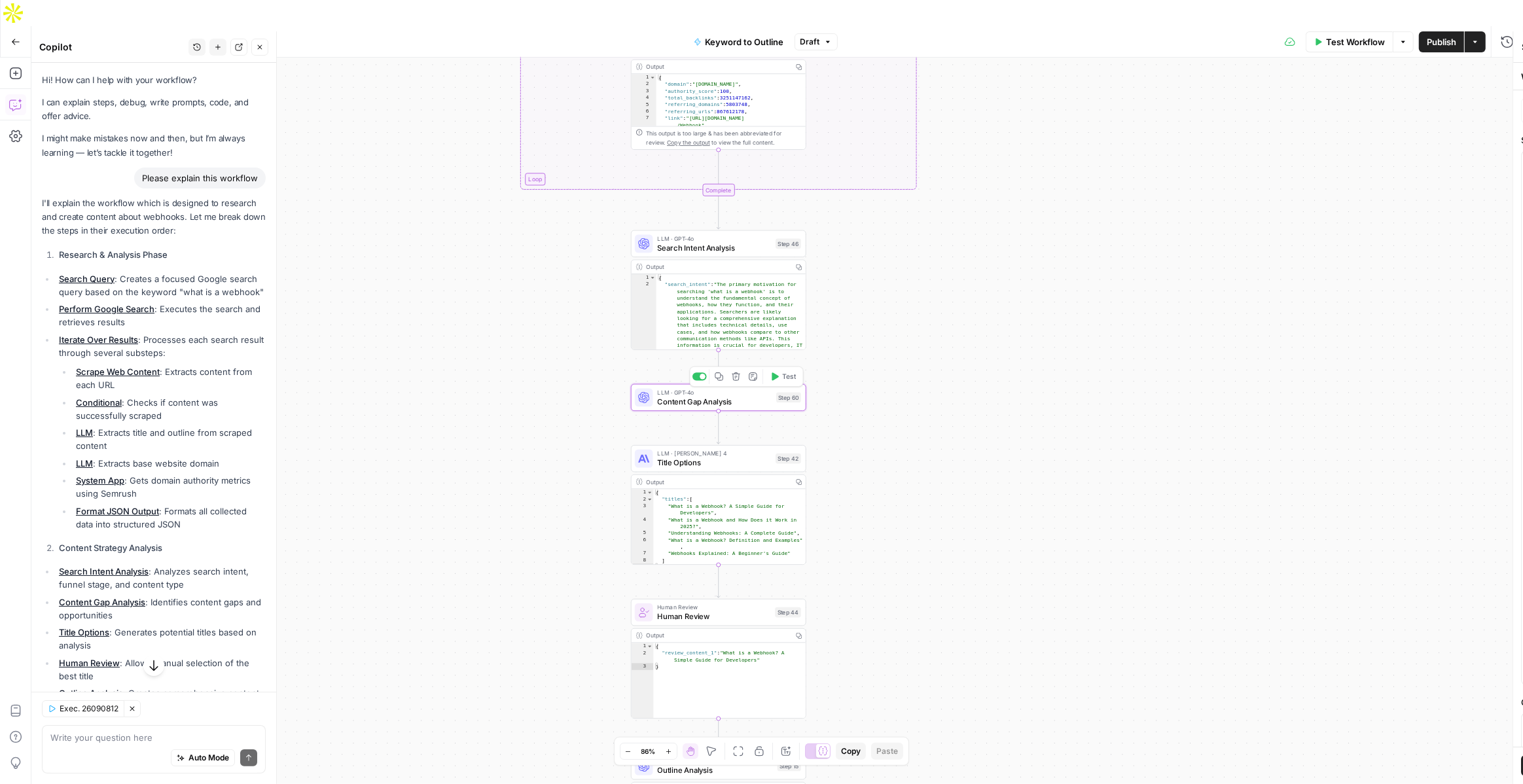
type textarea "Content Gap Analysis"
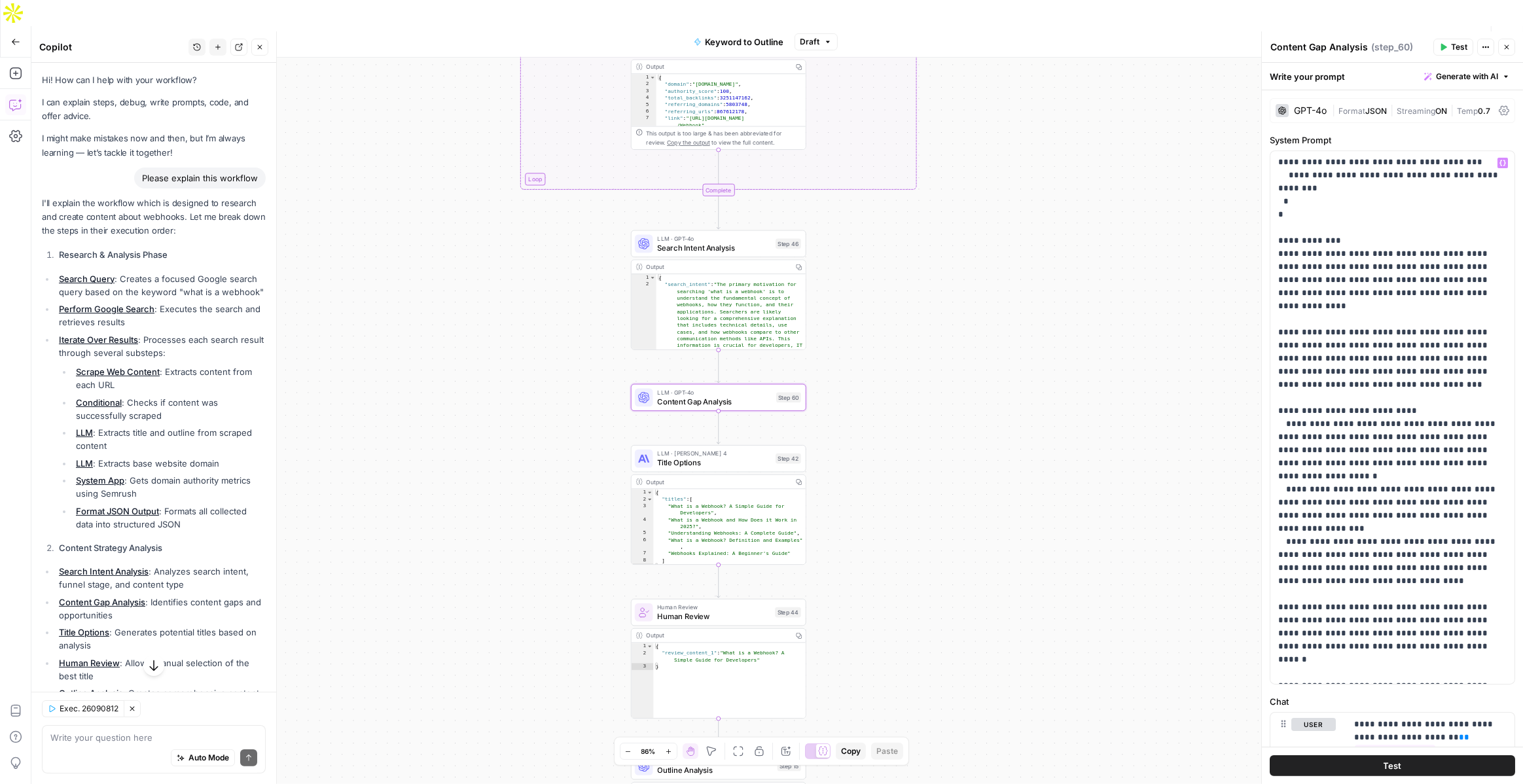
scroll to position [0, 0]
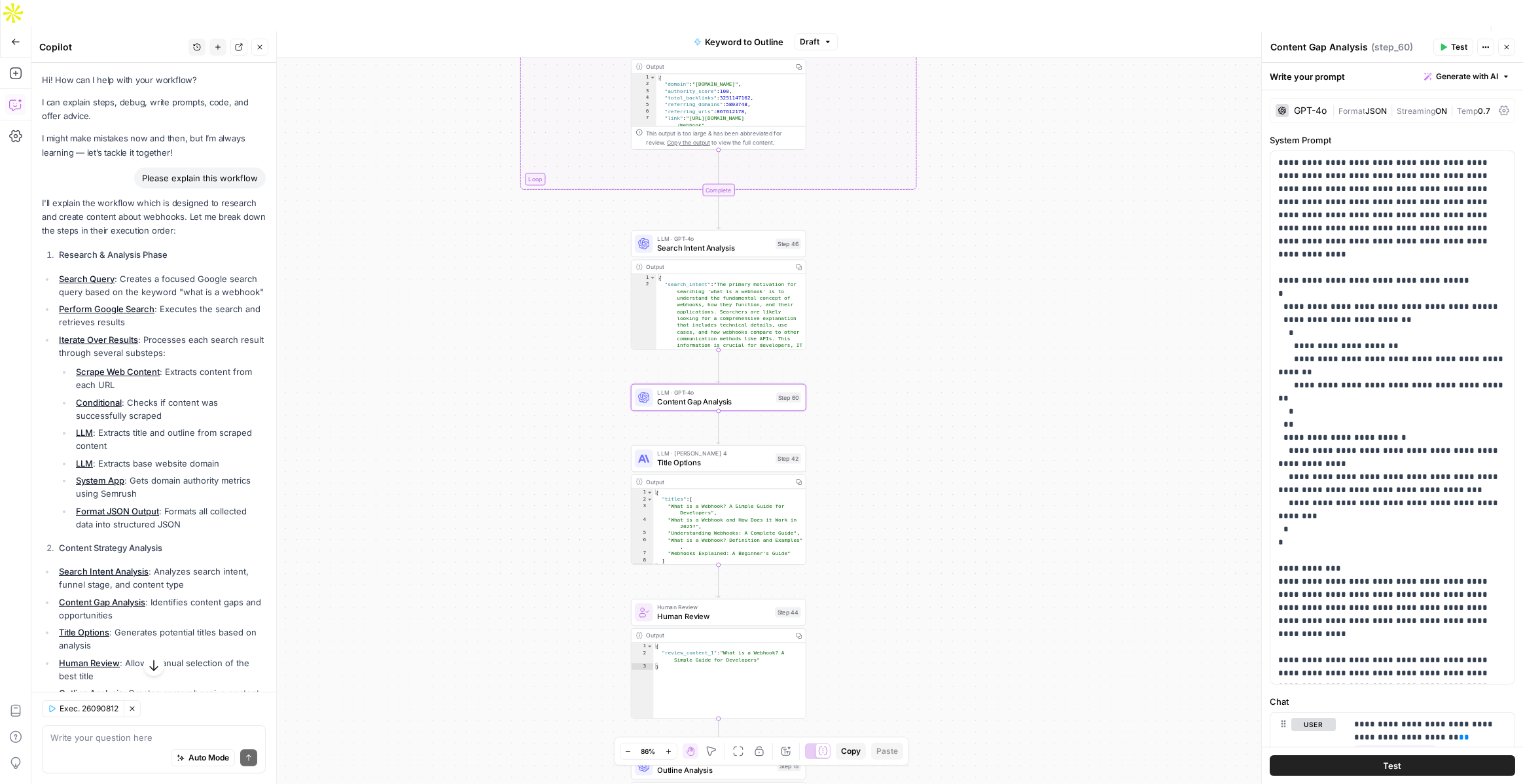
click at [1309, 113] on div "GPT-4o" at bounding box center [1311, 111] width 33 height 9
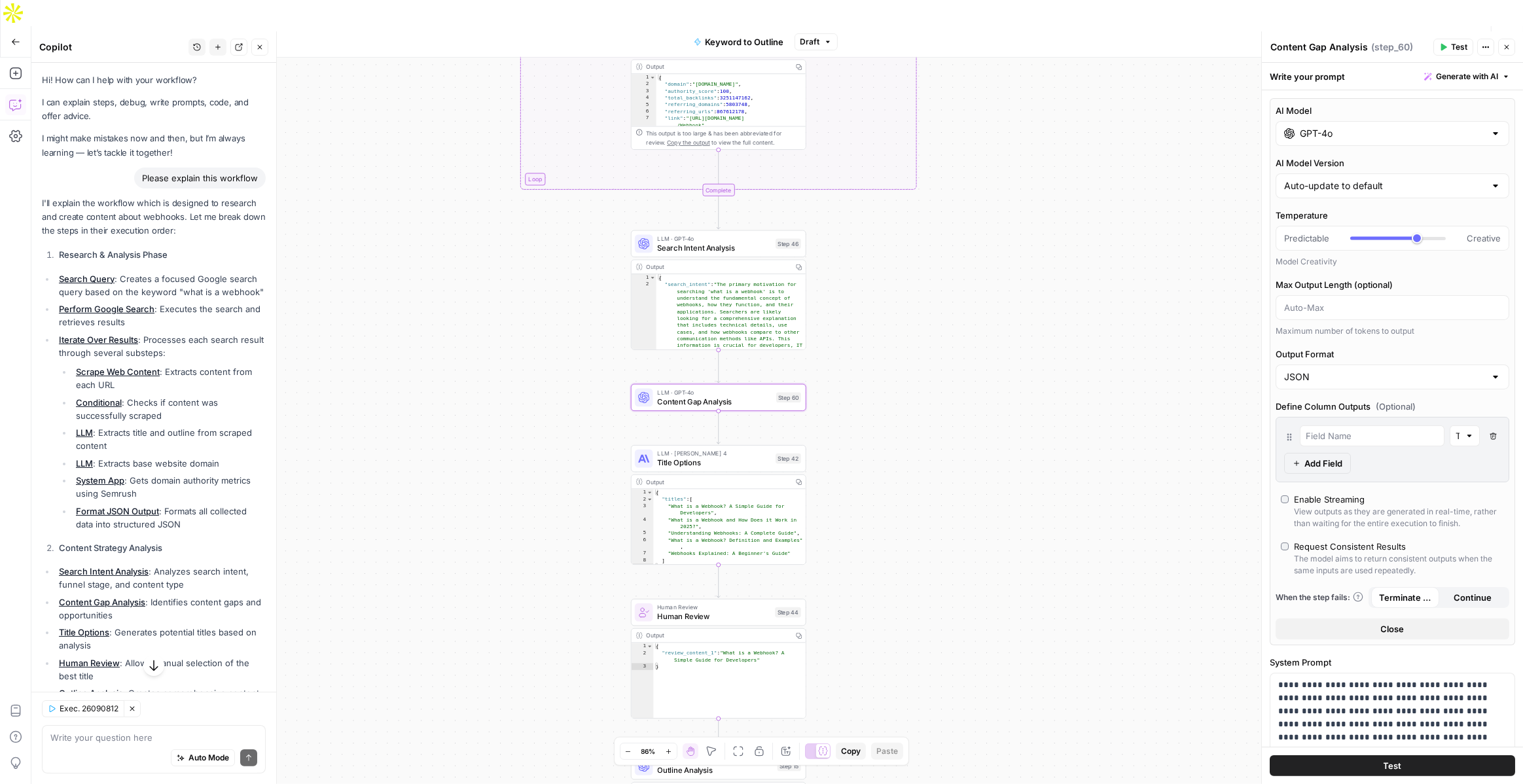
click at [1341, 129] on input "GPT-4o" at bounding box center [1392, 133] width 185 height 13
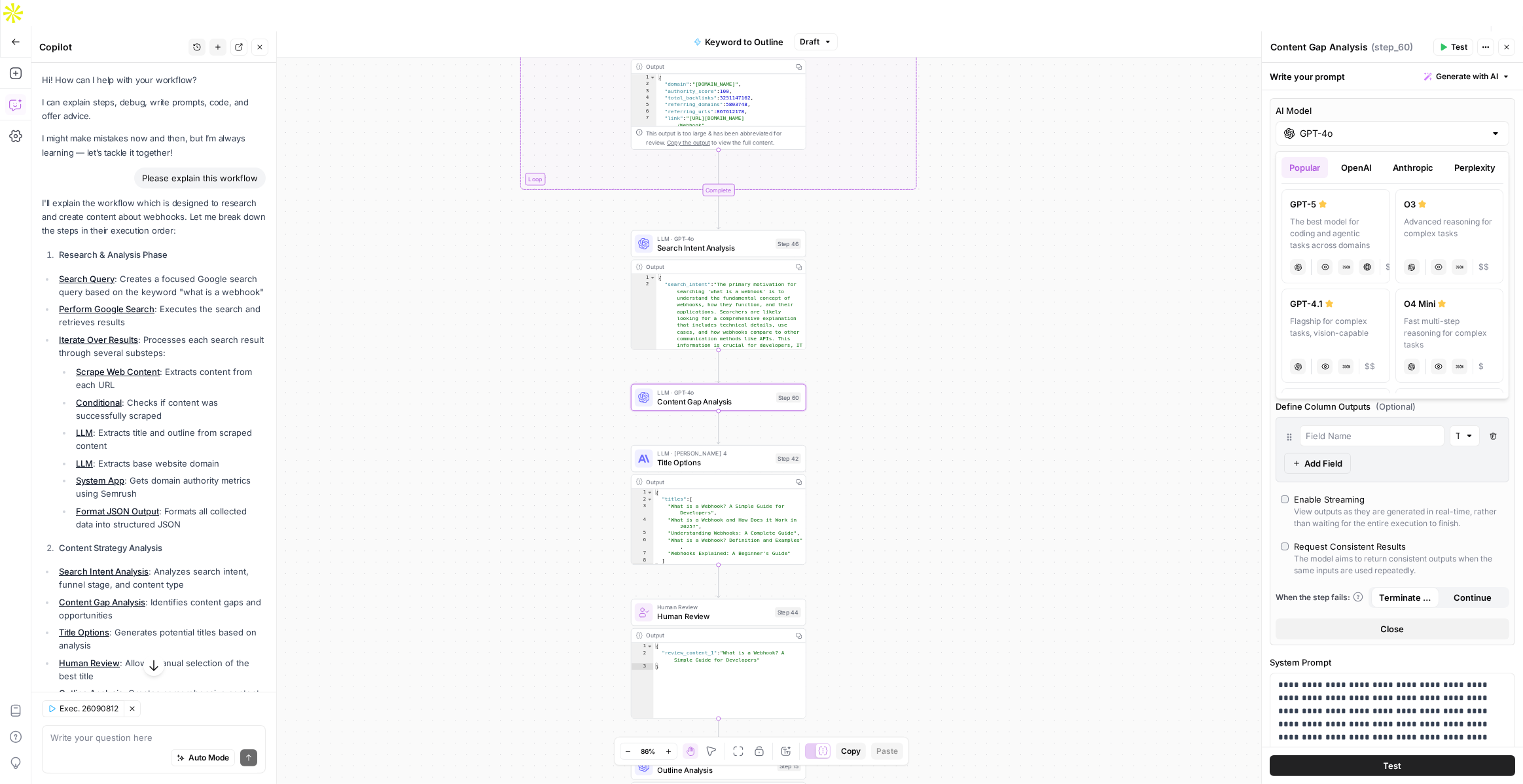
click at [1351, 166] on button "OpenAI" at bounding box center [1356, 167] width 46 height 21
click at [1407, 170] on button "Anthropic" at bounding box center [1413, 167] width 56 height 21
click at [1460, 166] on button "Perplexity" at bounding box center [1475, 167] width 57 height 21
click at [1509, 50] on icon "button" at bounding box center [1507, 47] width 8 height 8
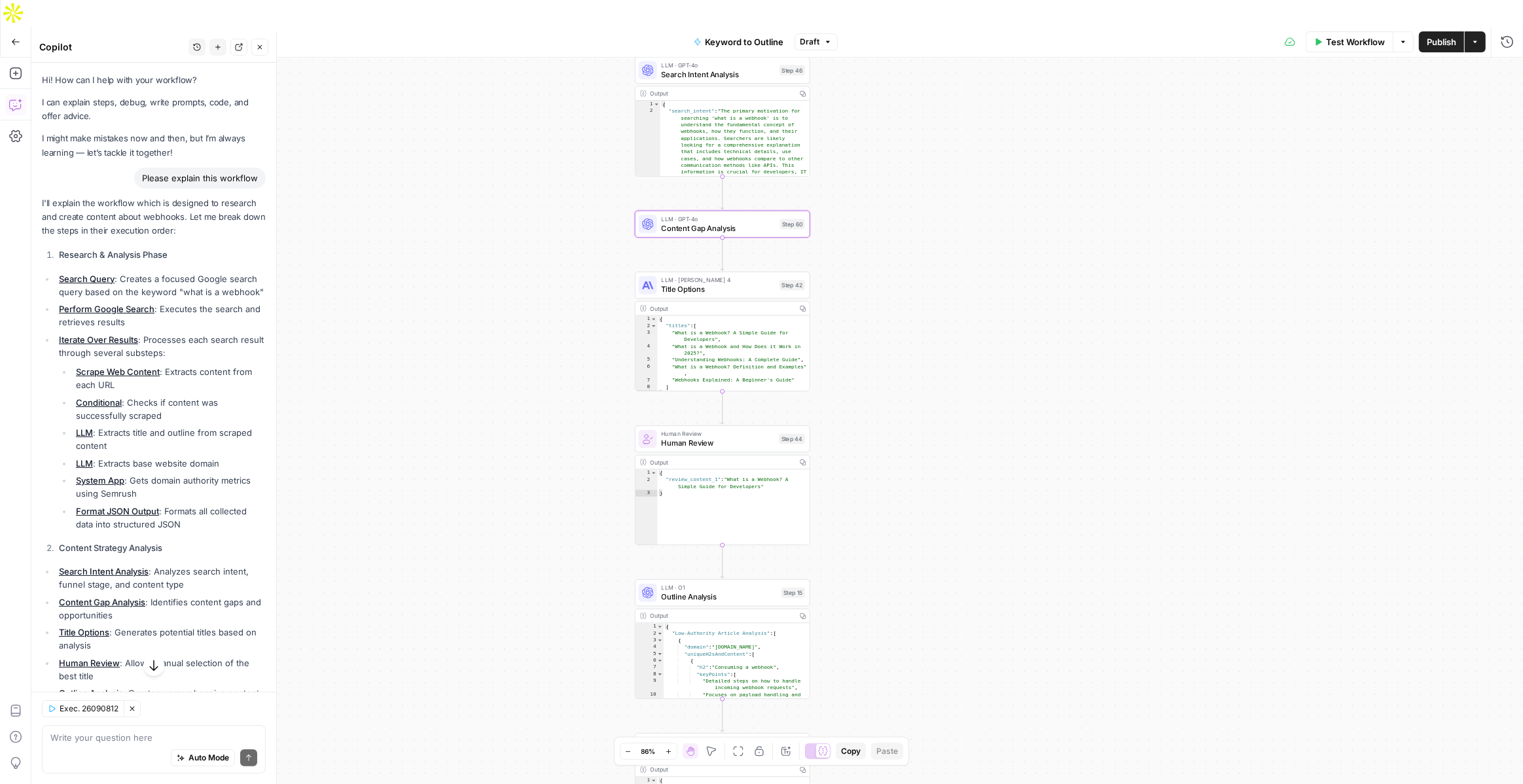
drag, startPoint x: 941, startPoint y: 414, endPoint x: 948, endPoint y: 241, distance: 173.1
click at [948, 241] on div "true false Workflow Set Inputs Inputs LLM · GPT-4o Search Query Step 40 Output …" at bounding box center [777, 434] width 1491 height 753
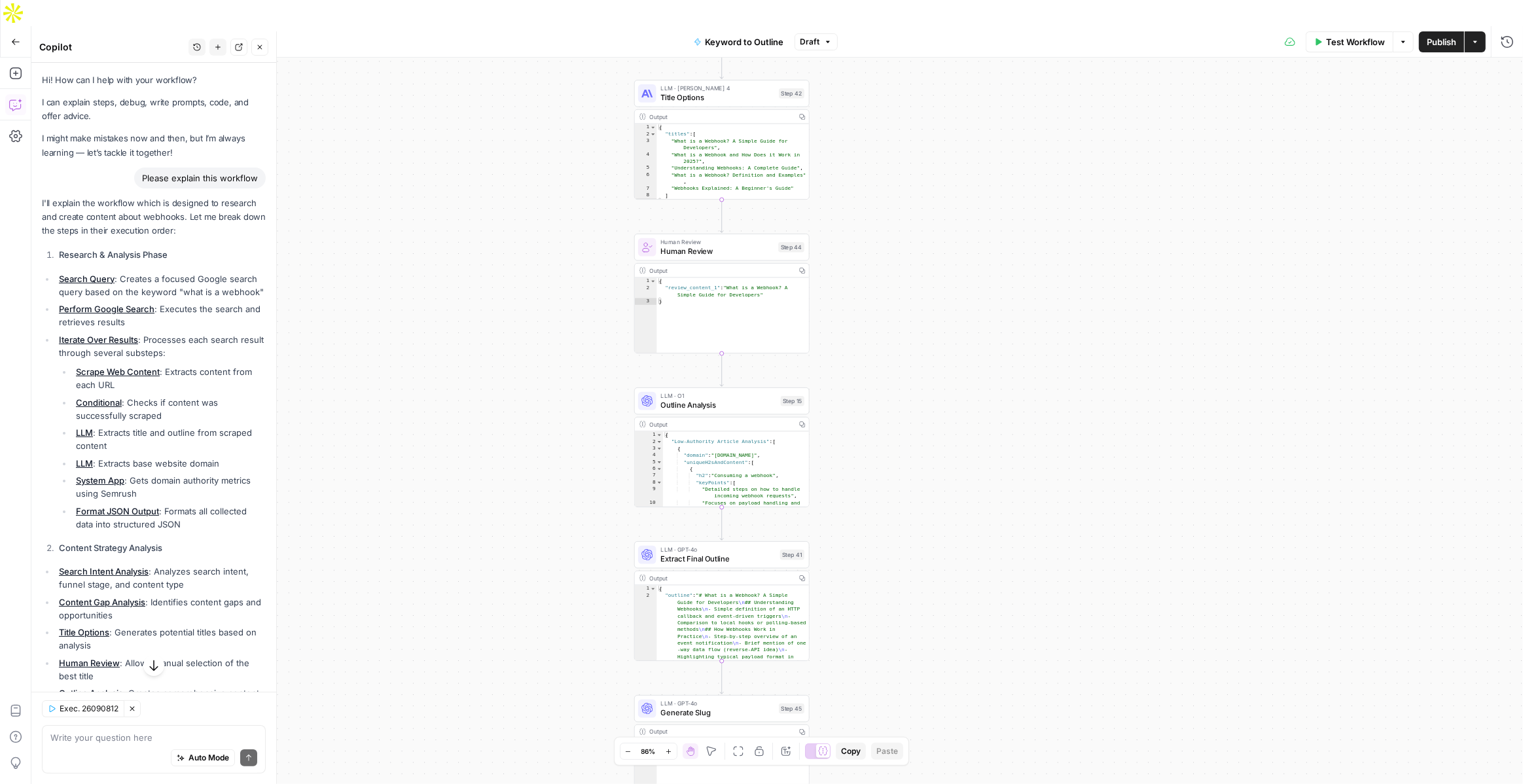
drag, startPoint x: 854, startPoint y: 207, endPoint x: 850, endPoint y: -20, distance: 227.0
click at [850, 0] on html "Webflow New Home Browse Insights Opportunities Your Data Flightpath Recent Grid…" at bounding box center [762, 392] width 1523 height 784
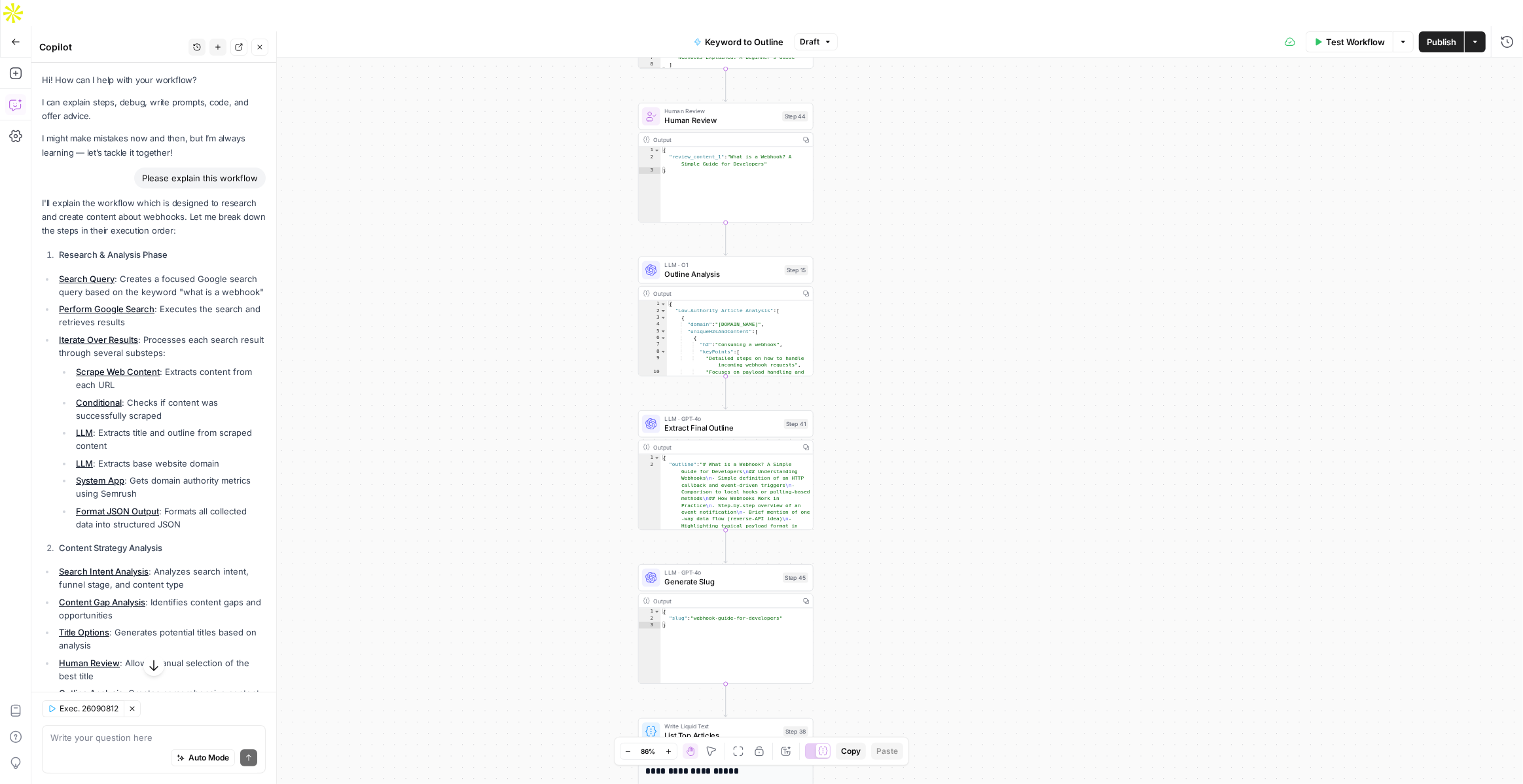
drag, startPoint x: 848, startPoint y: 180, endPoint x: 851, endPoint y: 83, distance: 97.0
click at [851, 83] on div "true false Workflow Set Inputs Inputs LLM · GPT-4o Search Query Step 40 Output …" at bounding box center [777, 434] width 1491 height 753
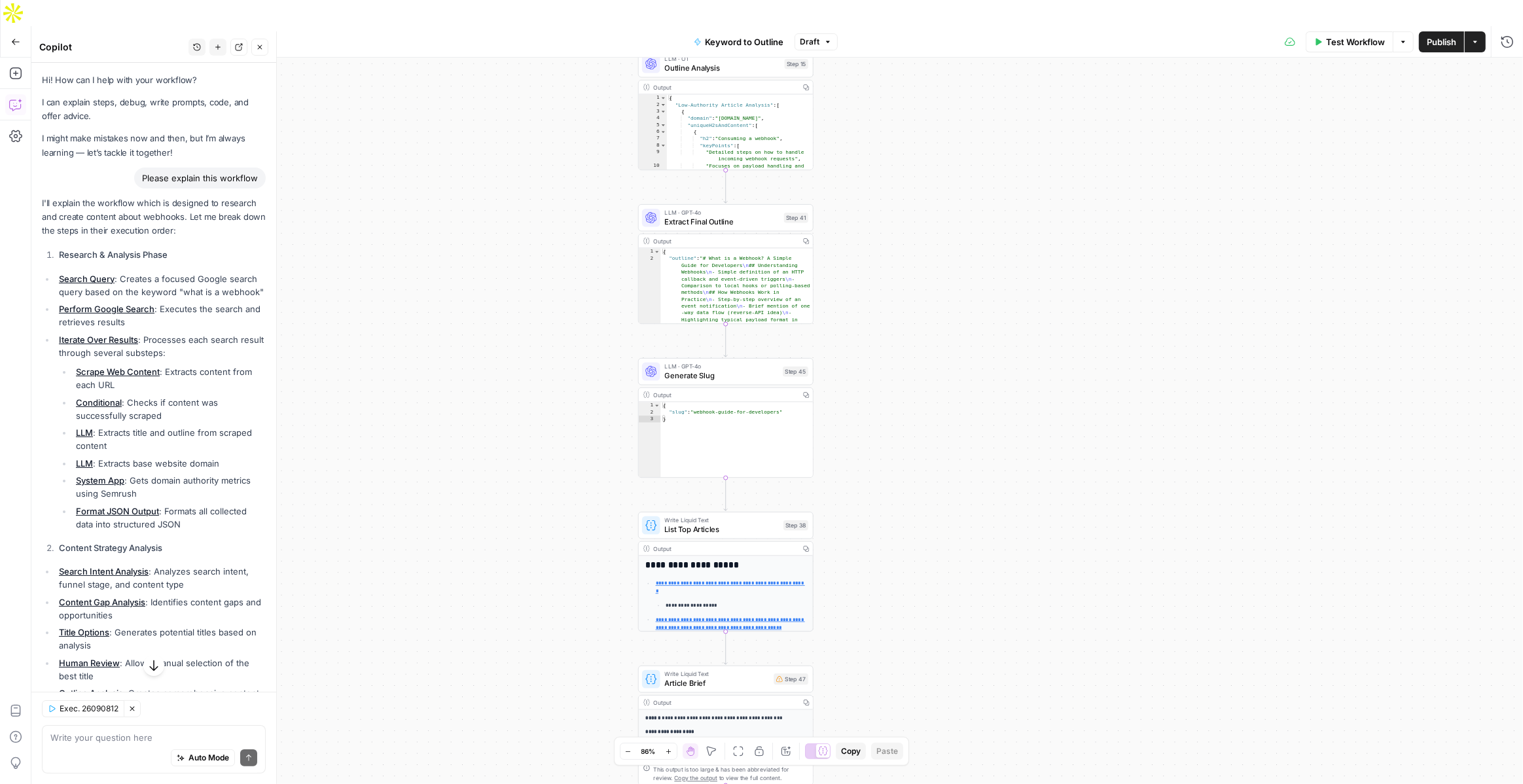
drag, startPoint x: 883, startPoint y: 415, endPoint x: 883, endPoint y: 210, distance: 205.0
click at [883, 210] on div "true false Workflow Set Inputs Inputs LLM · GPT-4o Search Query Step 40 Output …" at bounding box center [777, 434] width 1491 height 753
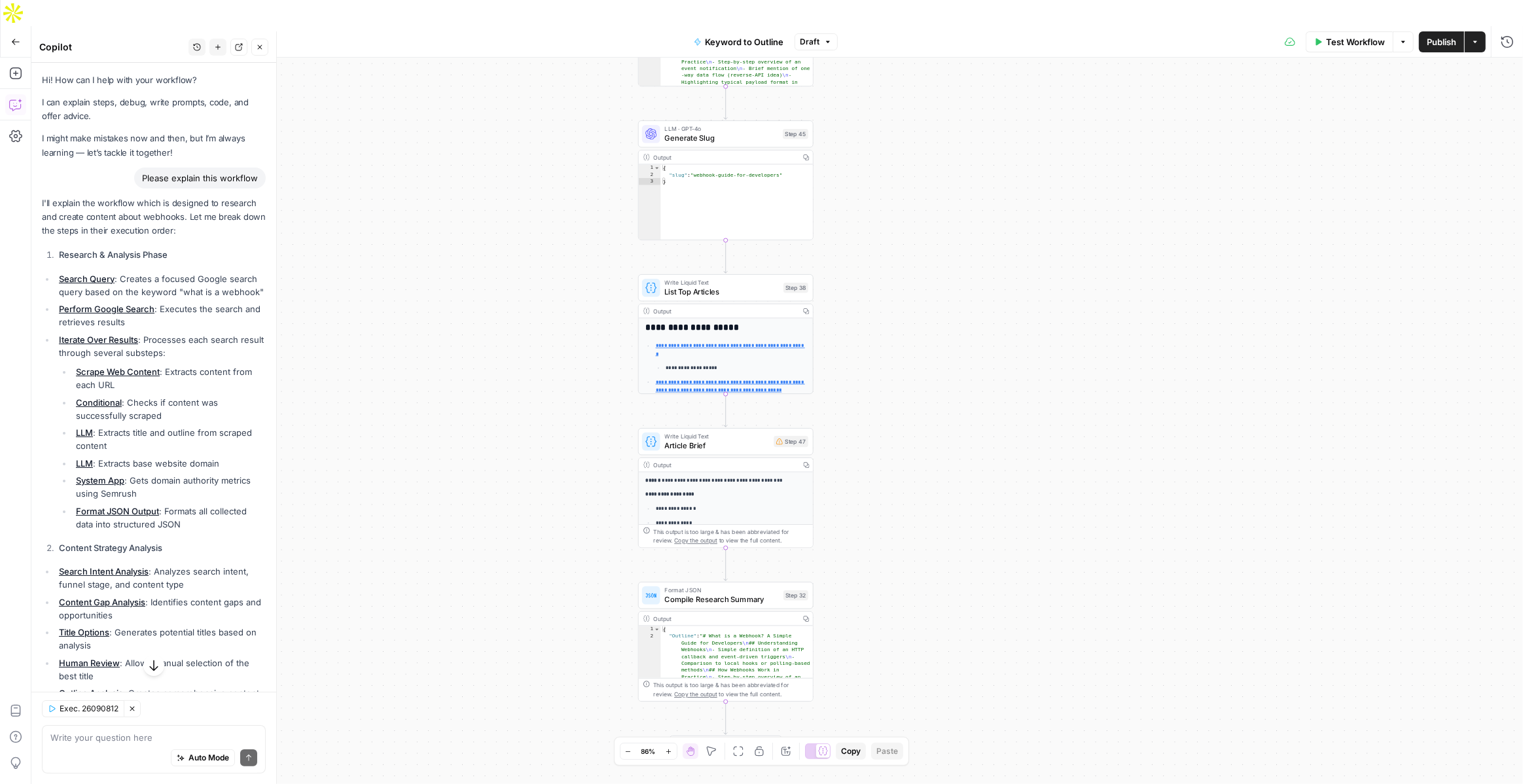
drag, startPoint x: 584, startPoint y: 413, endPoint x: 584, endPoint y: 177, distance: 236.0
click at [584, 177] on div "true false Workflow Set Inputs Inputs LLM · GPT-4o Search Query Step 40 Output …" at bounding box center [777, 434] width 1491 height 753
click at [17, 67] on icon "button" at bounding box center [16, 74] width 13 height 13
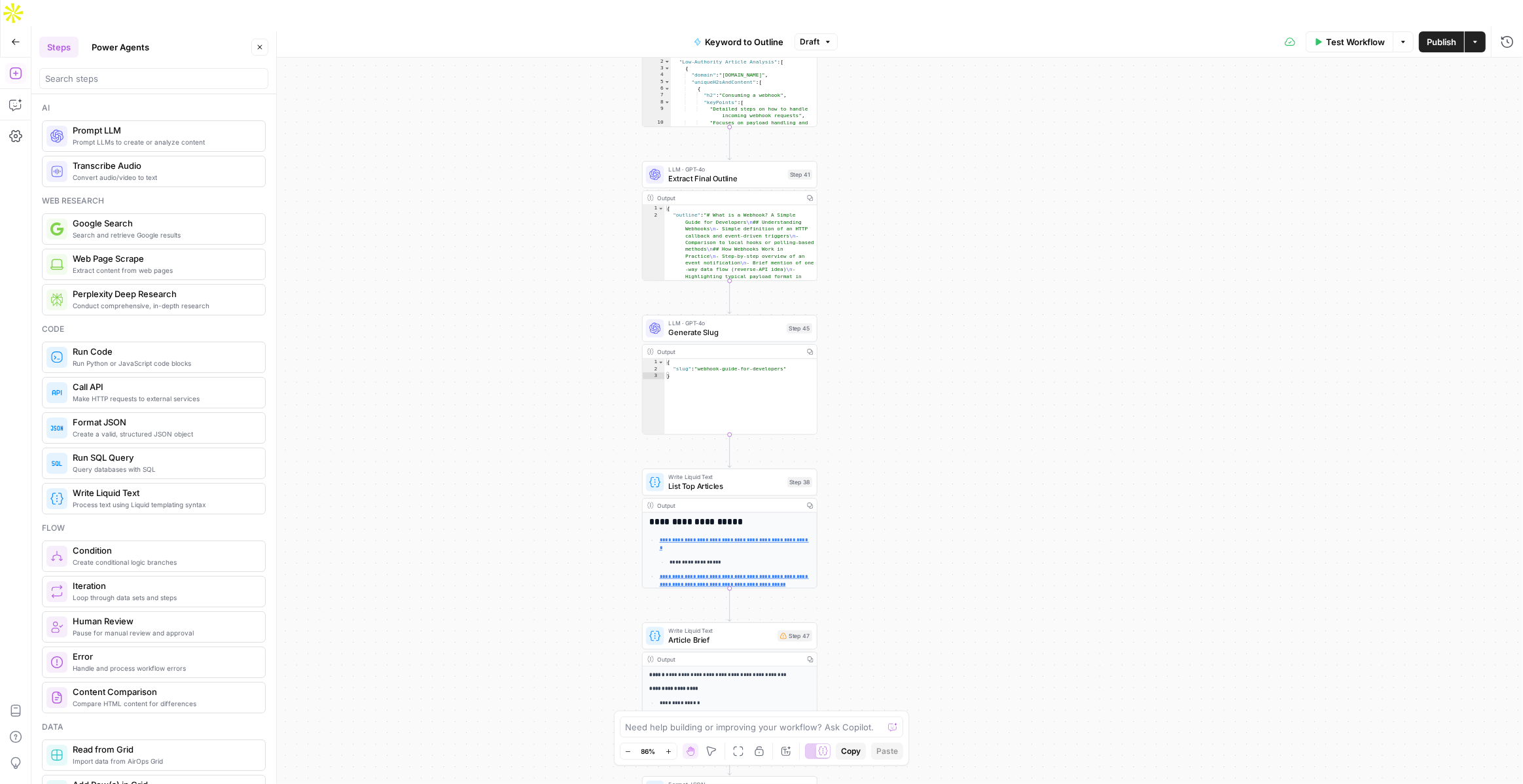
drag, startPoint x: 462, startPoint y: 202, endPoint x: 471, endPoint y: 408, distance: 206.2
click at [471, 408] on div "true false Workflow Set Inputs Inputs LLM · GPT-4o Search Query Step 40 Output …" at bounding box center [777, 434] width 1491 height 753
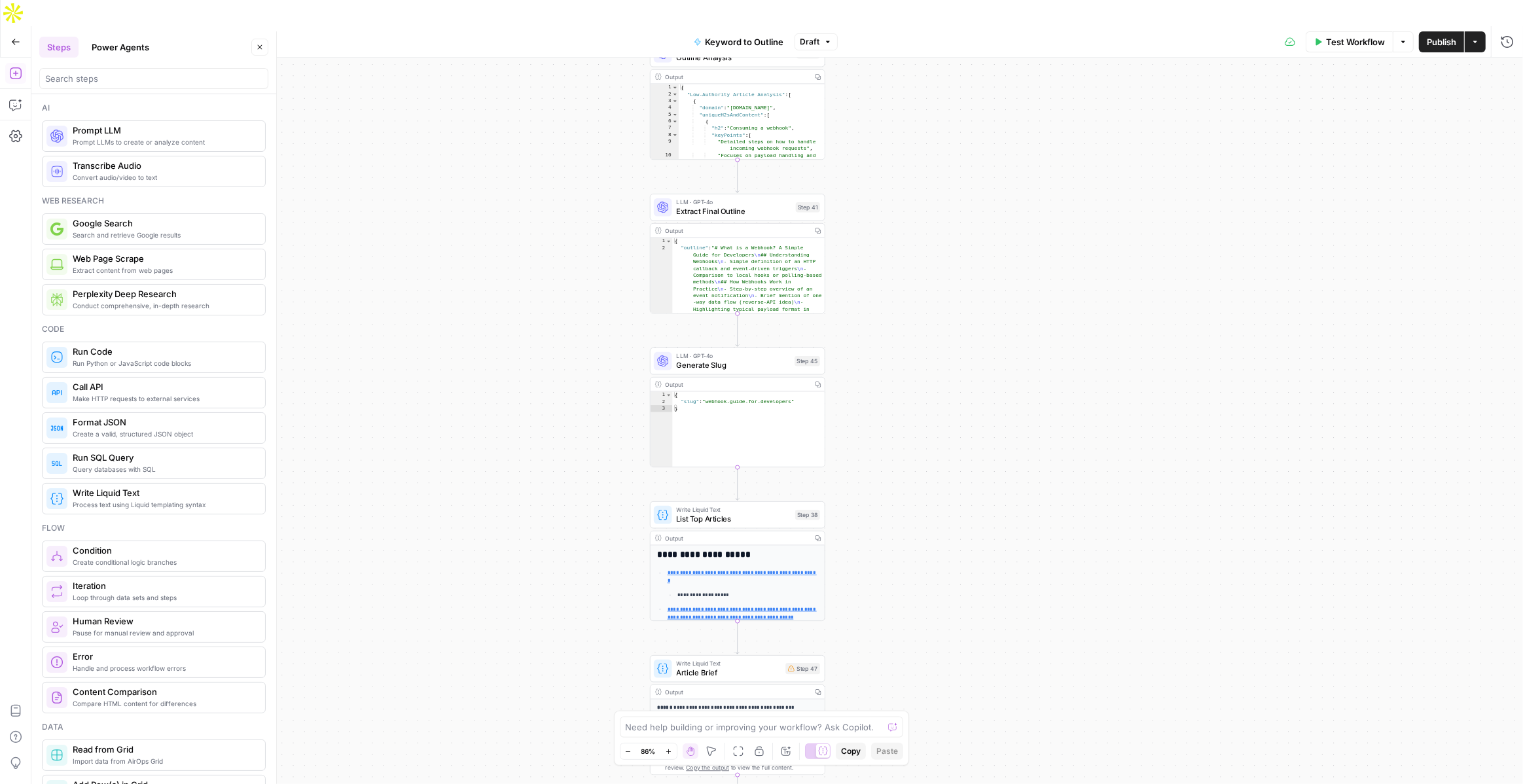
drag, startPoint x: 480, startPoint y: 344, endPoint x: 485, endPoint y: 371, distance: 27.5
click at [485, 371] on div "true false Workflow Set Inputs Inputs LLM · GPT-4o Search Query Step 40 Output …" at bounding box center [777, 434] width 1491 height 753
click at [1014, 265] on div "true false Workflow Set Inputs Inputs LLM · GPT-4o Search Query Step 40 Output …" at bounding box center [777, 434] width 1491 height 753
click at [125, 50] on button "Power Agents" at bounding box center [120, 47] width 73 height 21
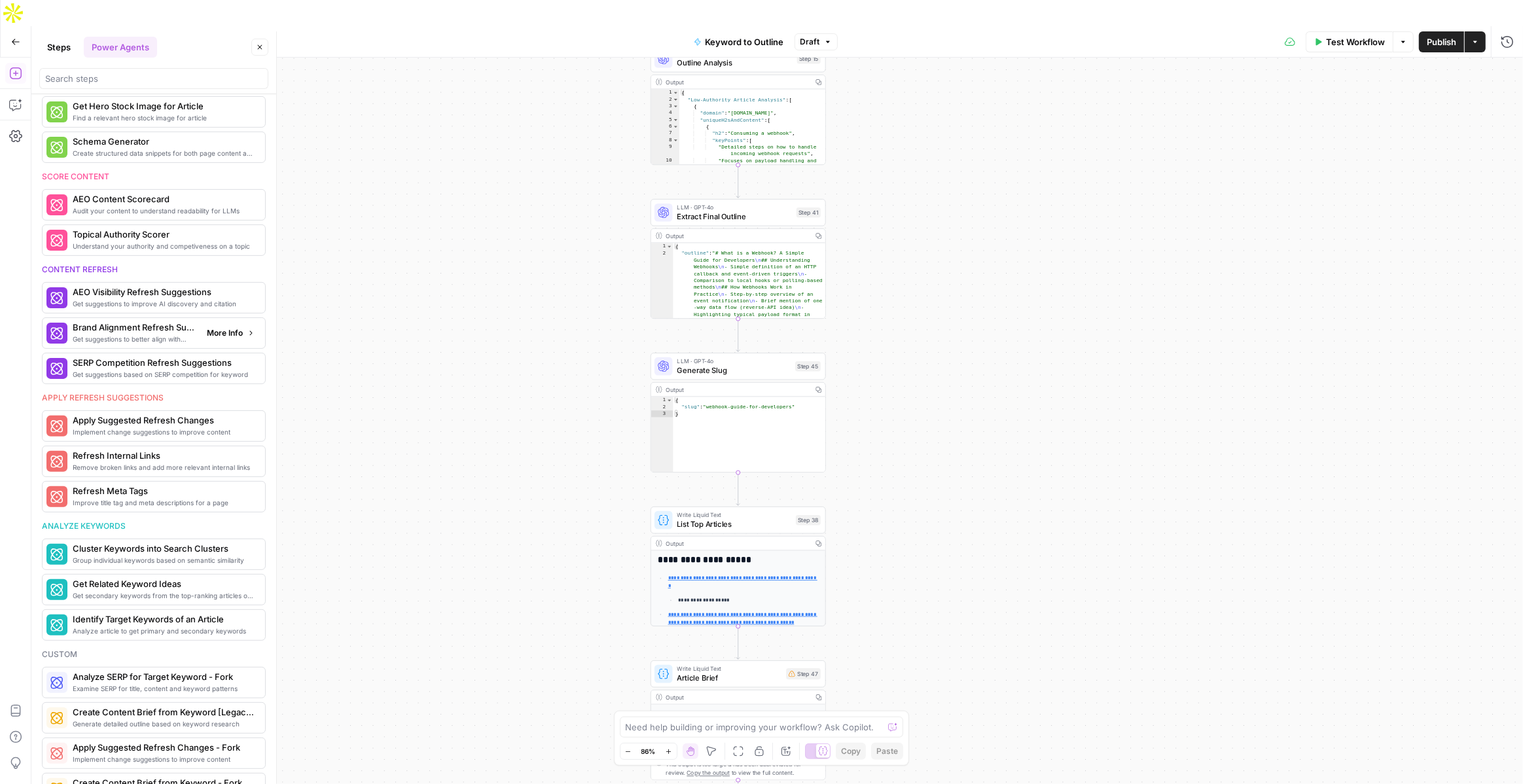
scroll to position [408, 0]
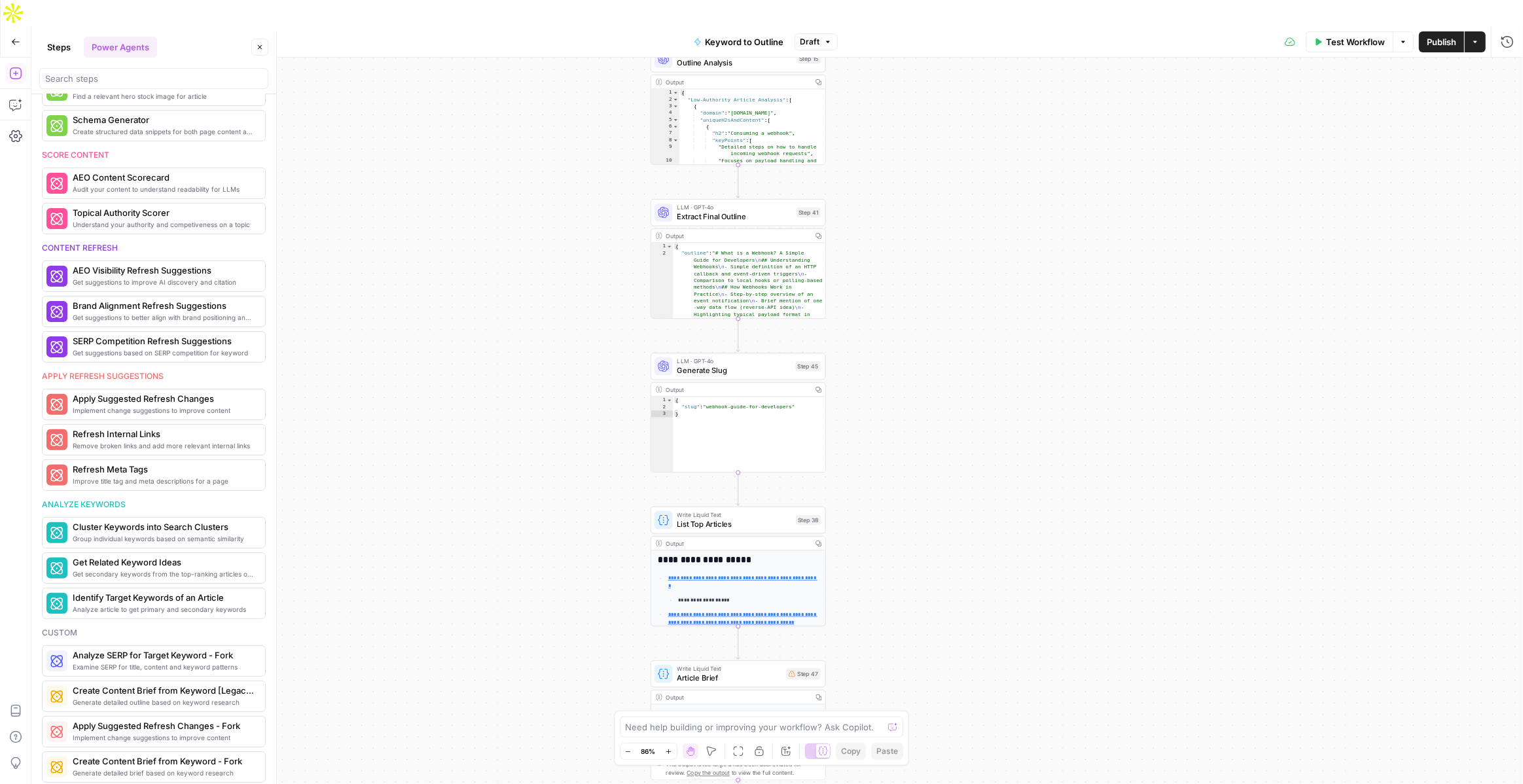
click at [1487, 26] on div "Test Workflow Options Publish Actions Run History" at bounding box center [1180, 42] width 686 height 31
click at [1483, 31] on button "Actions" at bounding box center [1475, 42] width 21 height 21
click at [1504, 36] on icon "button" at bounding box center [1508, 42] width 13 height 13
click at [1508, 17] on icon "button" at bounding box center [1507, 16] width 8 height 8
click at [1509, 36] on icon "button" at bounding box center [1508, 42] width 13 height 13
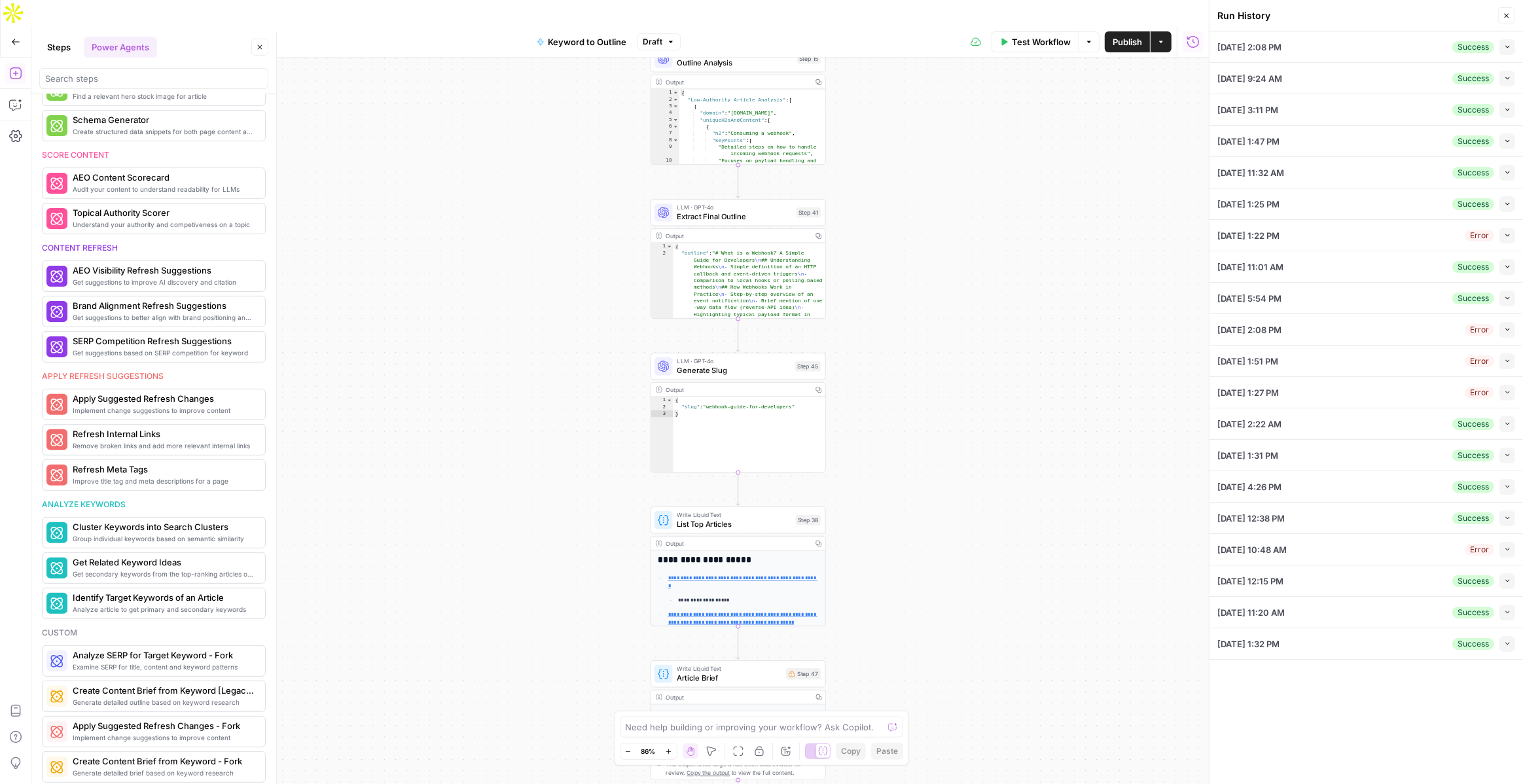
click at [1513, 47] on button "Collapse" at bounding box center [1507, 47] width 15 height 15
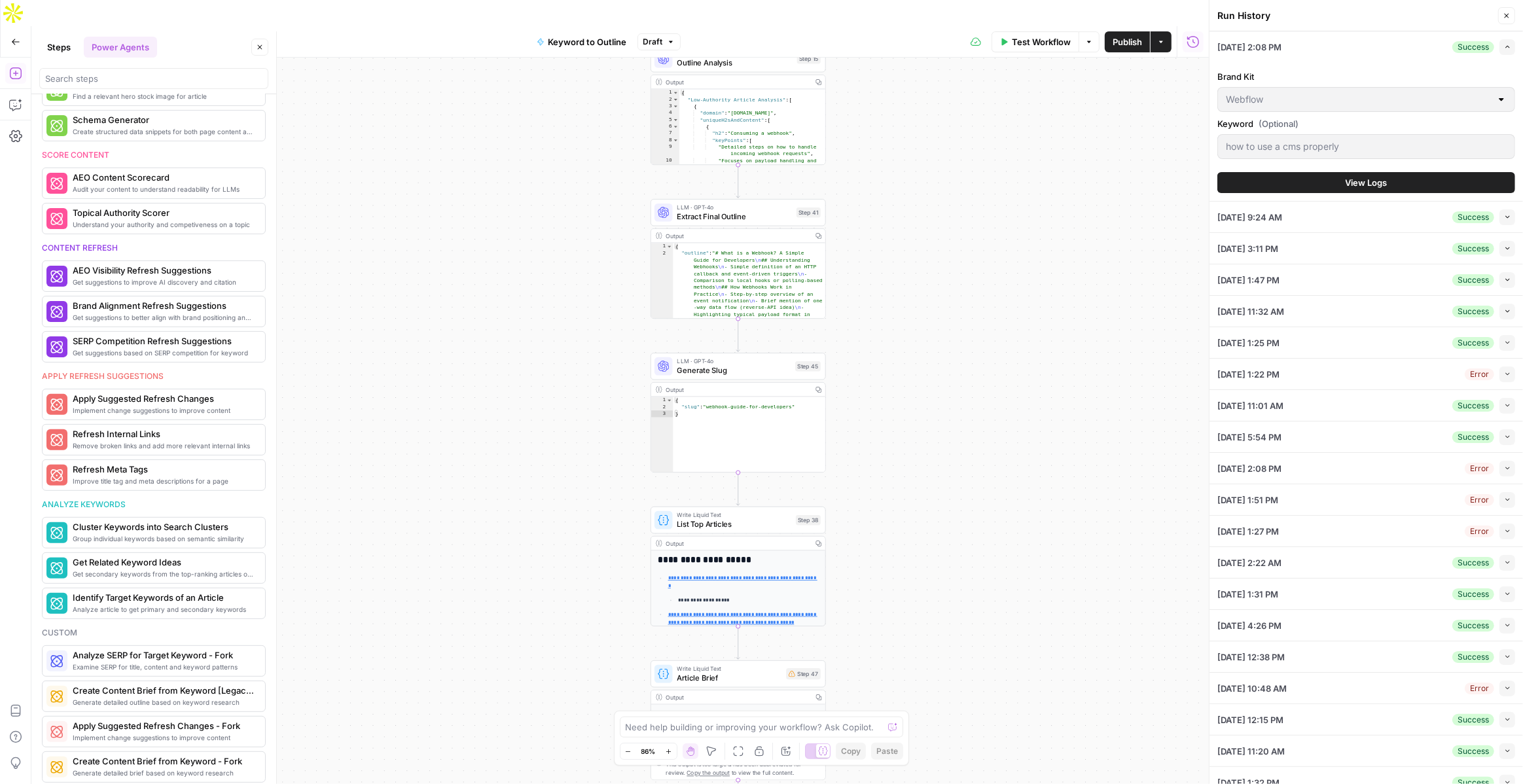
click at [1380, 179] on span "View Logs" at bounding box center [1367, 183] width 42 height 13
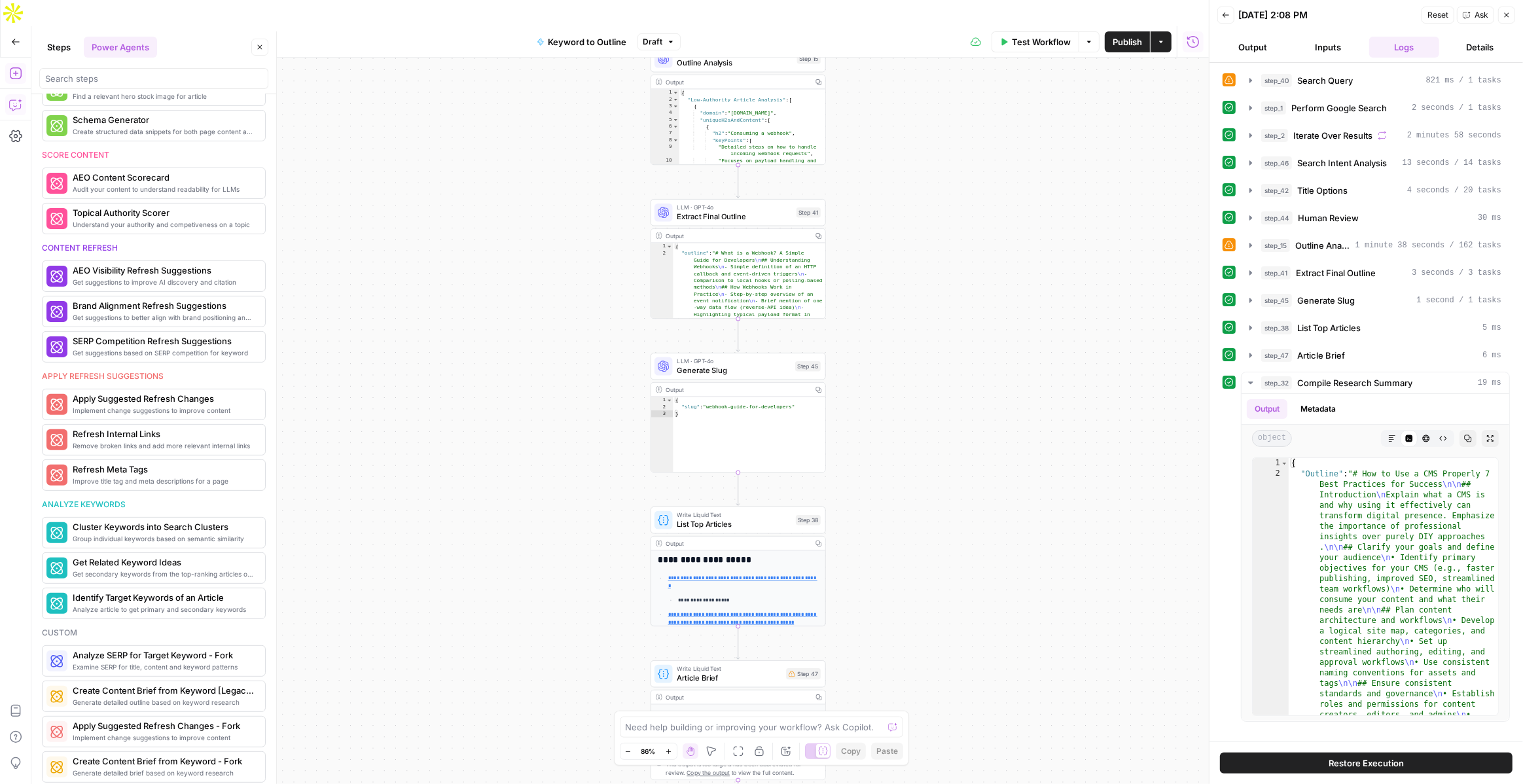
click at [17, 98] on icon "button" at bounding box center [16, 105] width 13 height 13
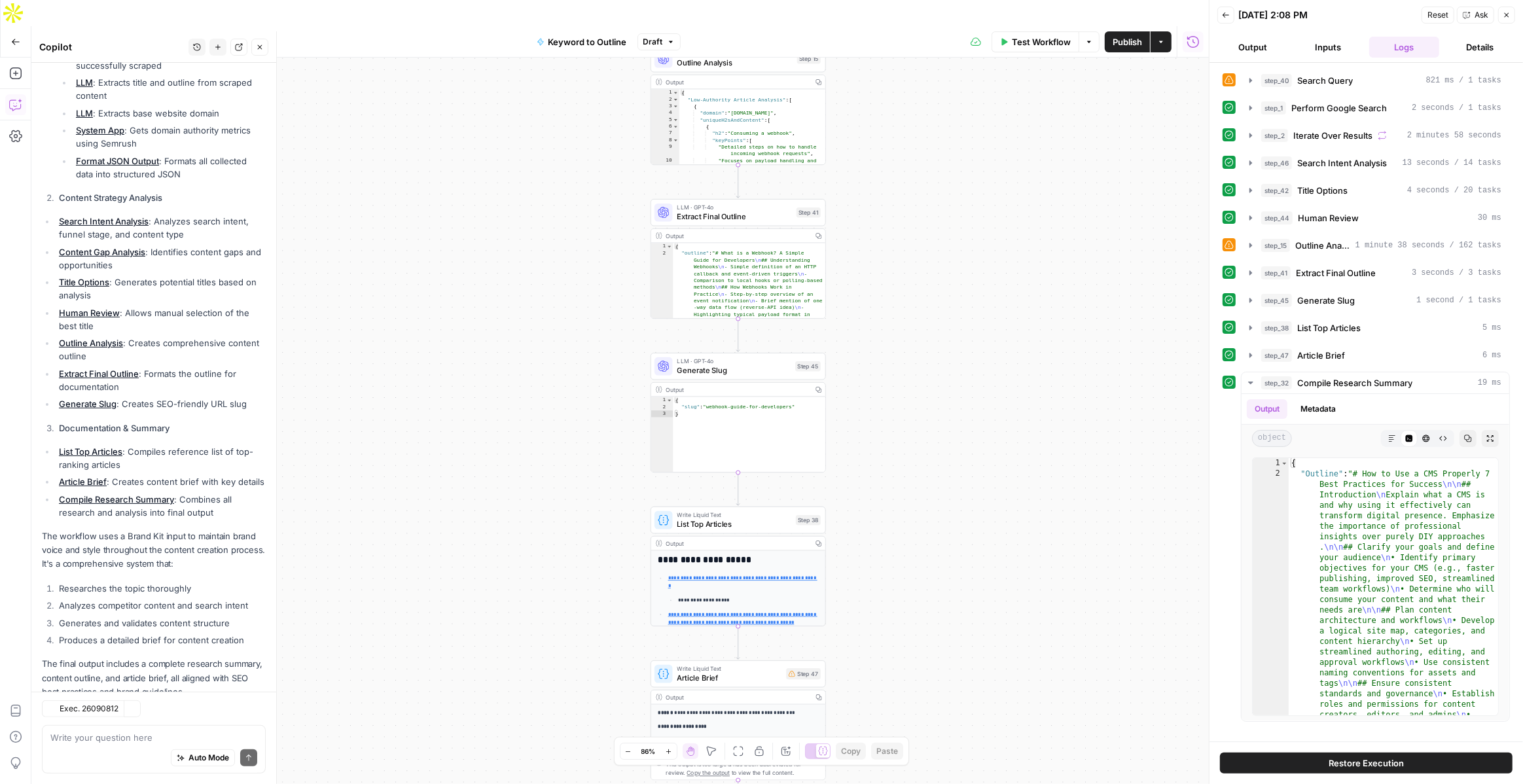
scroll to position [387, 0]
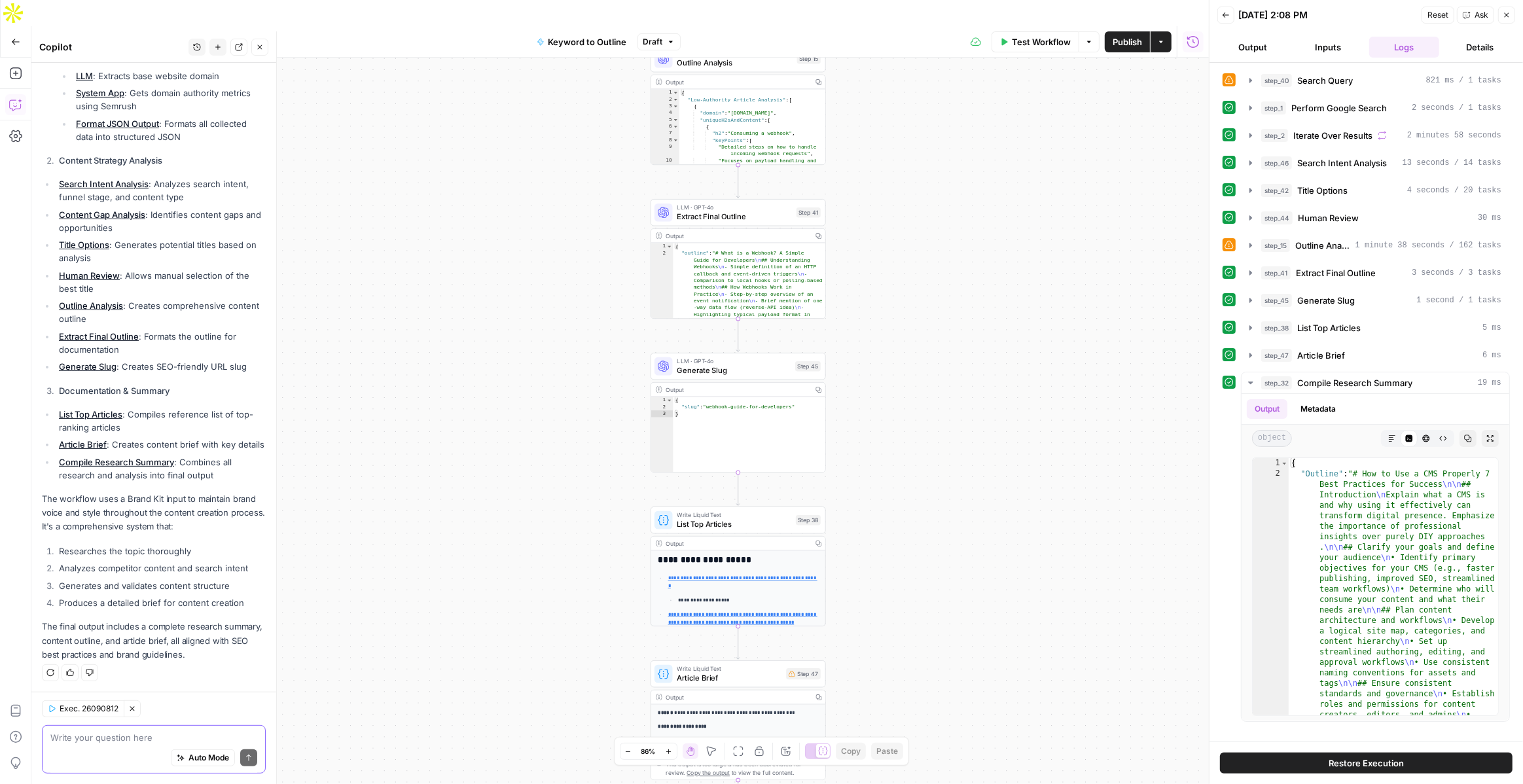
paste textarea "So it's not wordpress.com, it's, you know, a your own hosted version of WordPre…"
type textarea "So it's not wordpress.com, it's, you know, a your own hosted version of WordPre…"
paste textarea "So it's not wordpress.com, it's, you know, a your own hosted version of WordPre…"
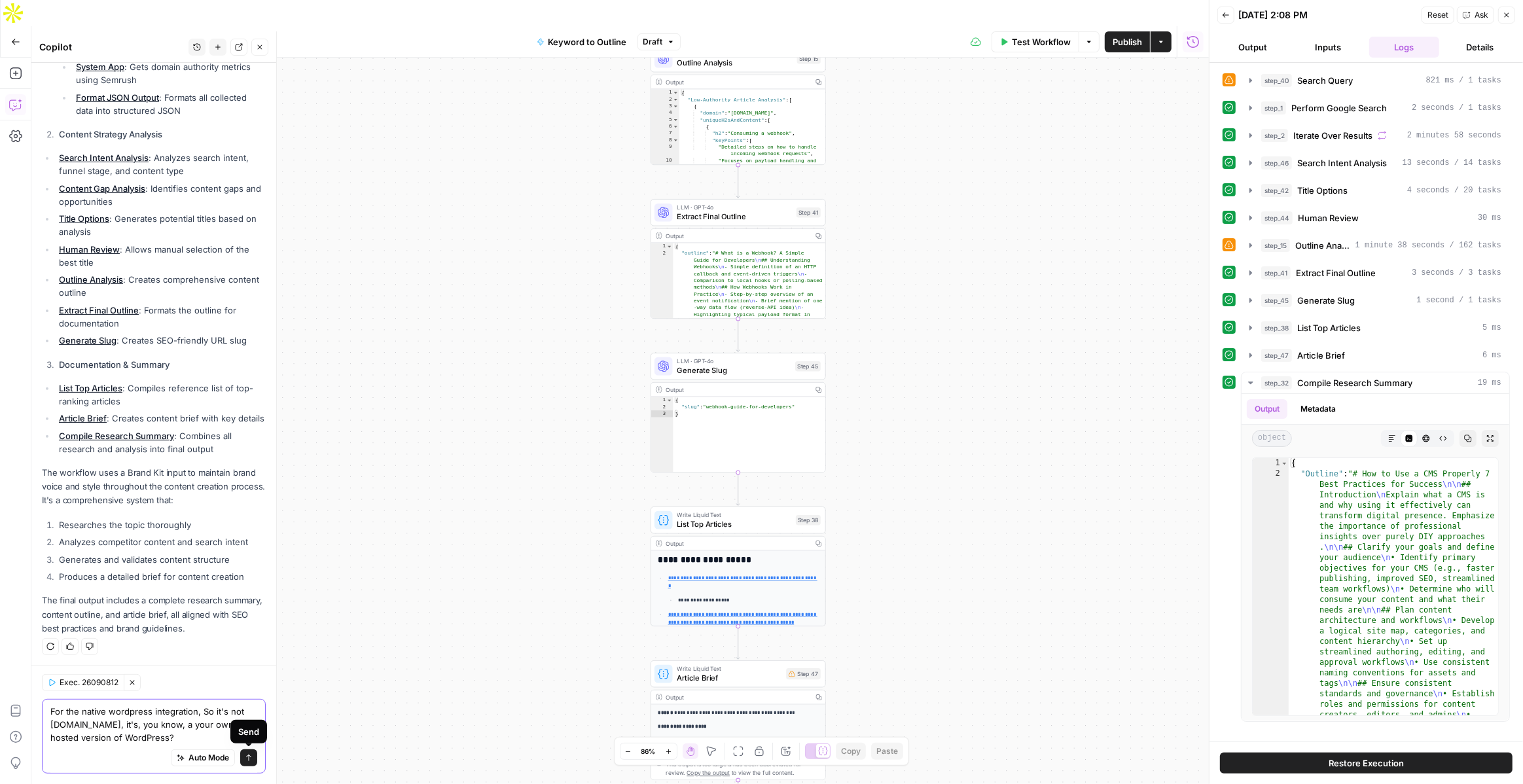
type textarea "For the native wordpress integration, So it's not wordpress.com, it's, you know…"
click at [247, 755] on icon "submit" at bounding box center [249, 758] width 8 height 8
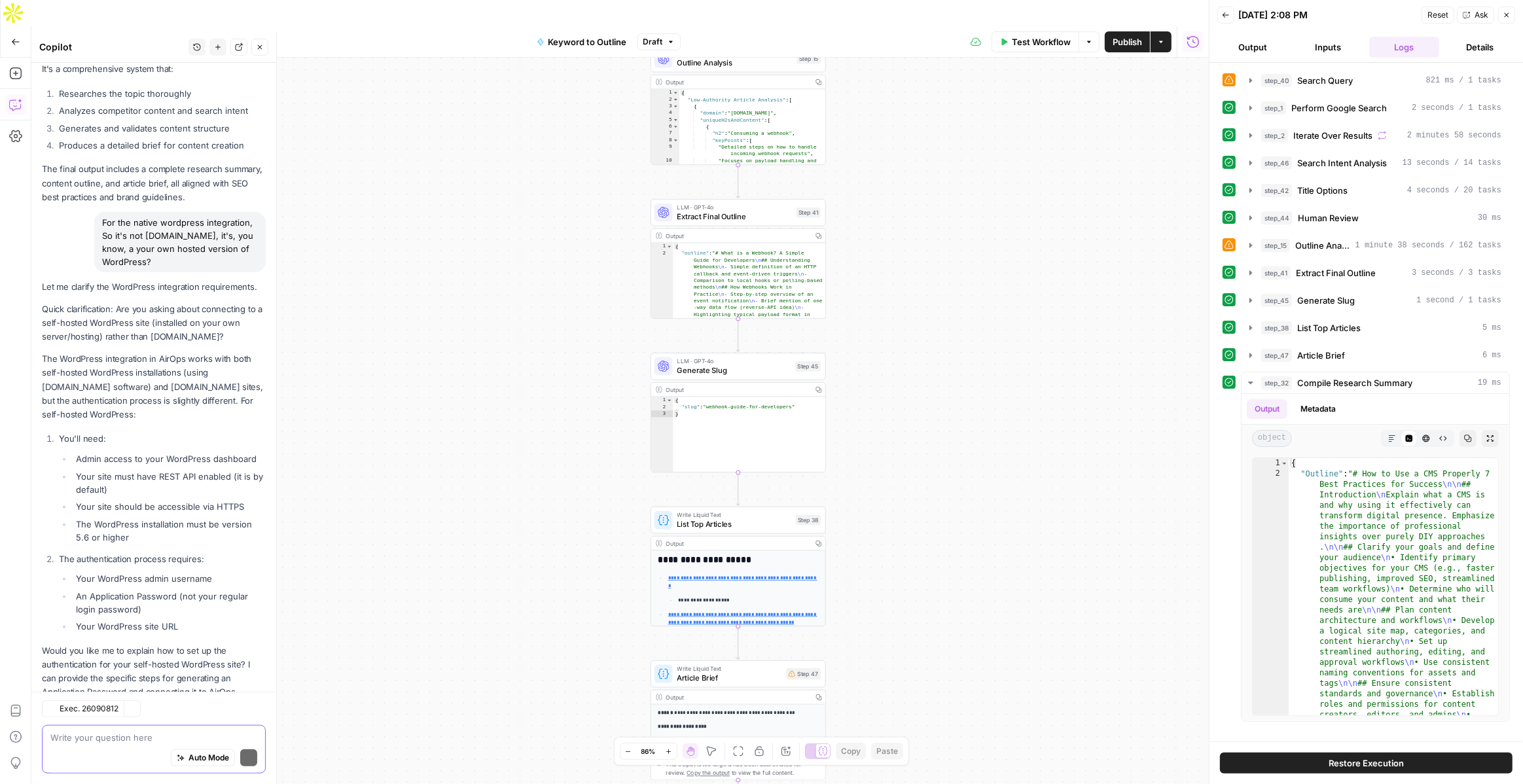
scroll to position [883, 0]
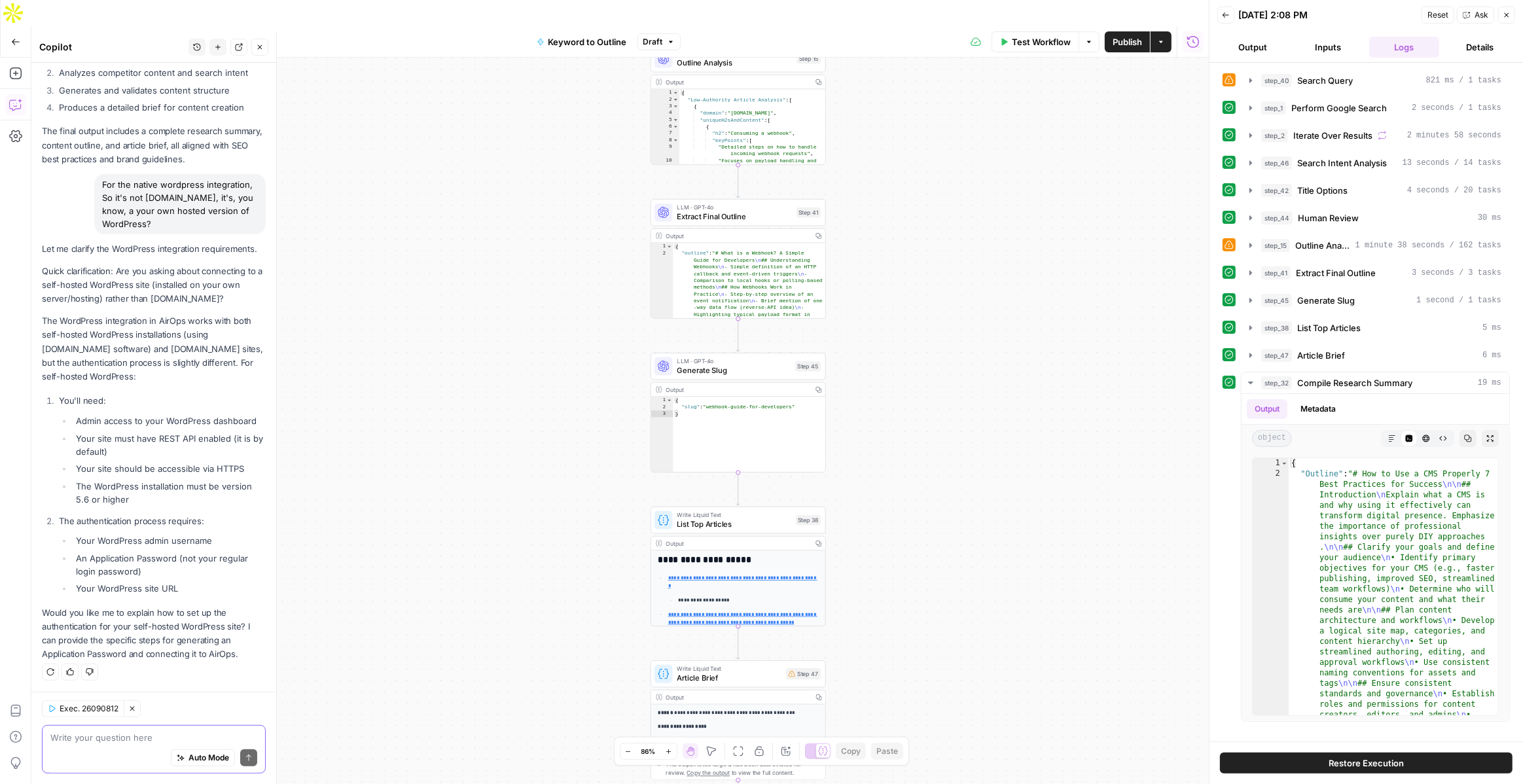
drag, startPoint x: 197, startPoint y: 586, endPoint x: 47, endPoint y: 391, distance: 246.0
click at [47, 391] on div "Let me clarify the WordPress integration requirements. Quick clarification: Are…" at bounding box center [154, 451] width 224 height 419
click at [93, 318] on p "The WordPress integration in AirOps works with both self-hosted WordPress insta…" at bounding box center [154, 349] width 224 height 70
drag, startPoint x: 42, startPoint y: 322, endPoint x: 180, endPoint y: 350, distance: 140.8
click at [180, 350] on p "The WordPress integration in AirOps works with both self-hosted WordPress insta…" at bounding box center [154, 349] width 224 height 70
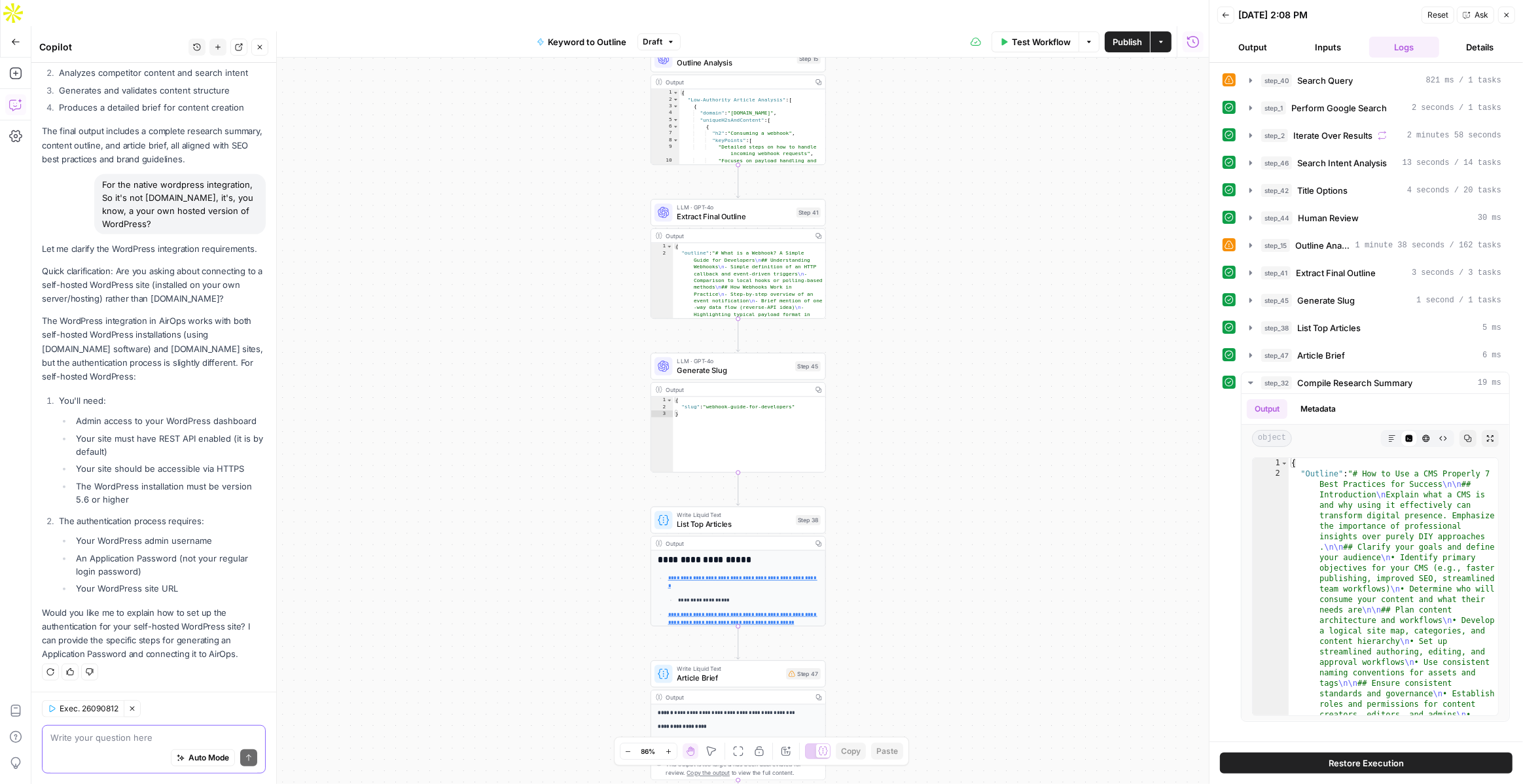
copy p "The WordPress integration in AirOps works with both self-hosted WordPress insta…"
click at [162, 340] on p "The WordPress integration in AirOps works with both self-hosted WordPress insta…" at bounding box center [154, 349] width 224 height 70
drag, startPoint x: 180, startPoint y: 346, endPoint x: 34, endPoint y: 322, distance: 148.0
copy p "The WordPress integration in AirOps works with both self-hosted WordPress insta…"
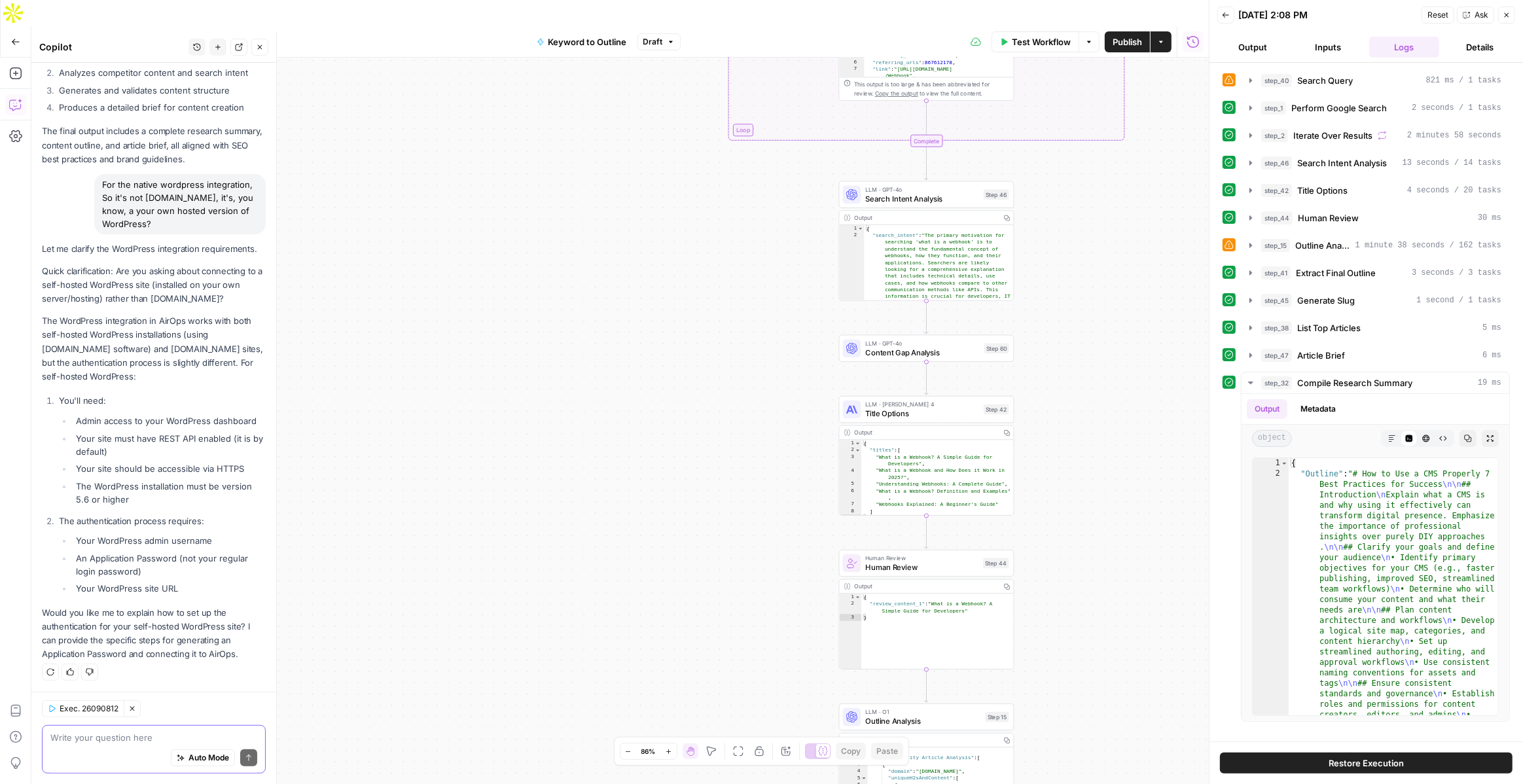
click at [1506, 17] on icon "button" at bounding box center [1507, 15] width 8 height 8
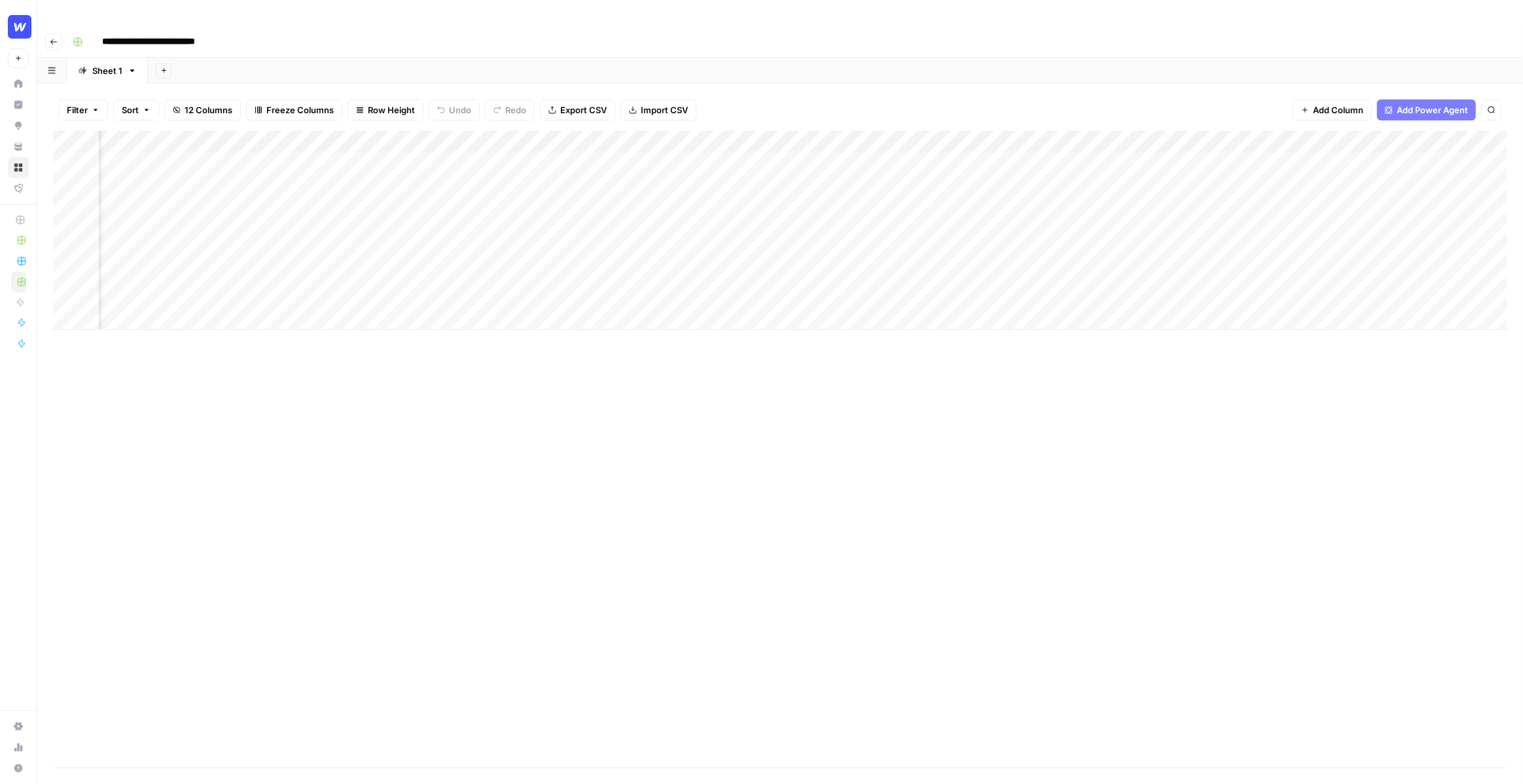
scroll to position [0, 208]
click at [944, 136] on div "Add Column" at bounding box center [780, 230] width 1455 height 199
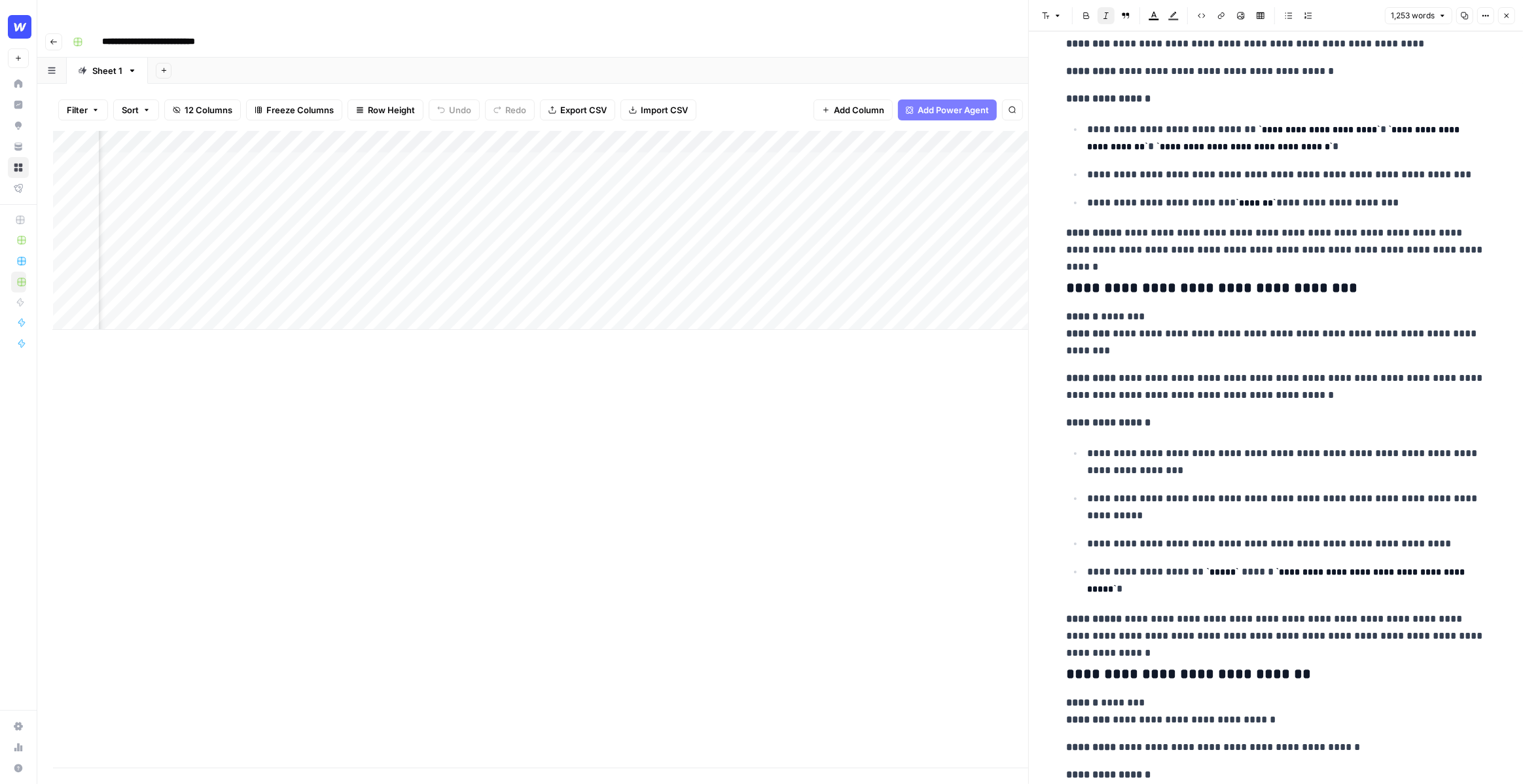
scroll to position [3730, 0]
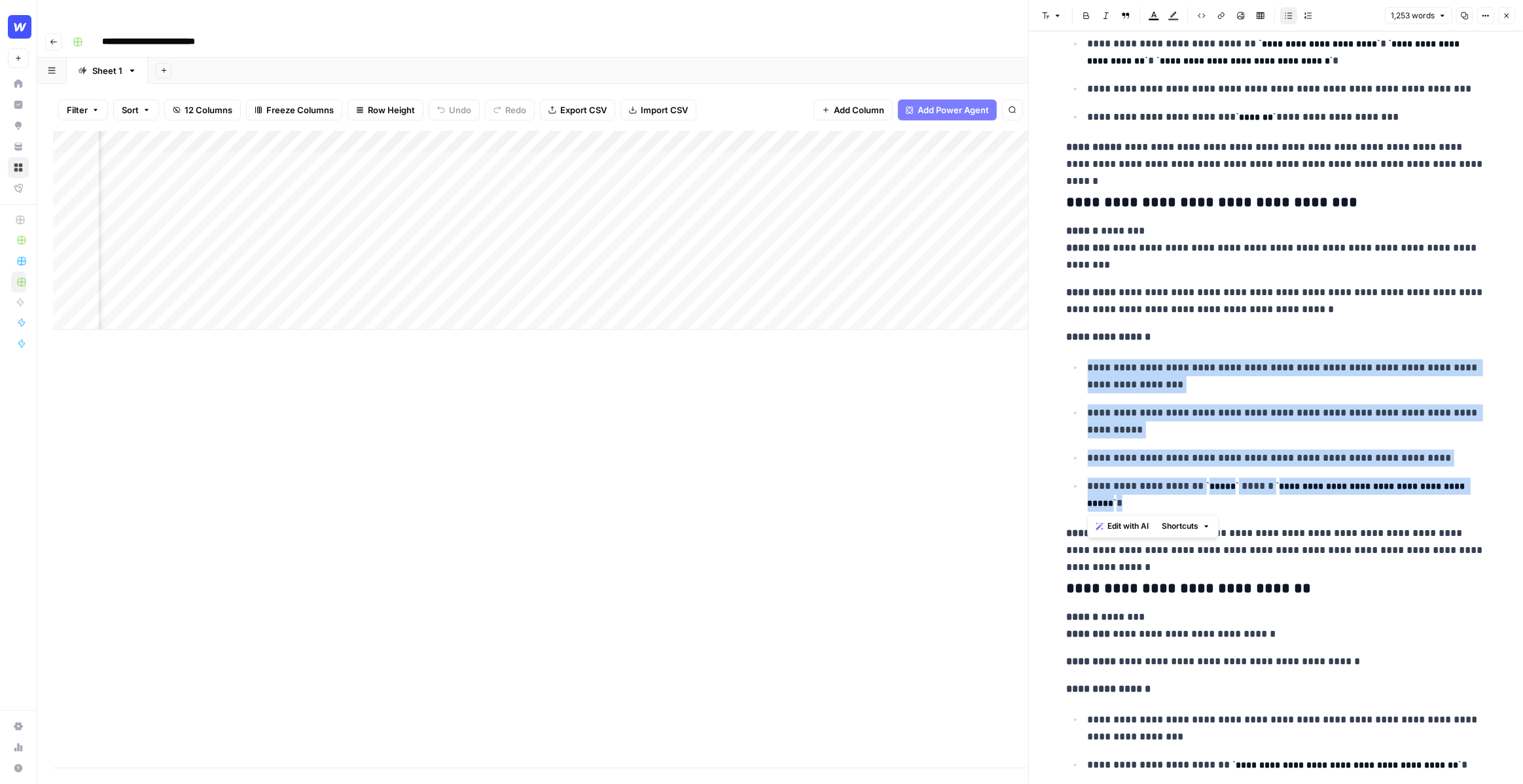
drag, startPoint x: 1297, startPoint y: 500, endPoint x: 1077, endPoint y: 369, distance: 256.0
click at [1077, 369] on ul "**********" at bounding box center [1276, 435] width 419 height 153
click at [1260, 385] on p "**********" at bounding box center [1287, 376] width 398 height 34
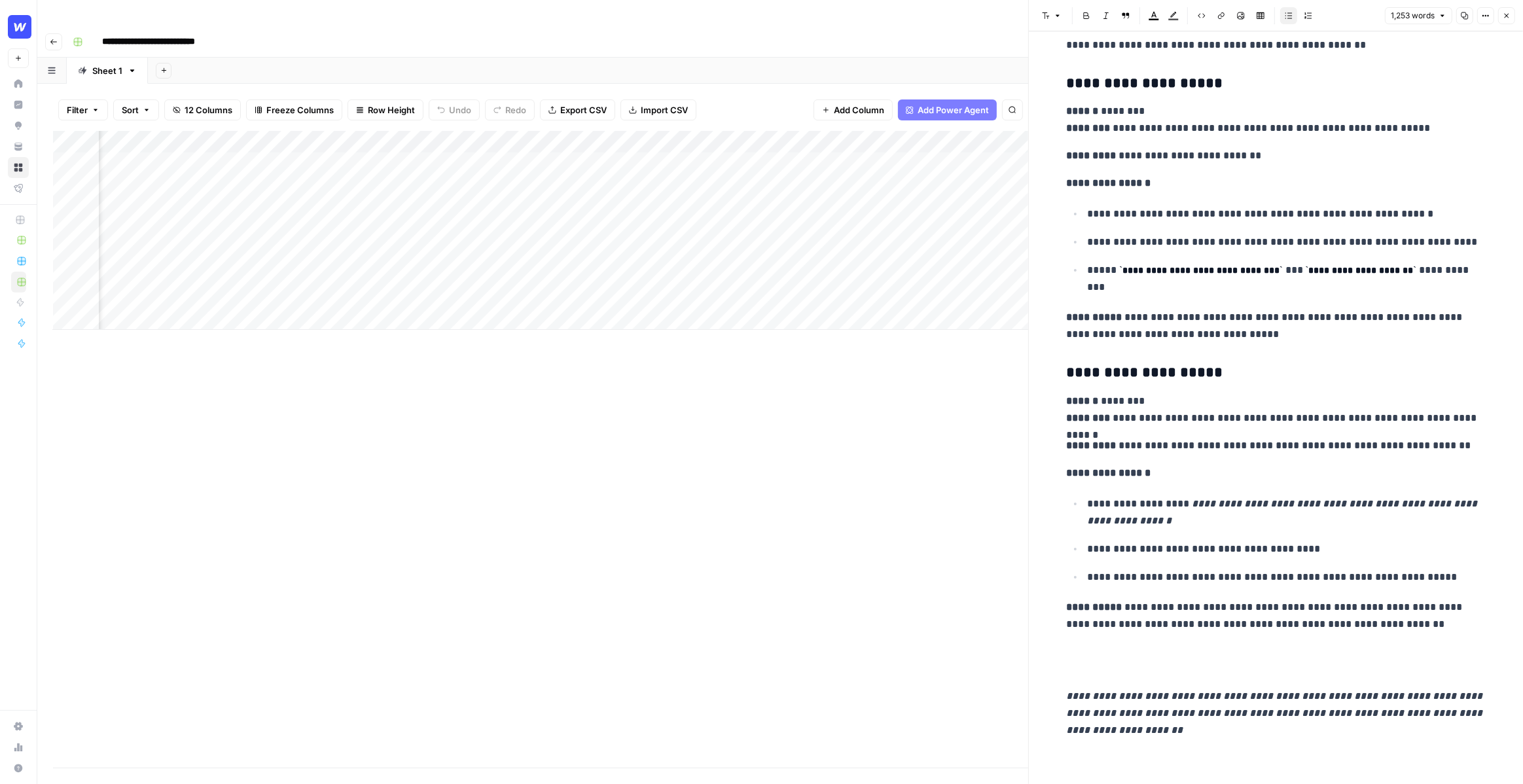
scroll to position [4526, 0]
drag, startPoint x: 1197, startPoint y: 372, endPoint x: 1077, endPoint y: 373, distance: 120.0
click at [1077, 373] on h3 "**********" at bounding box center [1276, 372] width 419 height 18
click at [1092, 370] on h3 "**********" at bounding box center [1276, 372] width 419 height 18
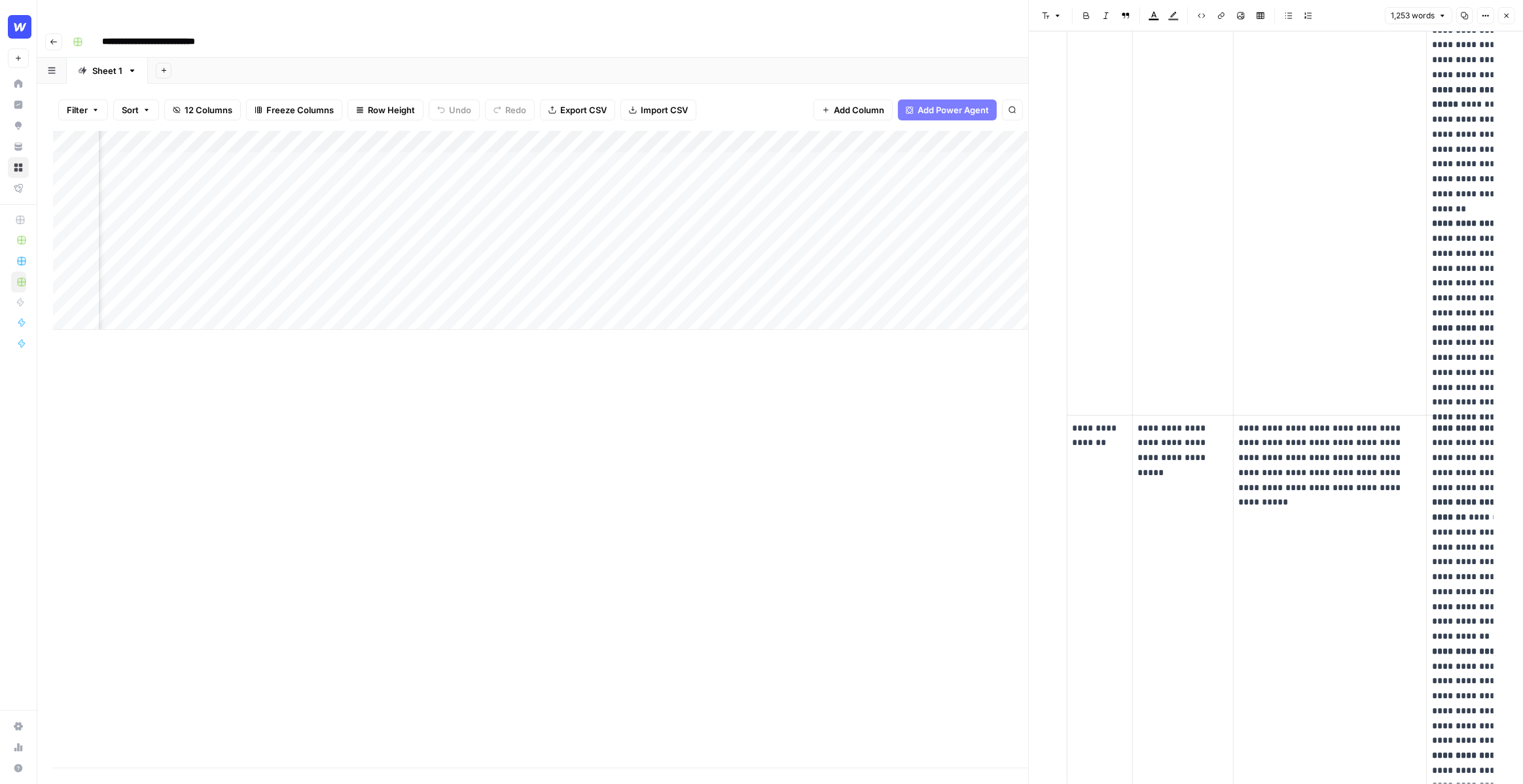
scroll to position [0, 0]
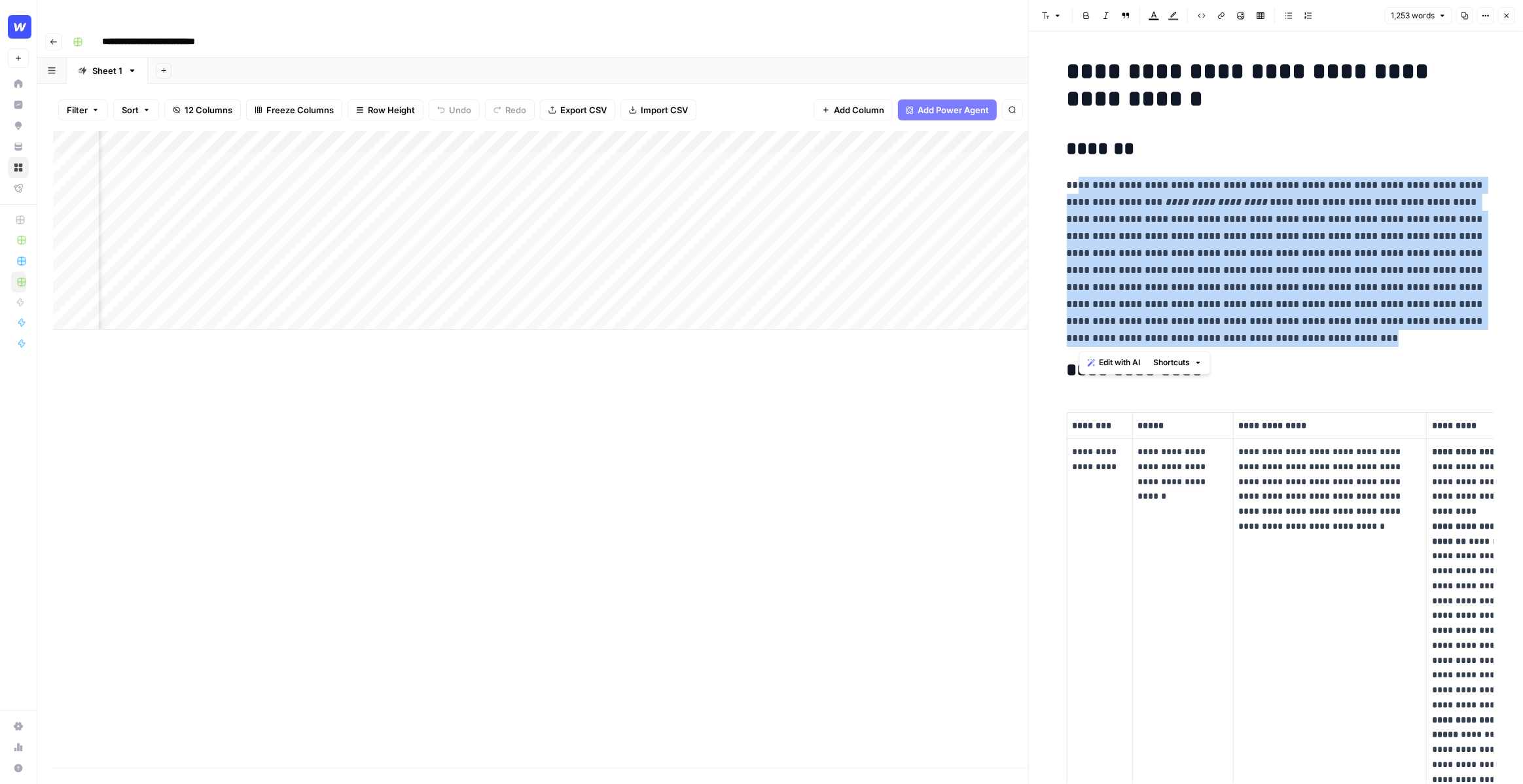
drag, startPoint x: 1220, startPoint y: 342, endPoint x: 1078, endPoint y: 188, distance: 209.5
click at [1078, 188] on p "**********" at bounding box center [1276, 262] width 419 height 170
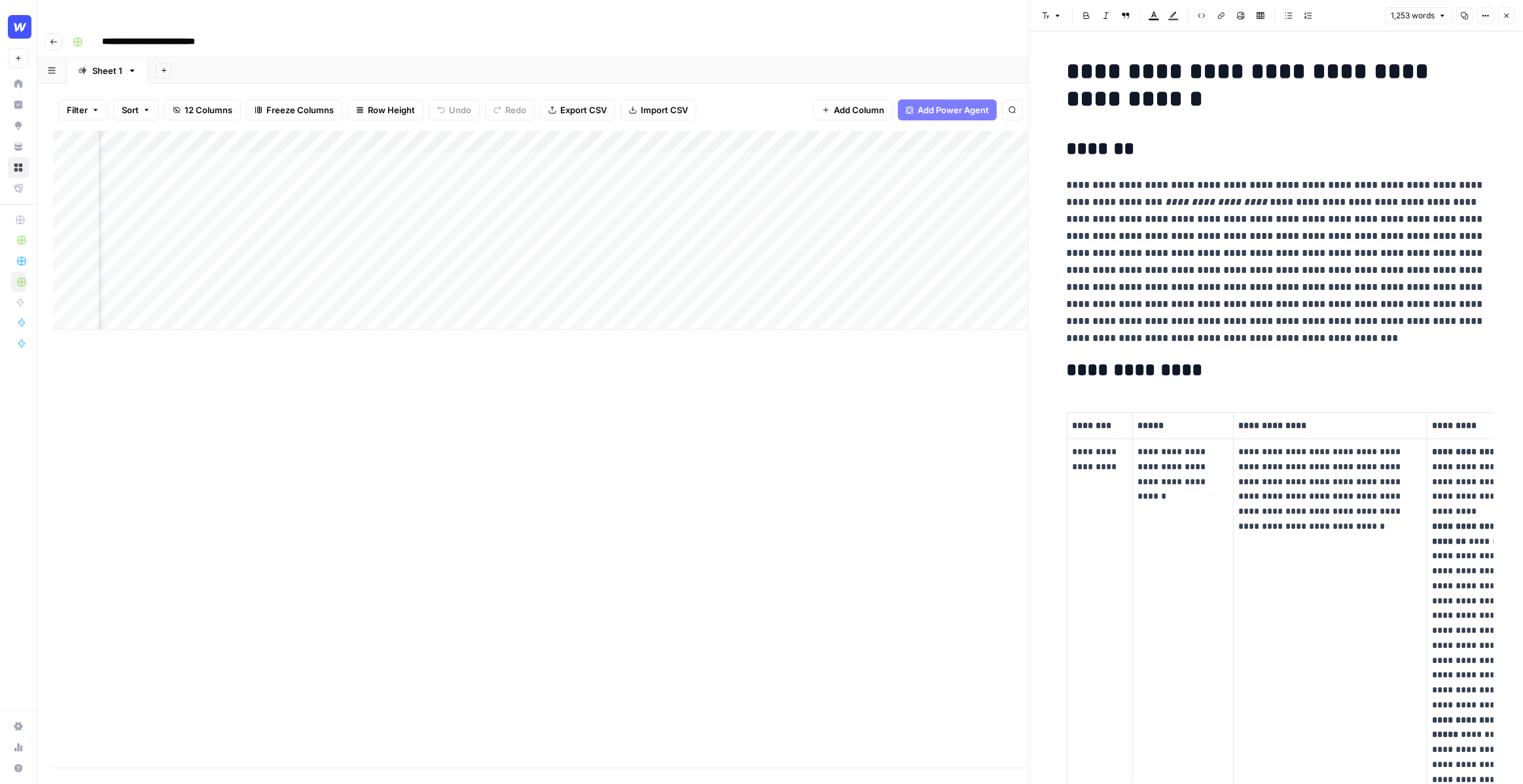
click at [1508, 17] on icon "button" at bounding box center [1507, 16] width 5 height 5
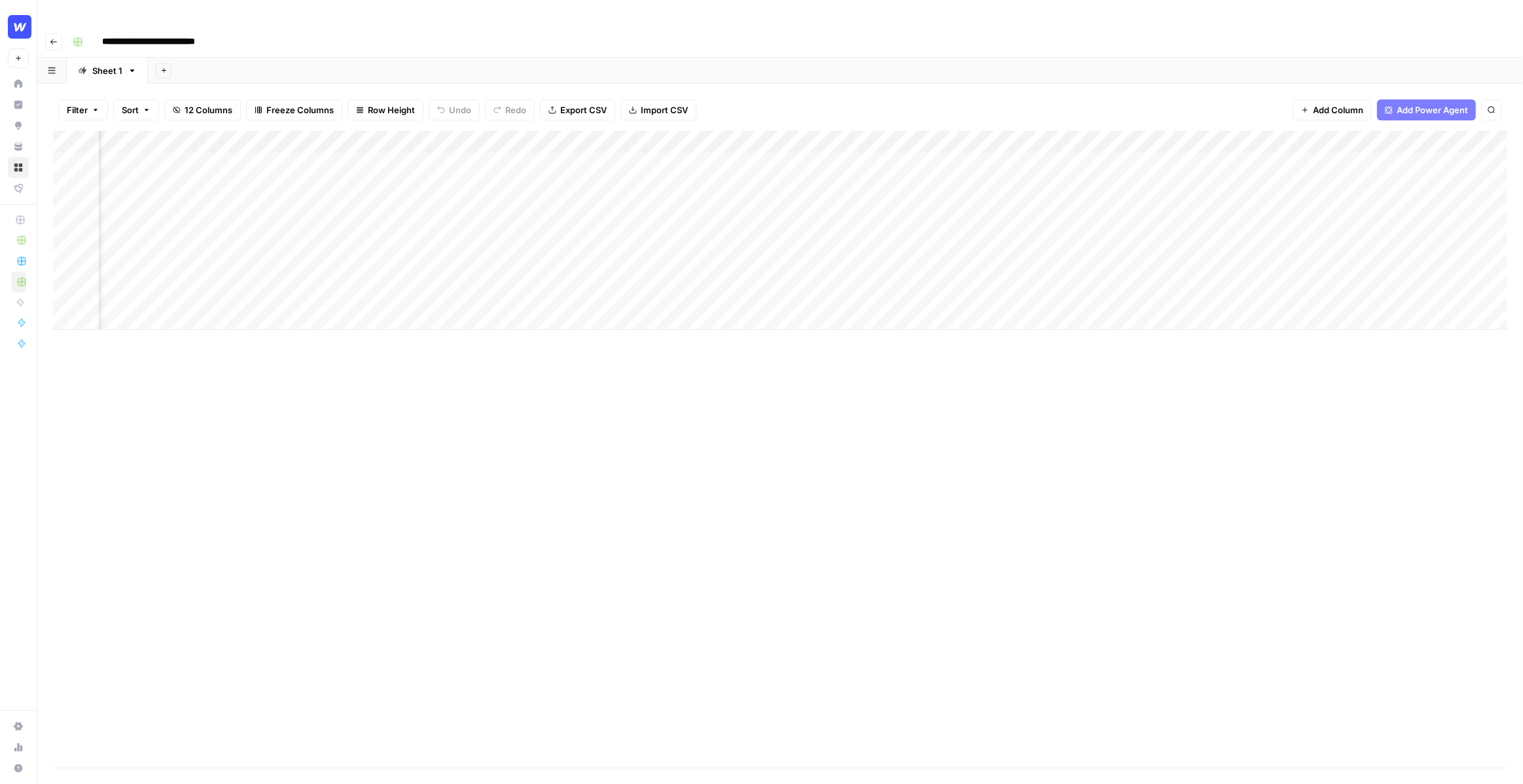
scroll to position [0, 412]
click at [1388, 132] on div "Add Column" at bounding box center [780, 230] width 1455 height 199
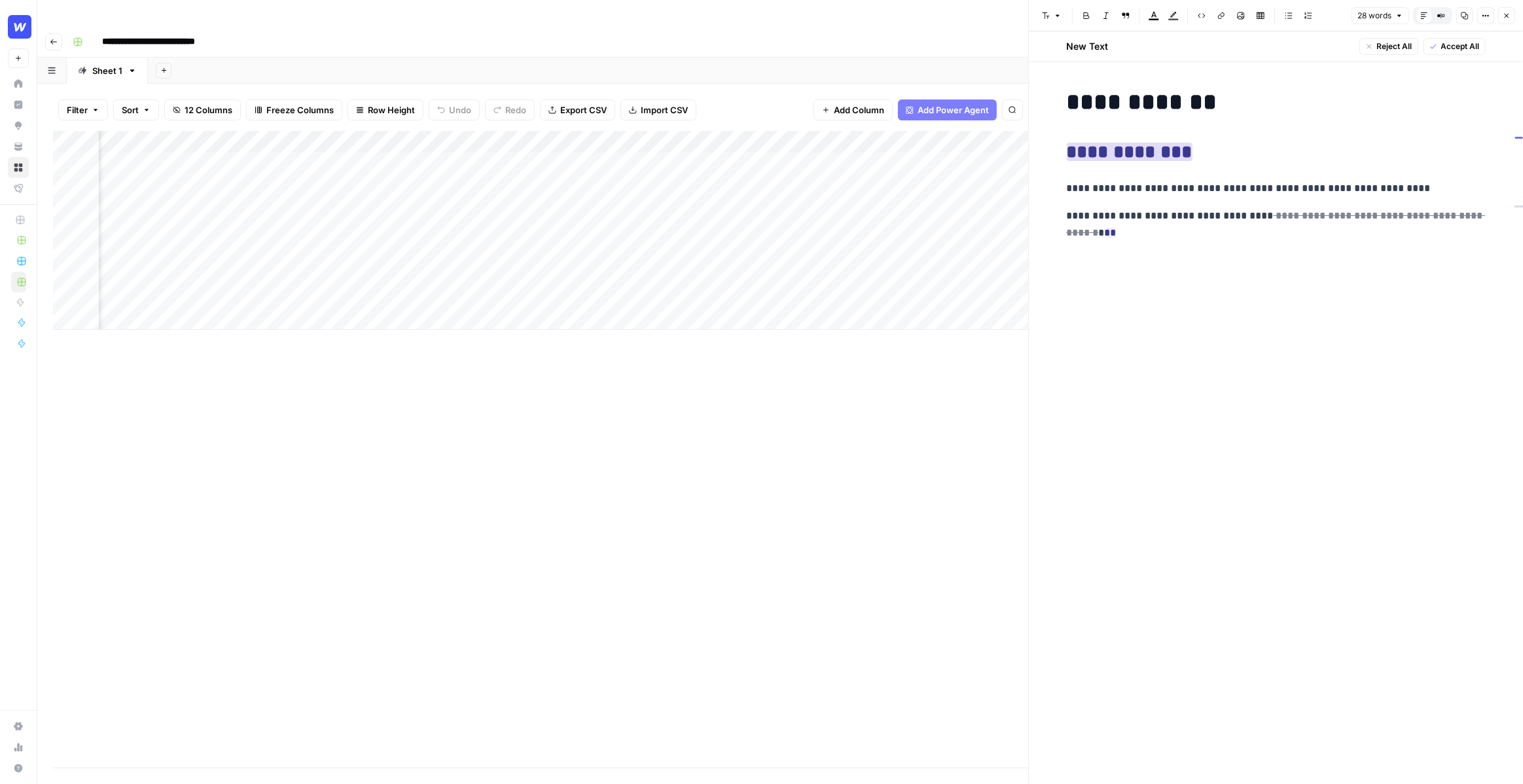
click at [1099, 165] on span "**********" at bounding box center [1130, 151] width 125 height 26
click at [1107, 149] on ins "**********" at bounding box center [1130, 151] width 125 height 18
click at [1169, 157] on ins "**********" at bounding box center [1130, 151] width 125 height 18
click at [1195, 159] on h2 "**********" at bounding box center [1276, 152] width 419 height 21
click at [1300, 170] on div "**********" at bounding box center [1276, 156] width 434 height 147
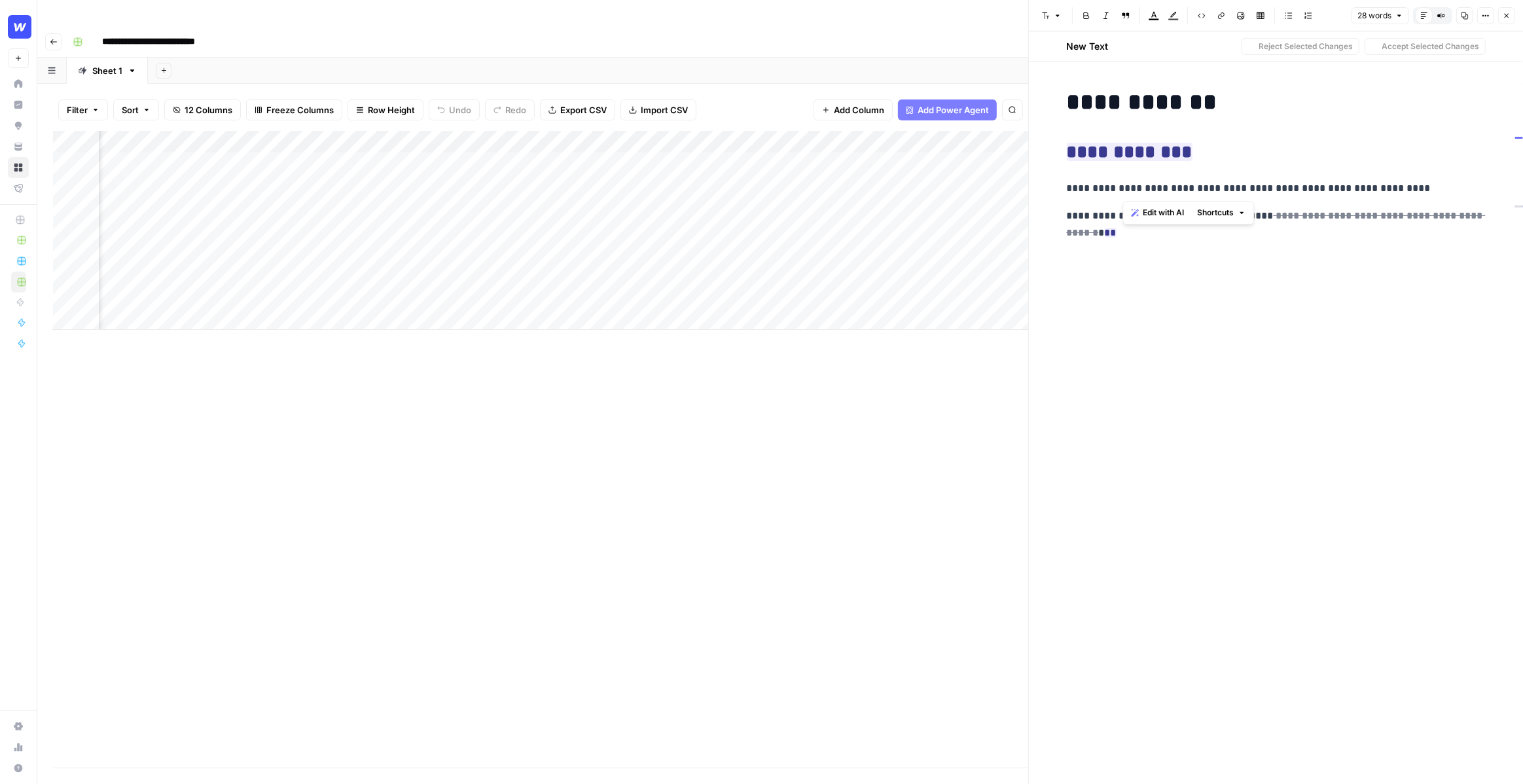
drag, startPoint x: 1181, startPoint y: 186, endPoint x: 1115, endPoint y: 186, distance: 66.0
click at [1115, 186] on p "**********" at bounding box center [1276, 188] width 419 height 17
click at [1299, 153] on h2 "**********" at bounding box center [1276, 152] width 419 height 21
drag, startPoint x: 1082, startPoint y: 220, endPoint x: 1351, endPoint y: 545, distance: 421.9
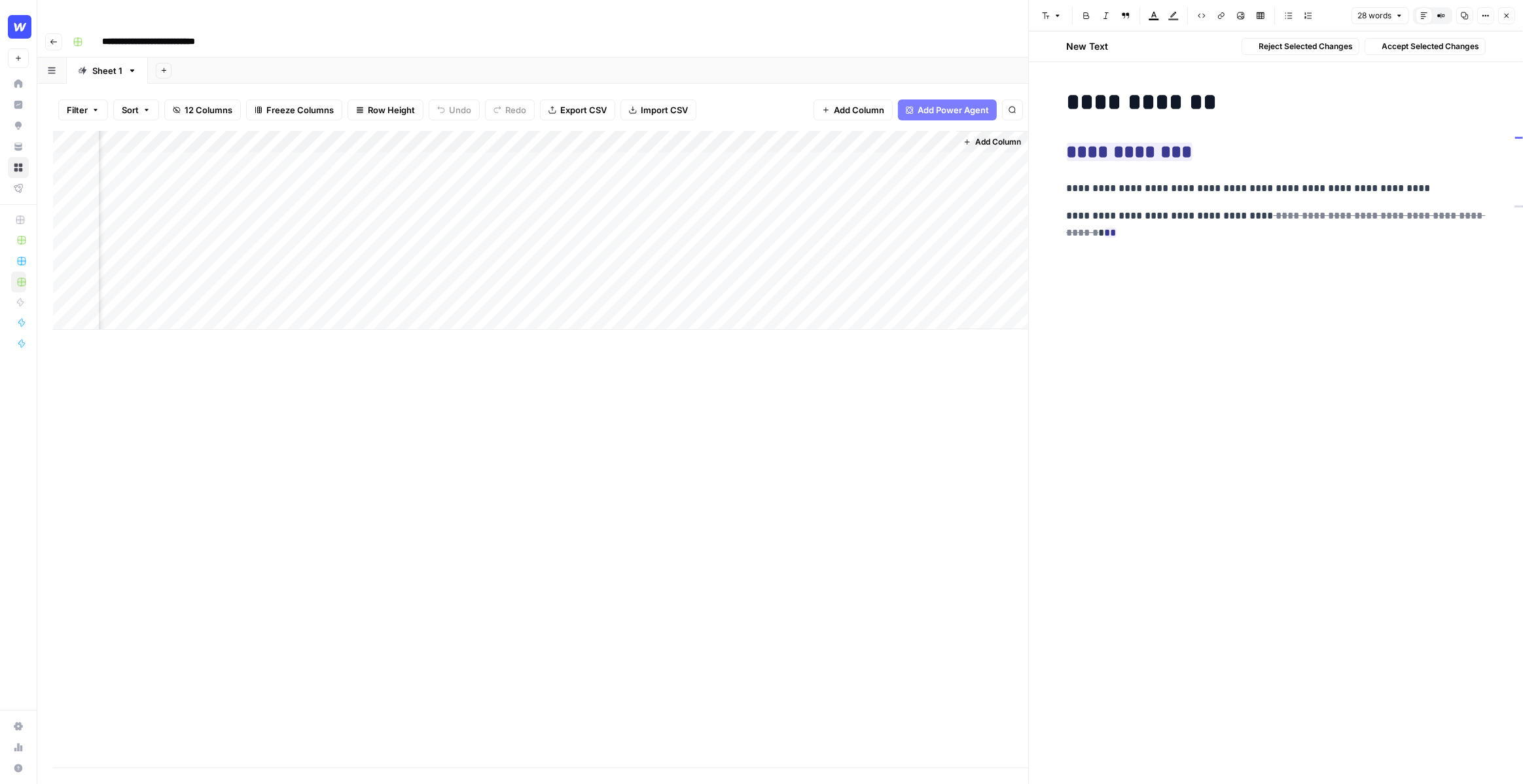
click at [1351, 545] on div "**********" at bounding box center [1276, 412] width 434 height 659
click at [1511, 17] on icon "button" at bounding box center [1507, 16] width 8 height 8
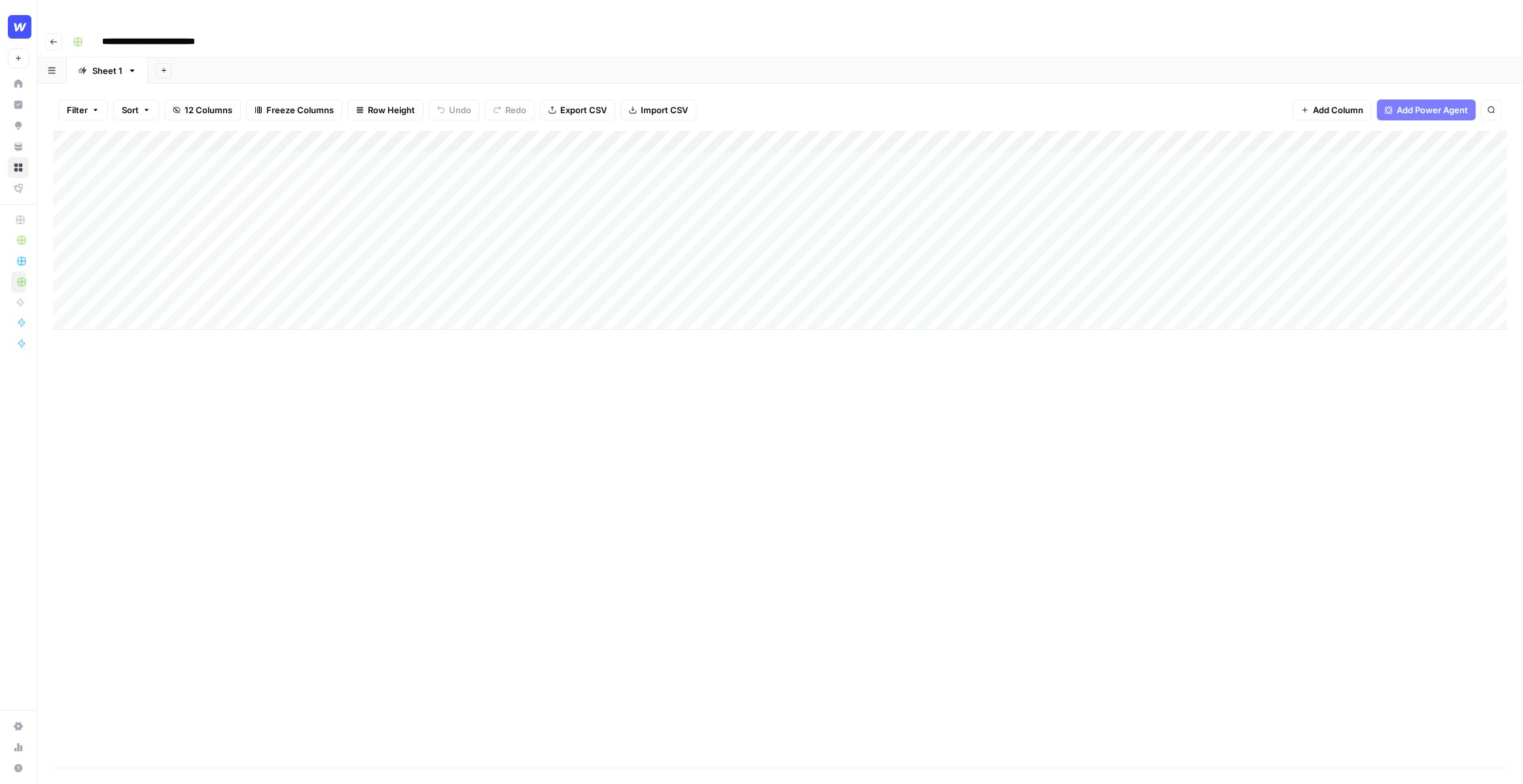
click at [1021, 131] on div "Add Column" at bounding box center [780, 230] width 1455 height 199
click at [1383, 131] on div "Add Column" at bounding box center [780, 230] width 1455 height 199
click at [1236, 199] on span "Schedule" at bounding box center [1248, 196] width 115 height 13
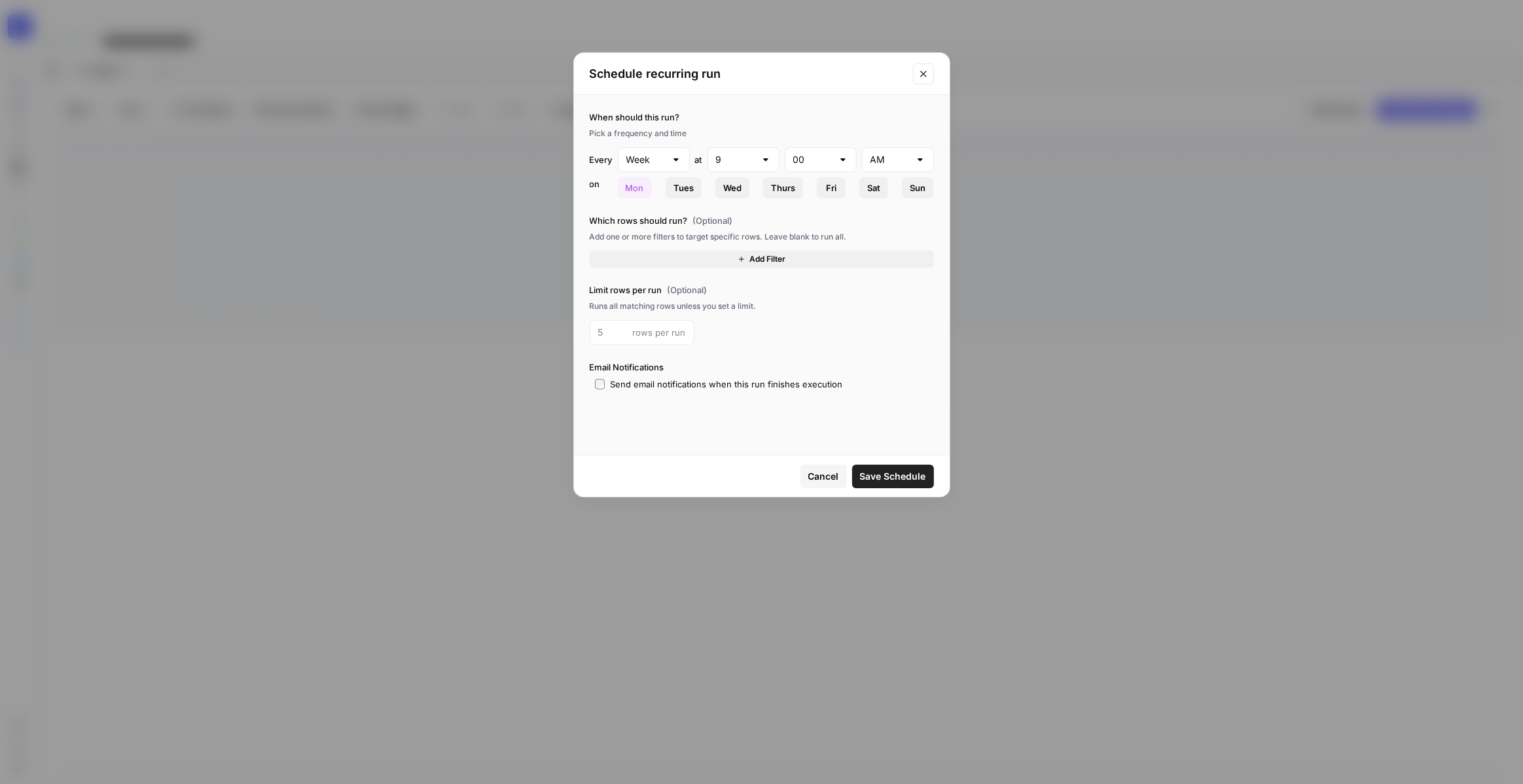
click at [924, 72] on icon "Close modal" at bounding box center [923, 73] width 6 height 6
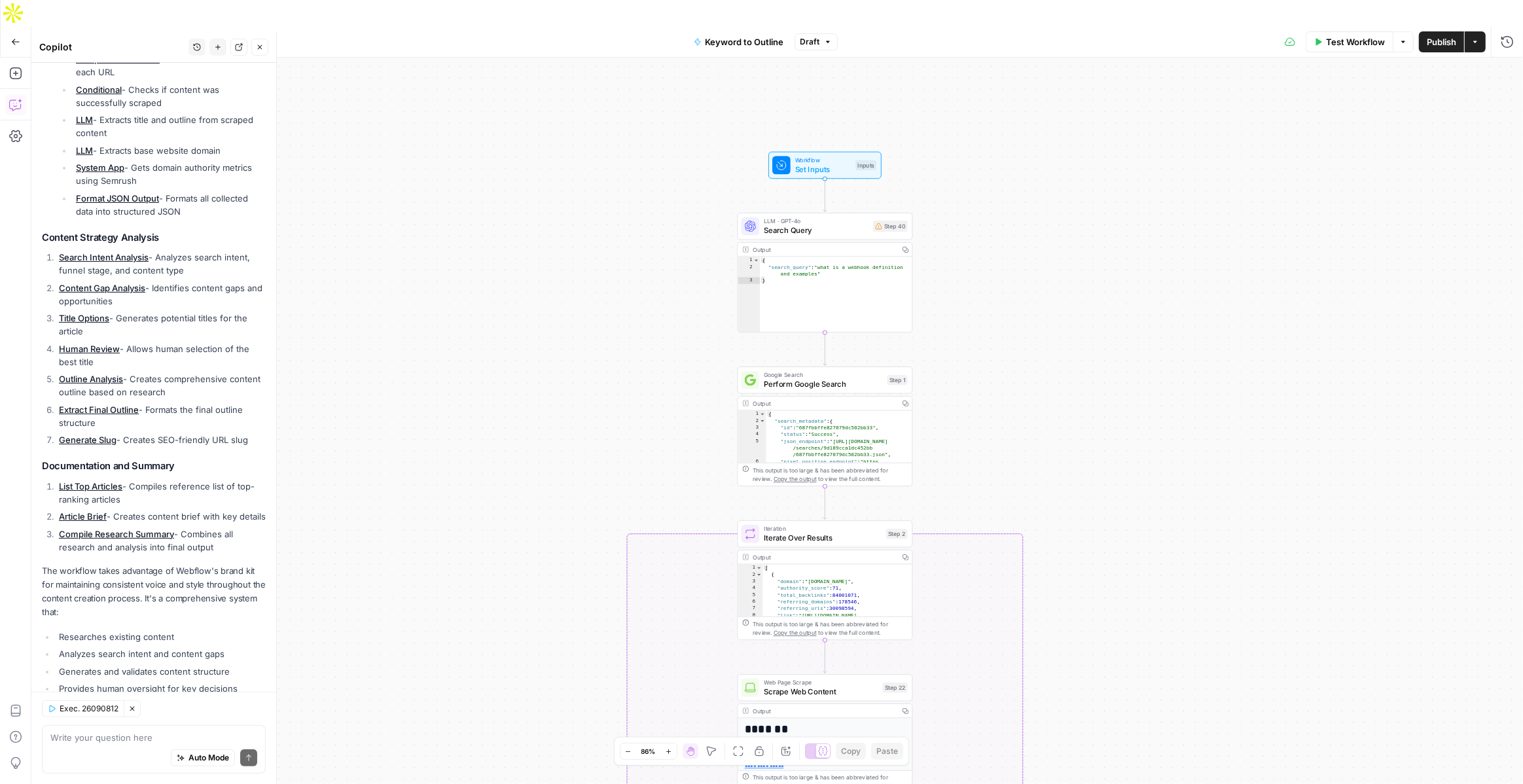
scroll to position [428, 0]
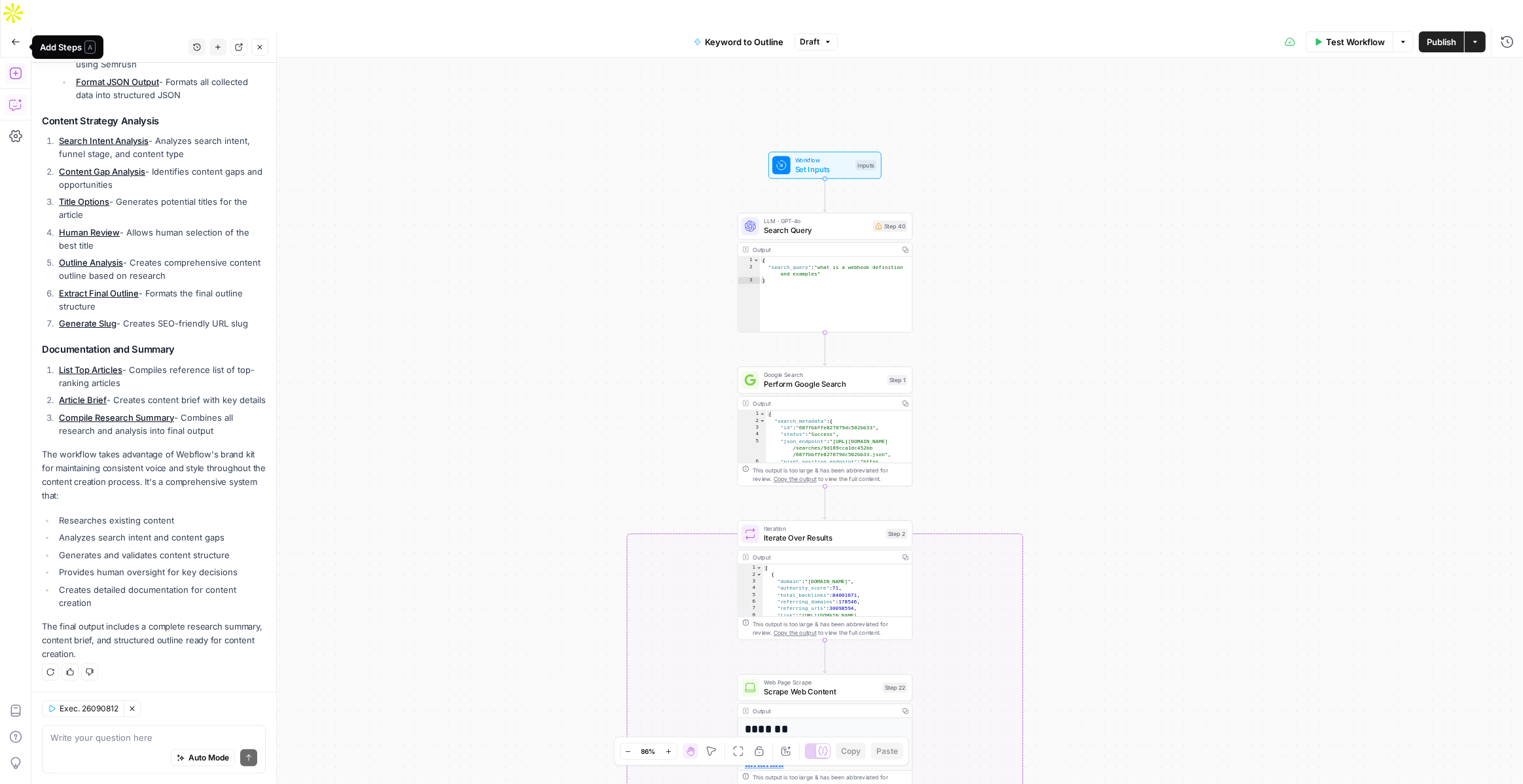
click at [17, 67] on icon "button" at bounding box center [16, 74] width 13 height 13
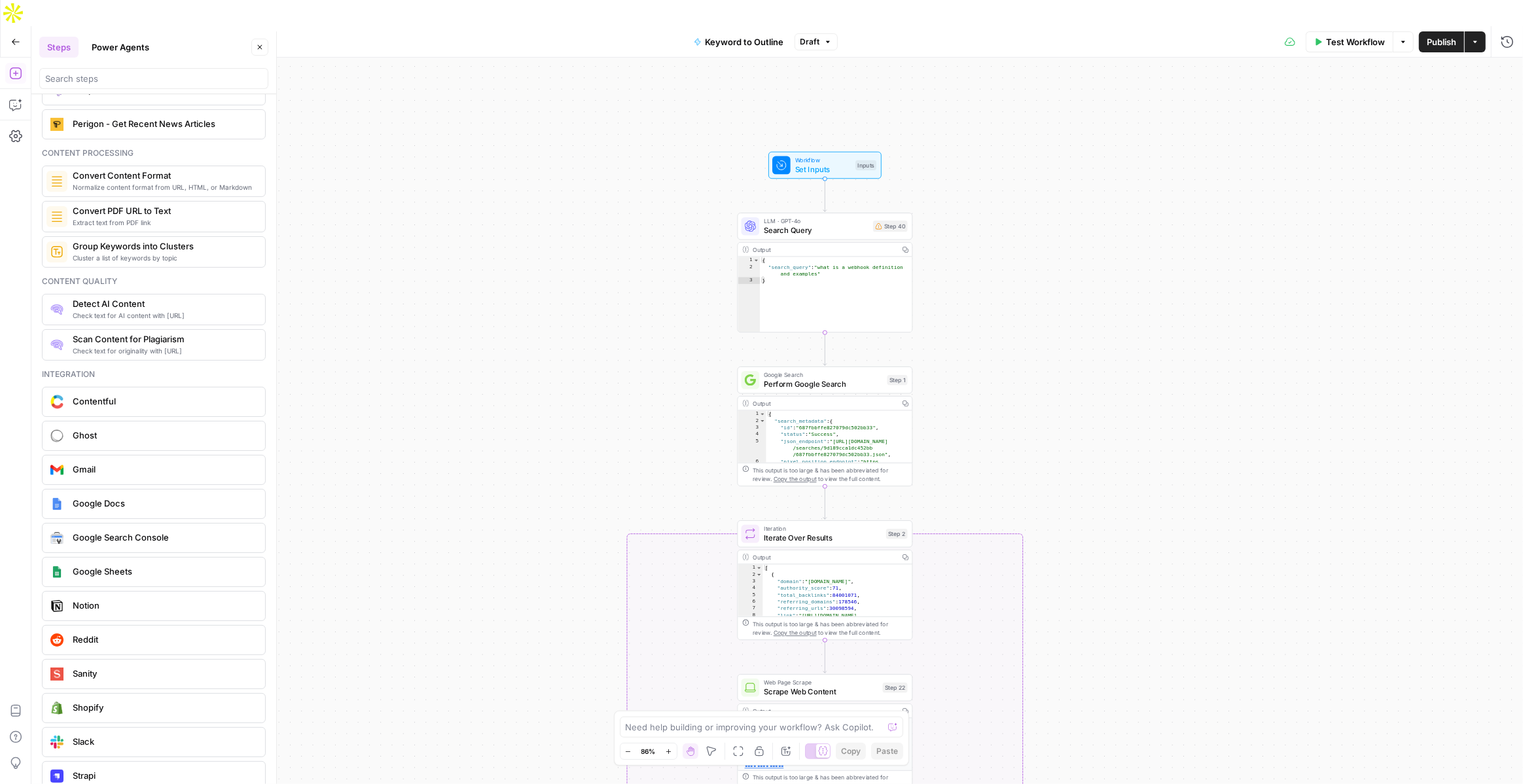
scroll to position [2152, 0]
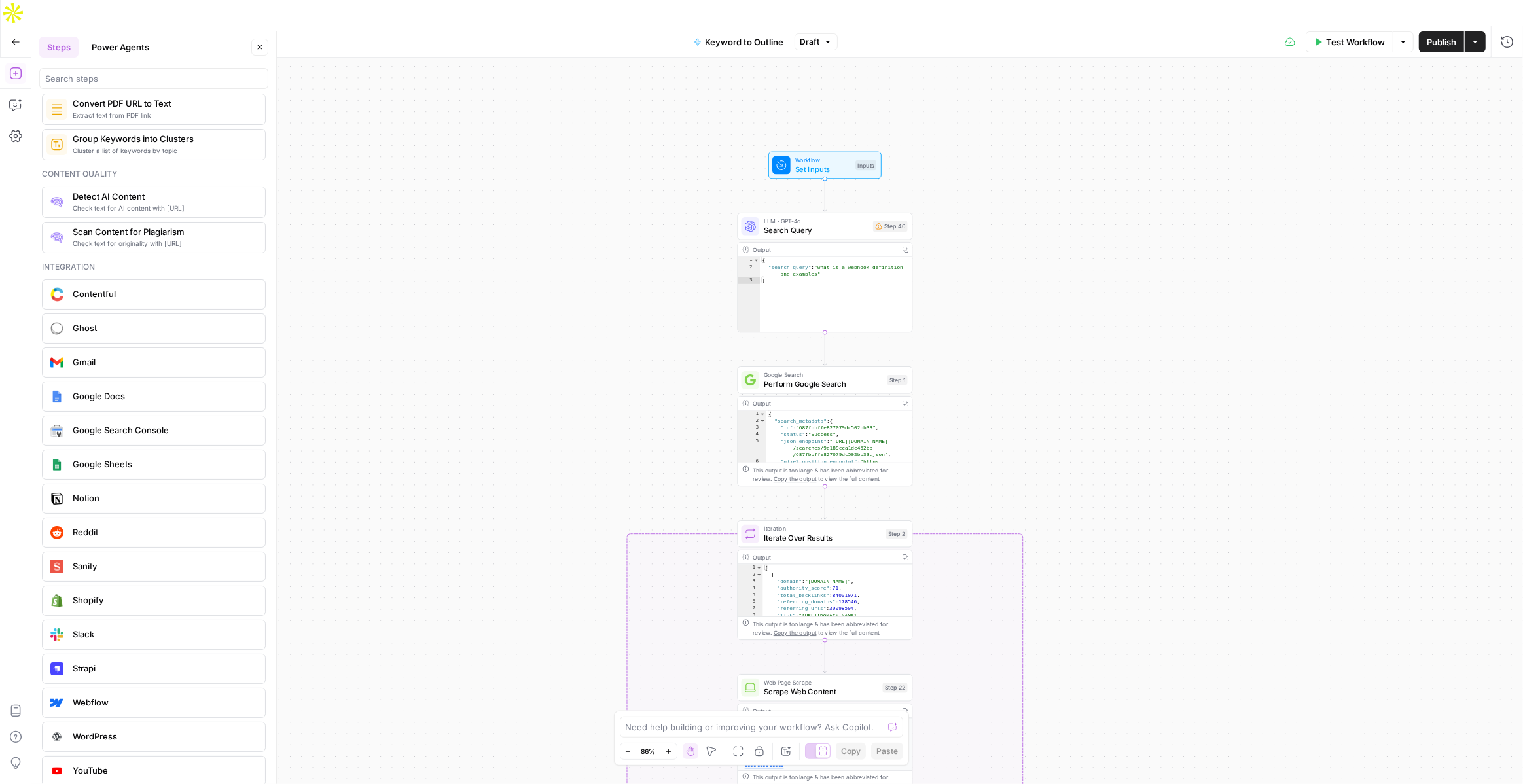
click at [103, 43] on button "Power Agents" at bounding box center [120, 47] width 73 height 21
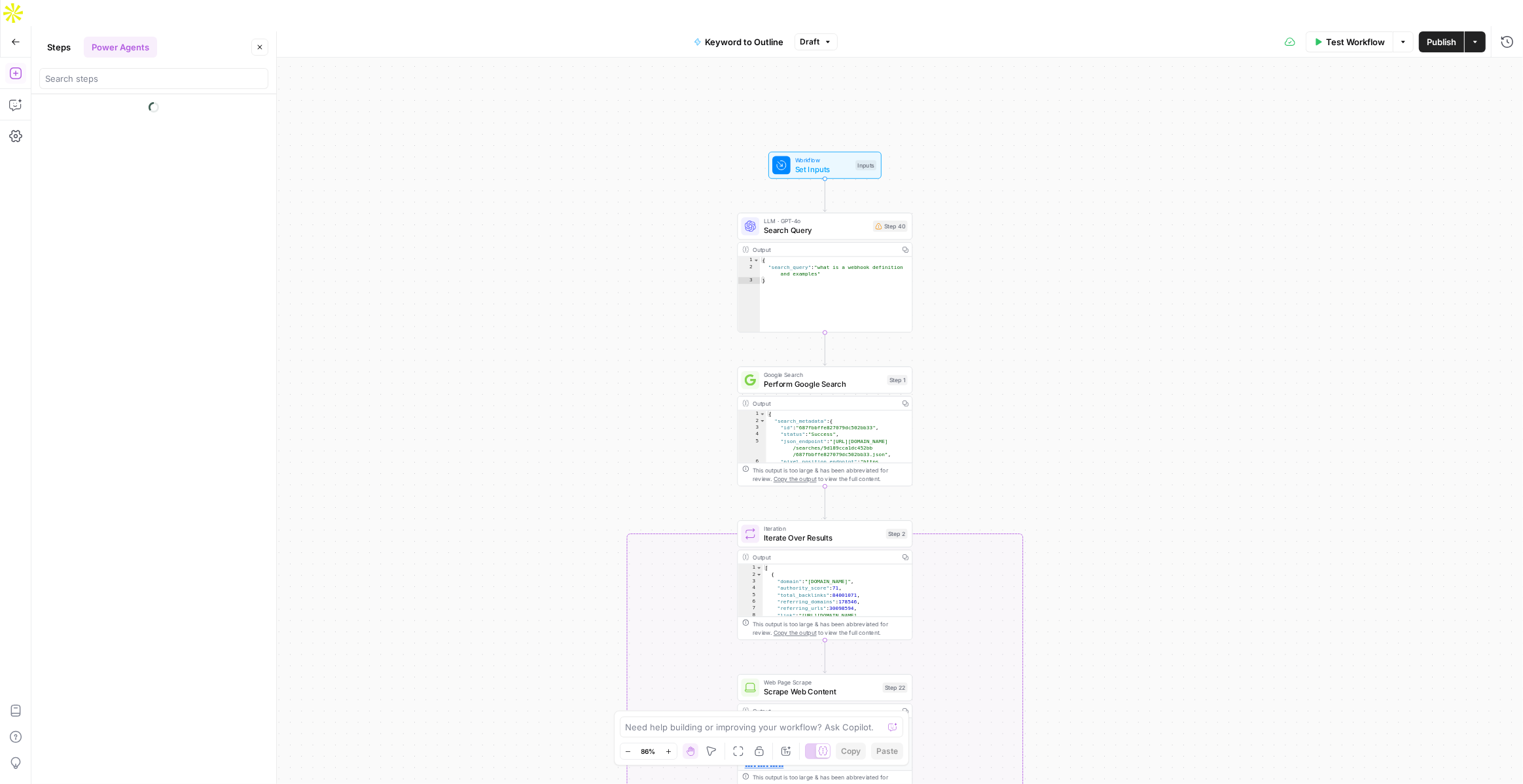
scroll to position [0, 0]
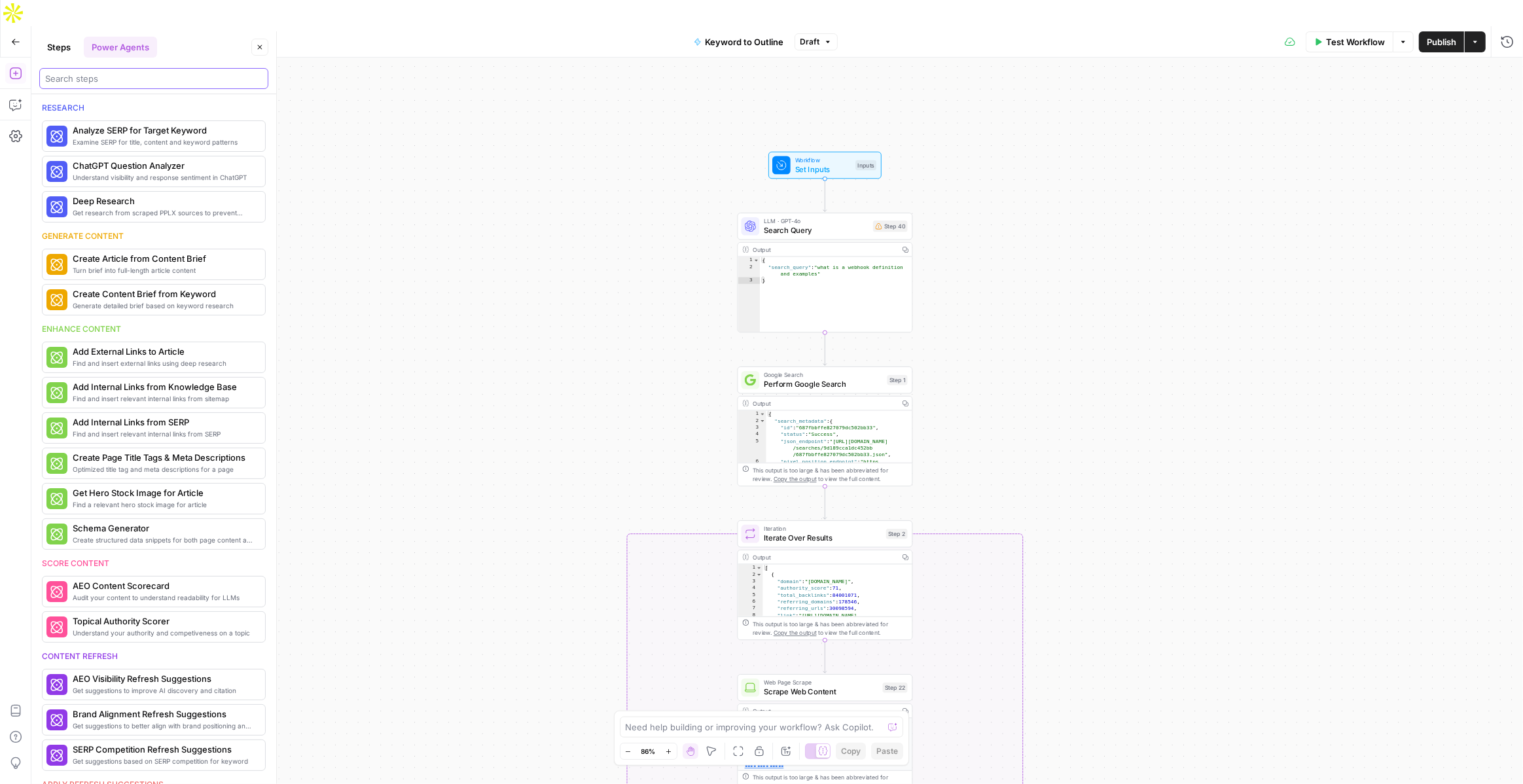
click at [100, 82] on input "search" at bounding box center [154, 78] width 217 height 13
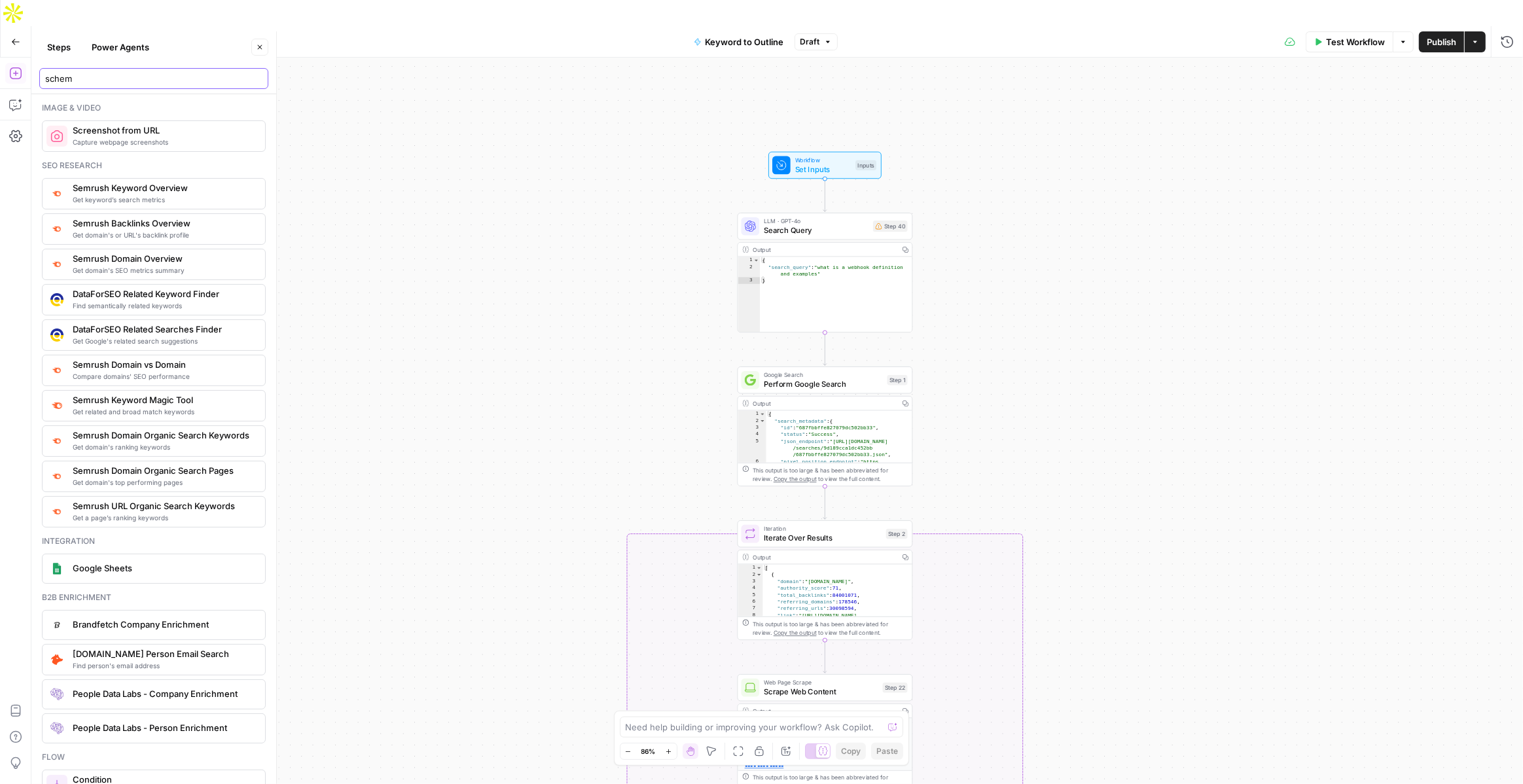
type input "schema"
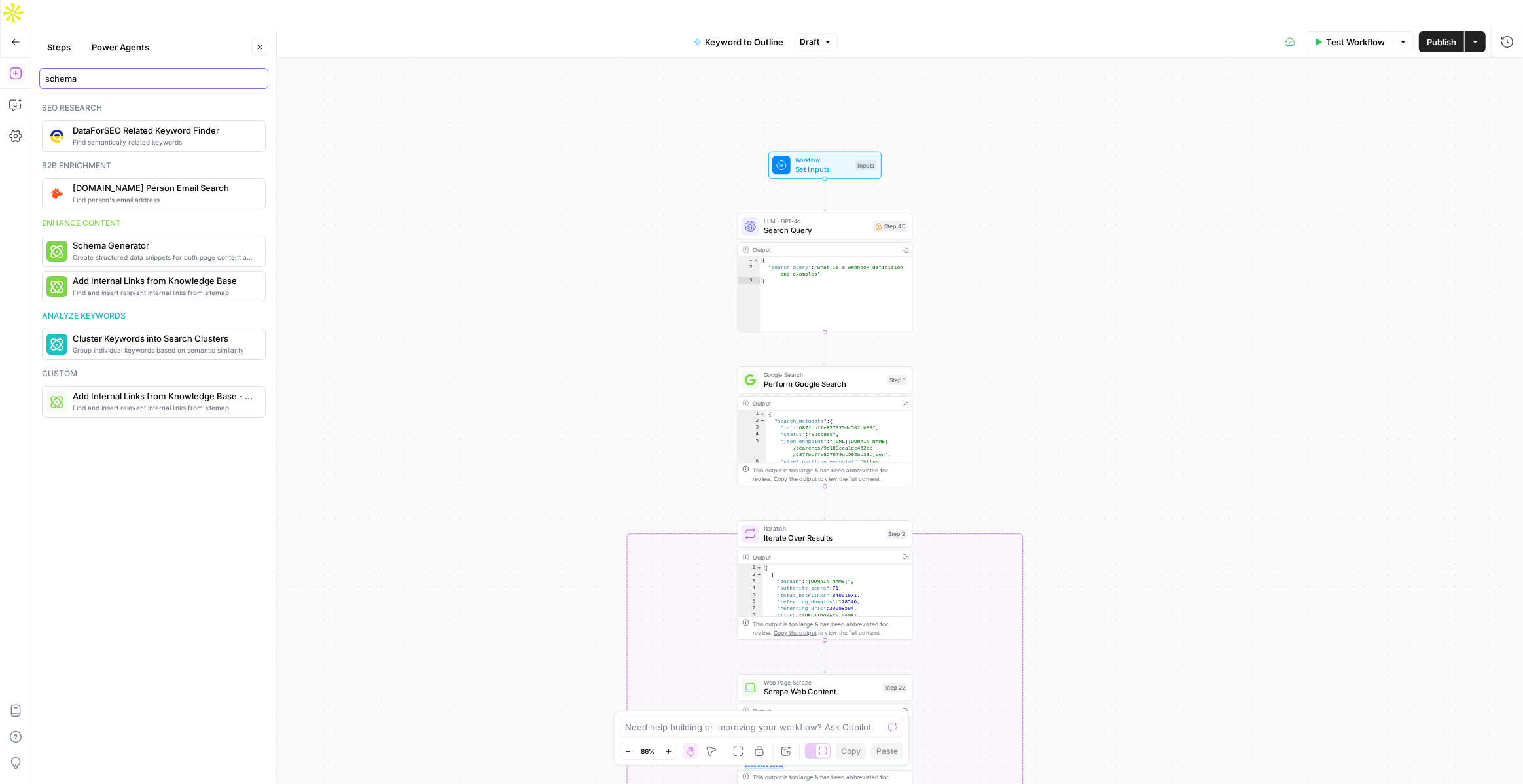
click at [128, 78] on input "schema" at bounding box center [154, 78] width 217 height 13
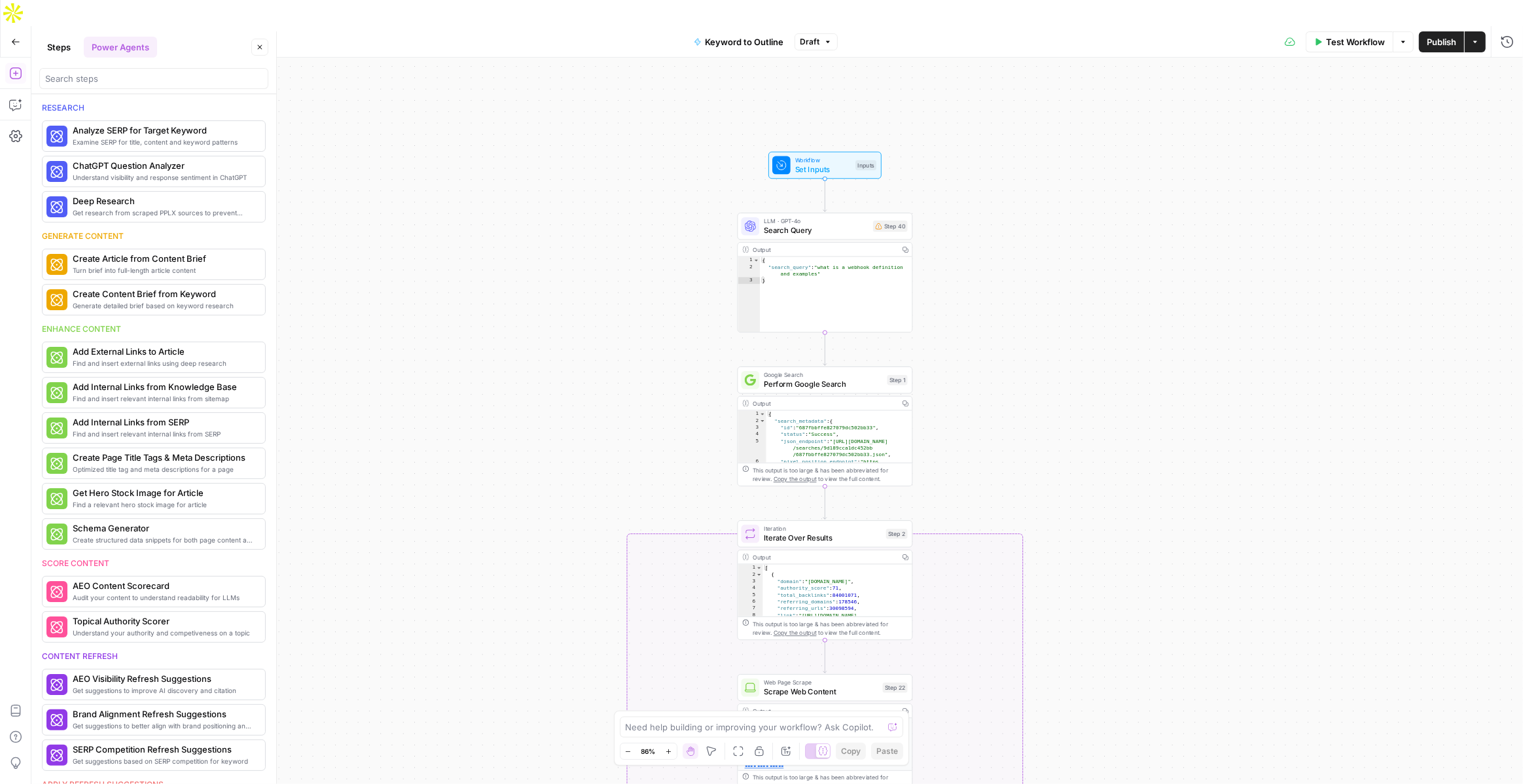
click at [54, 44] on button "Steps" at bounding box center [59, 47] width 40 height 21
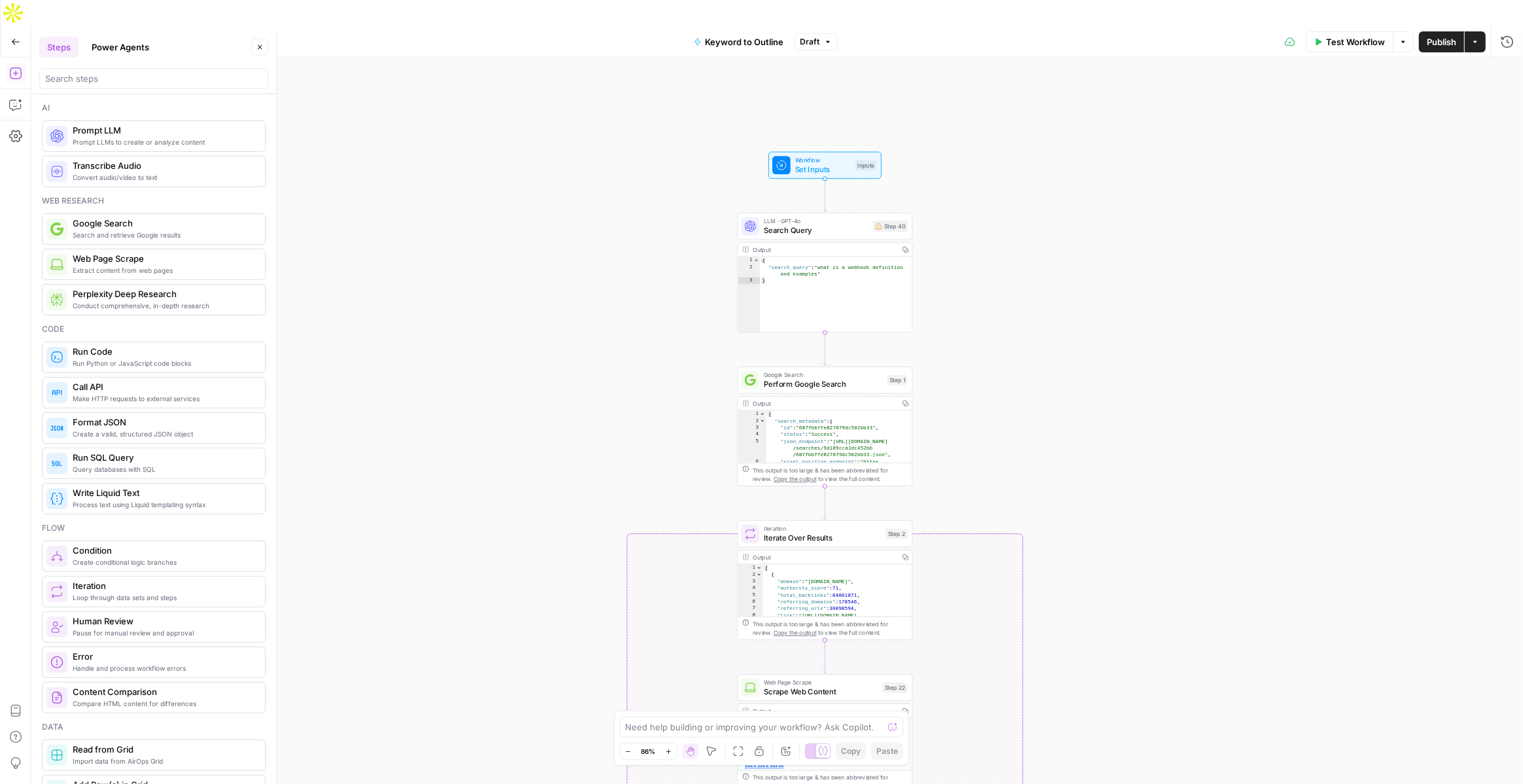
click at [125, 55] on button "Power Agents" at bounding box center [120, 47] width 73 height 21
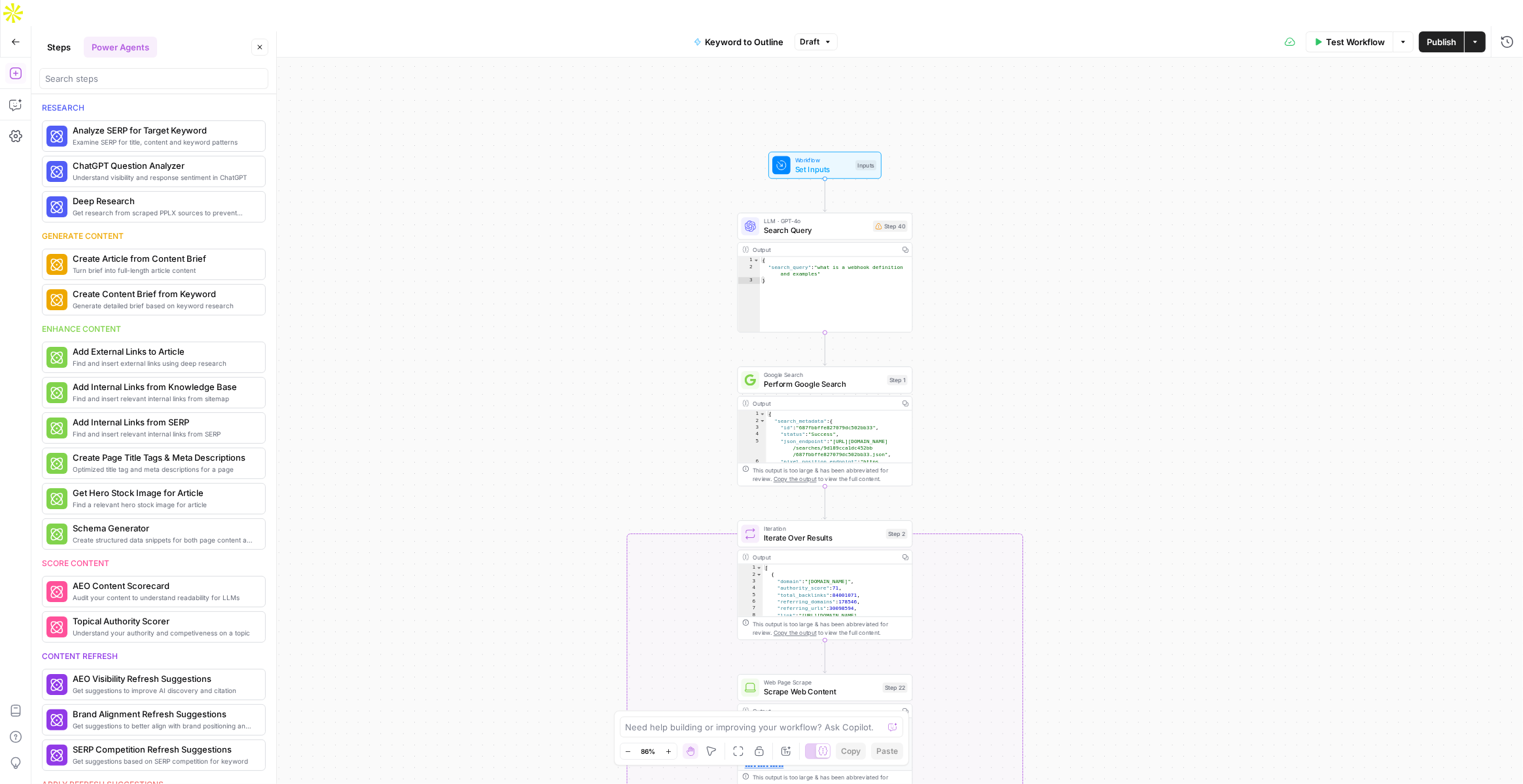
click at [67, 49] on button "Steps" at bounding box center [59, 47] width 40 height 21
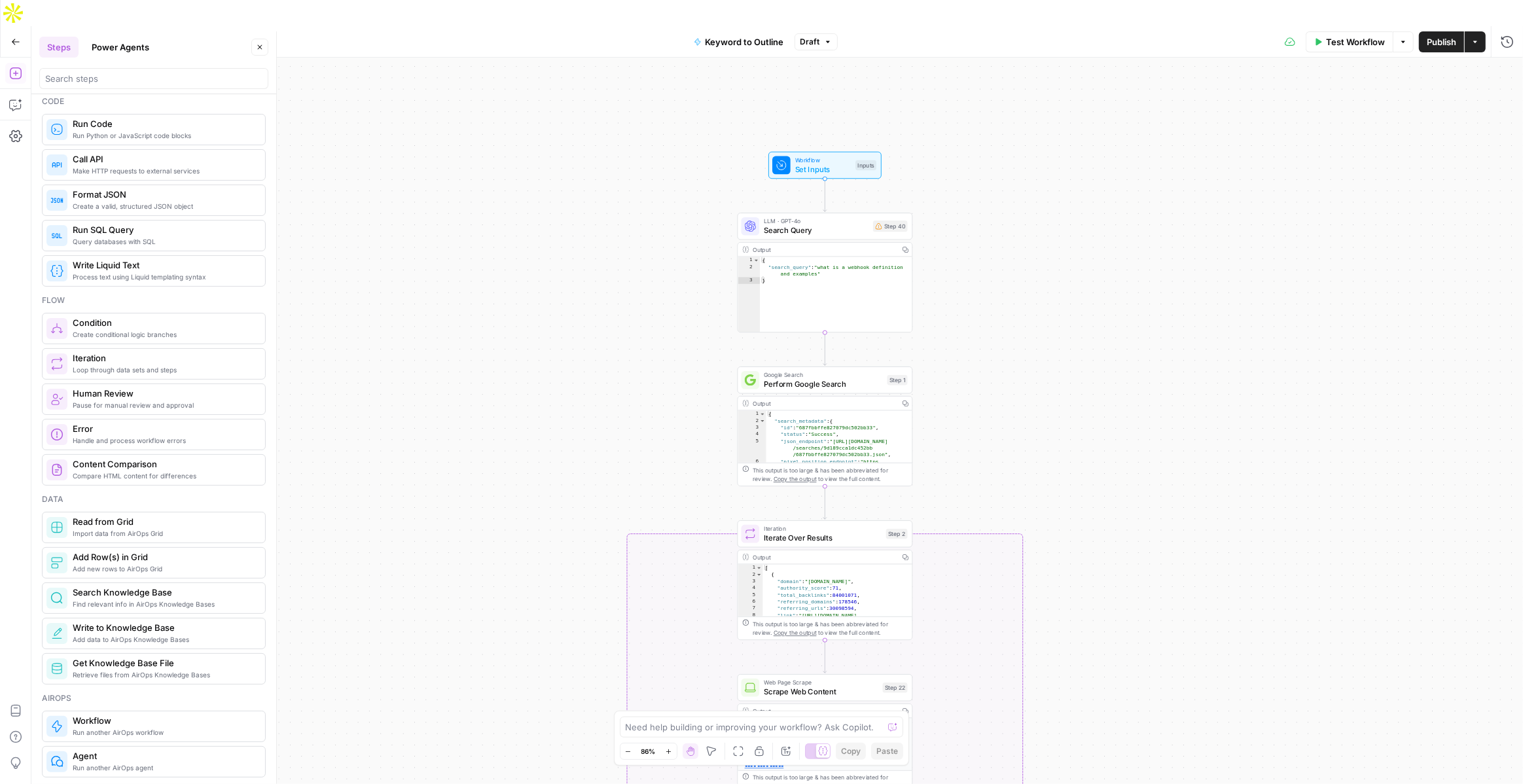
scroll to position [283, 0]
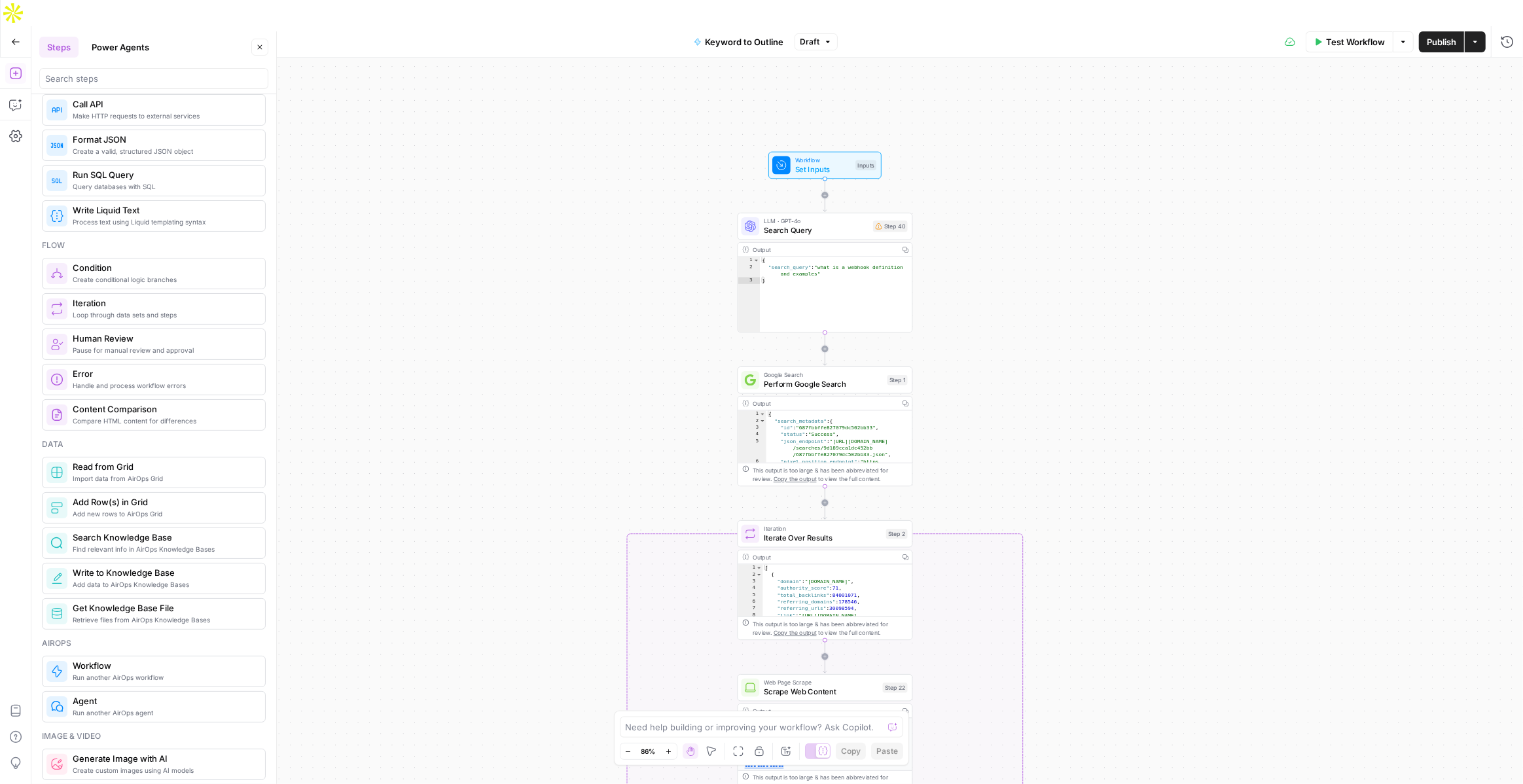
drag, startPoint x: 156, startPoint y: 540, endPoint x: 164, endPoint y: 540, distance: 8.0
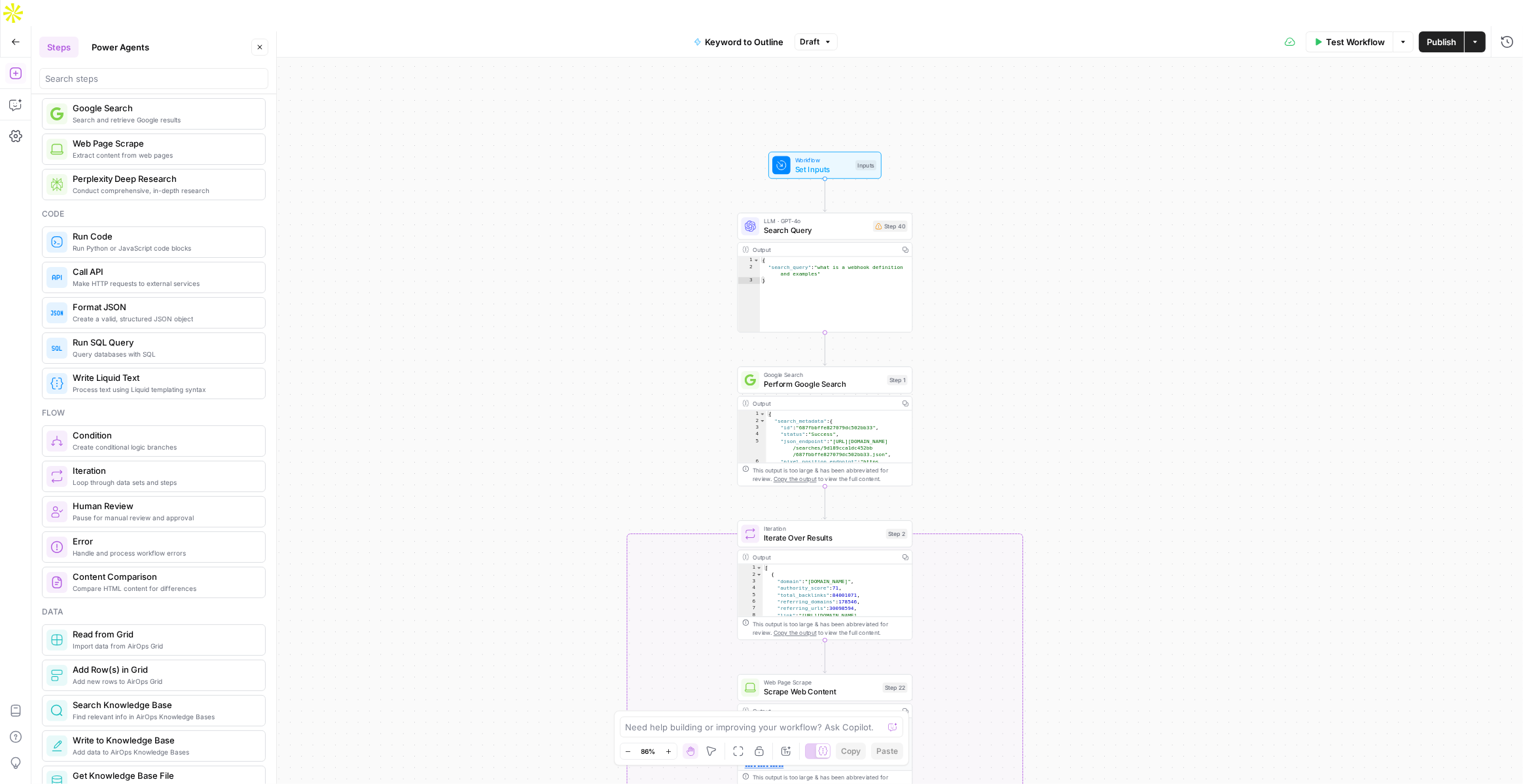
scroll to position [0, 0]
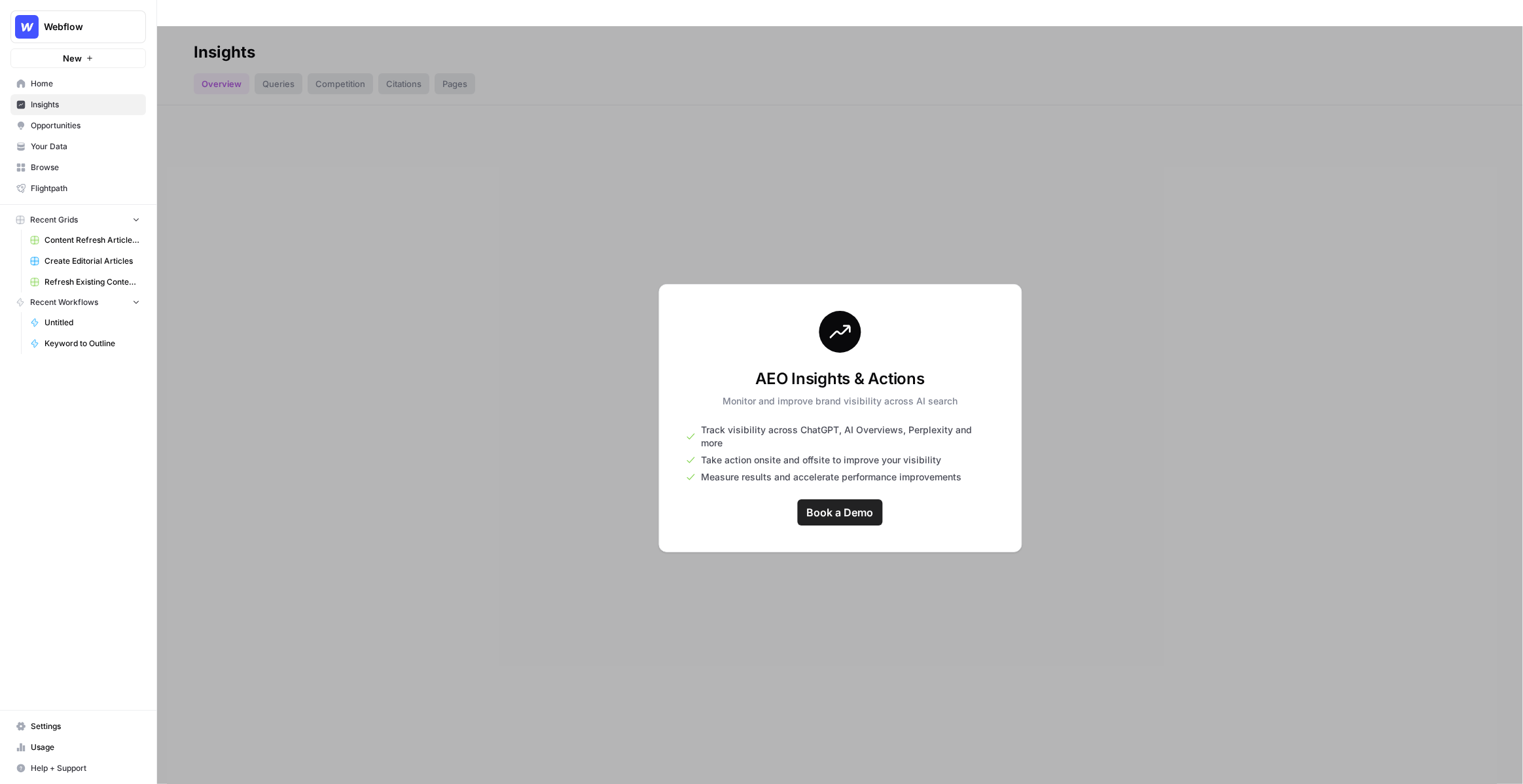
click at [70, 149] on span "Your Data" at bounding box center [85, 147] width 109 height 12
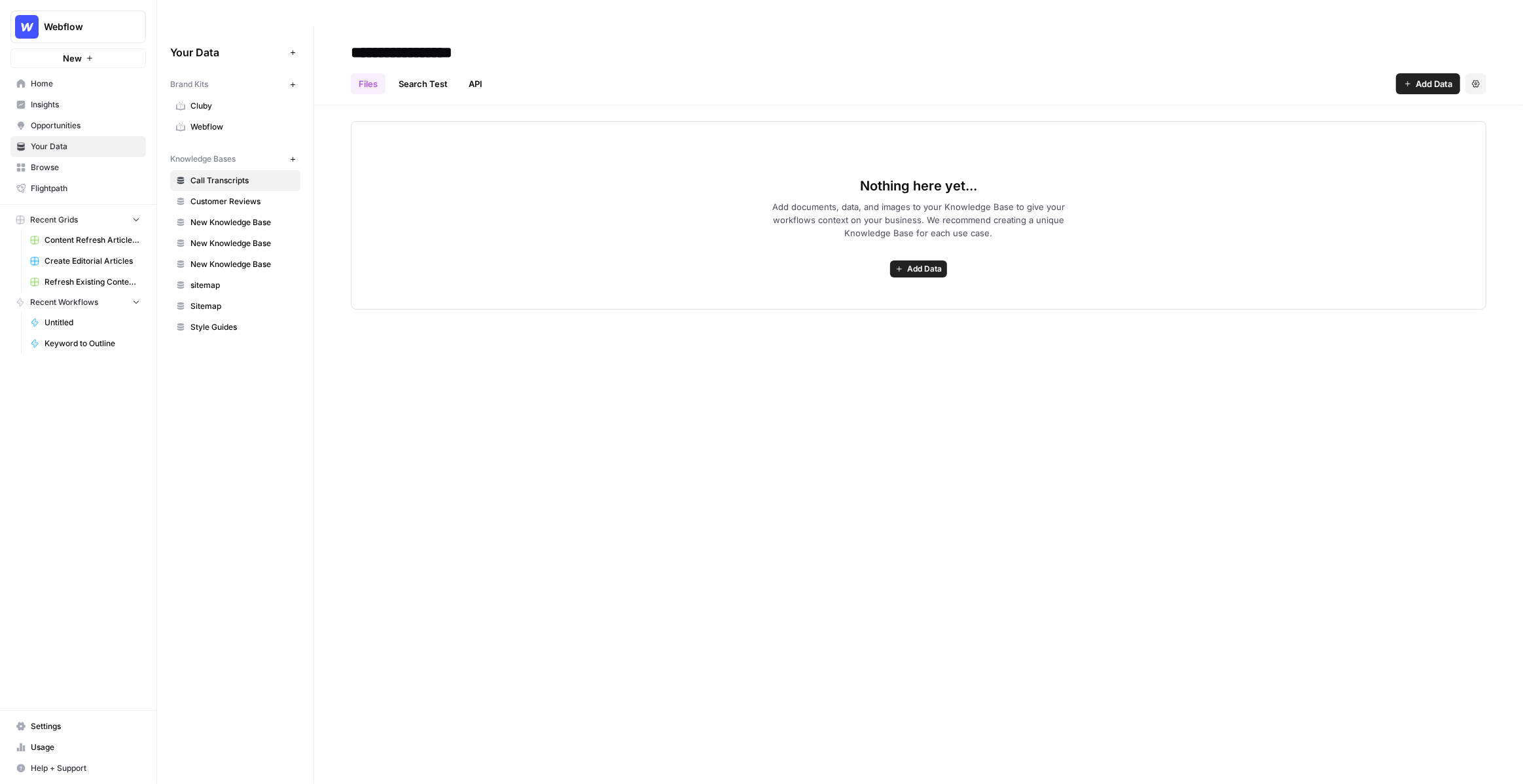
click at [221, 300] on span "Sitemap" at bounding box center [242, 306] width 104 height 12
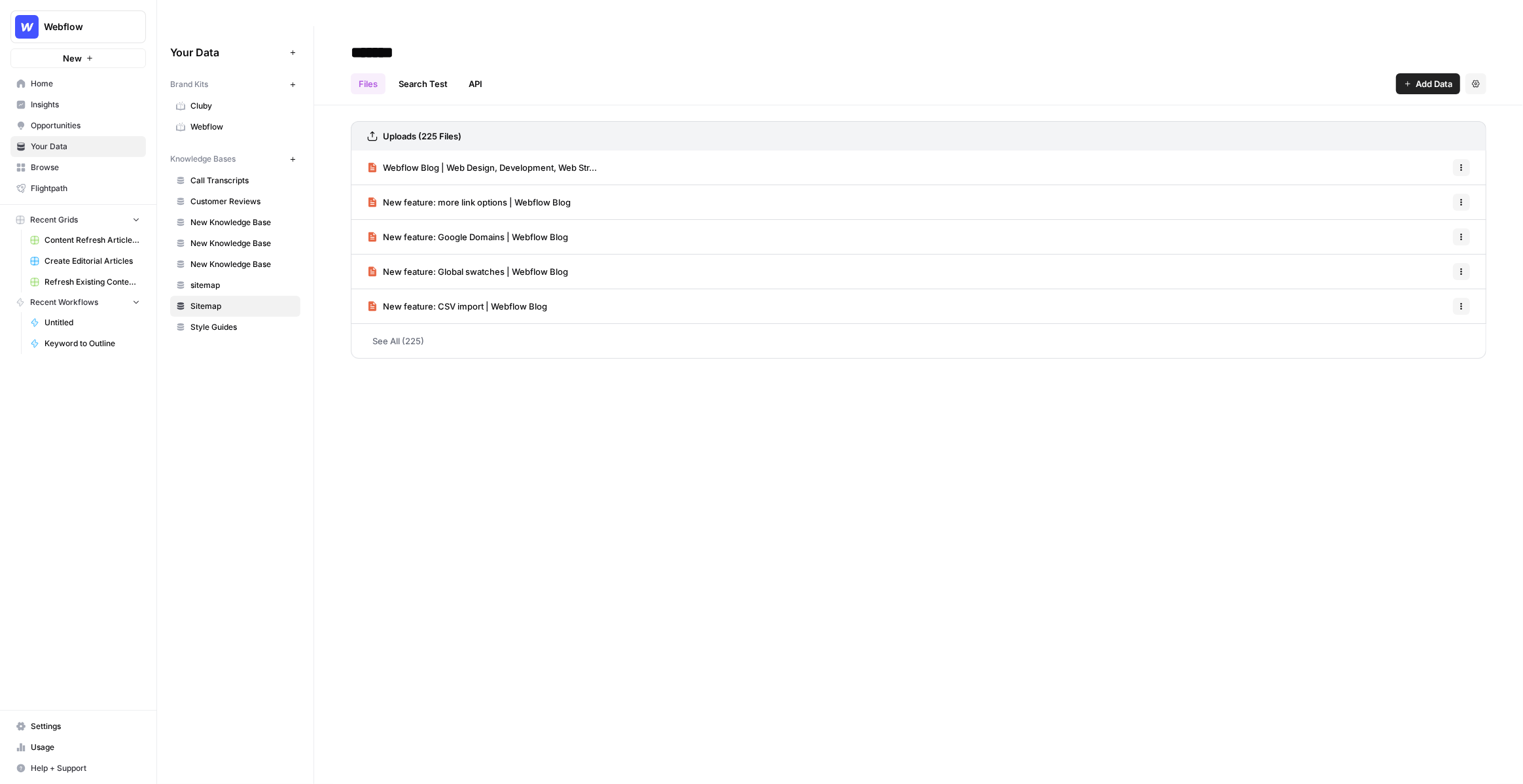
click at [221, 121] on span "Webflow" at bounding box center [242, 127] width 104 height 12
